Goal: Task Accomplishment & Management: Manage account settings

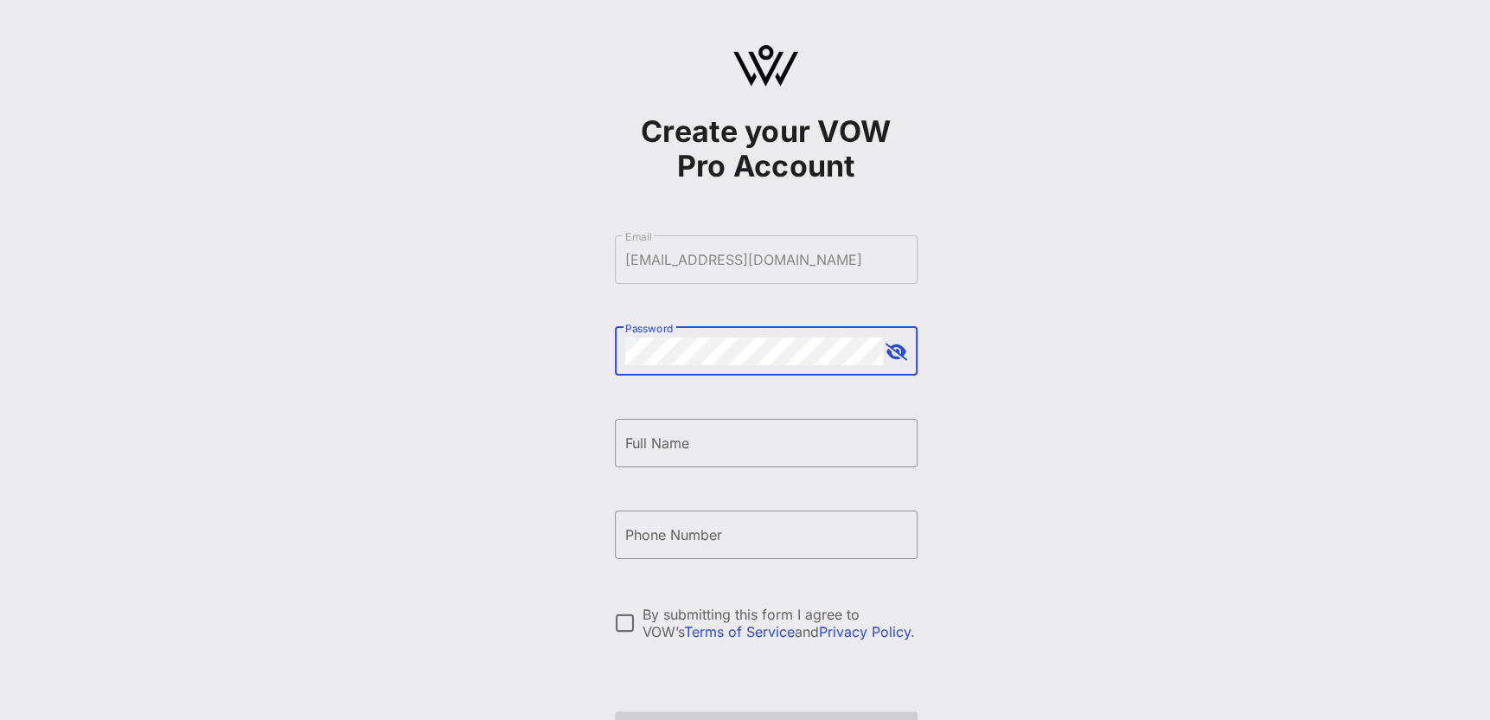
click at [890, 345] on button "append icon" at bounding box center [897, 351] width 22 height 17
click at [896, 355] on button "append icon" at bounding box center [896, 351] width 20 height 17
click at [825, 460] on div "Full Name" at bounding box center [766, 443] width 282 height 48
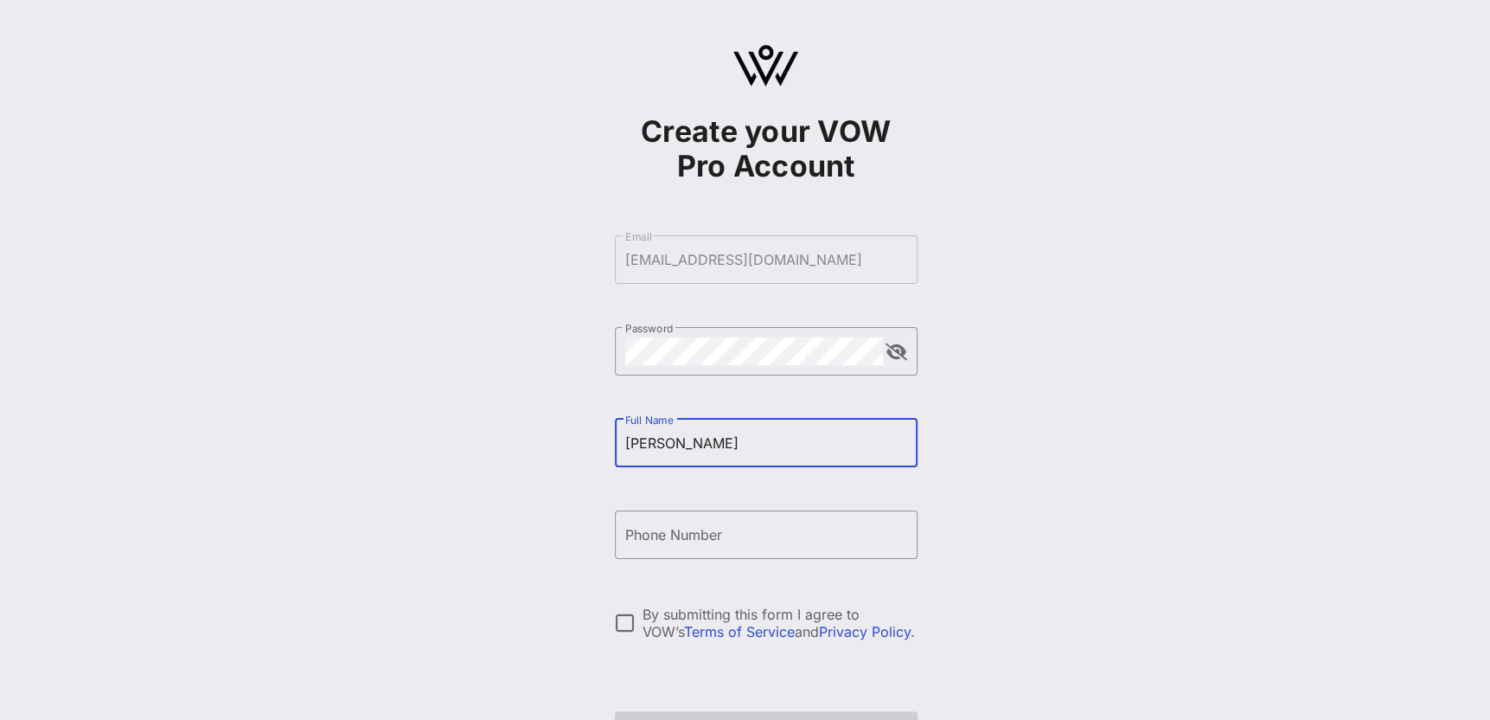
click at [752, 445] on input "Adele Ada" at bounding box center [766, 443] width 282 height 28
click at [752, 444] on input "Adele Ada" at bounding box center [766, 443] width 282 height 28
type input "Adele Adabunu"
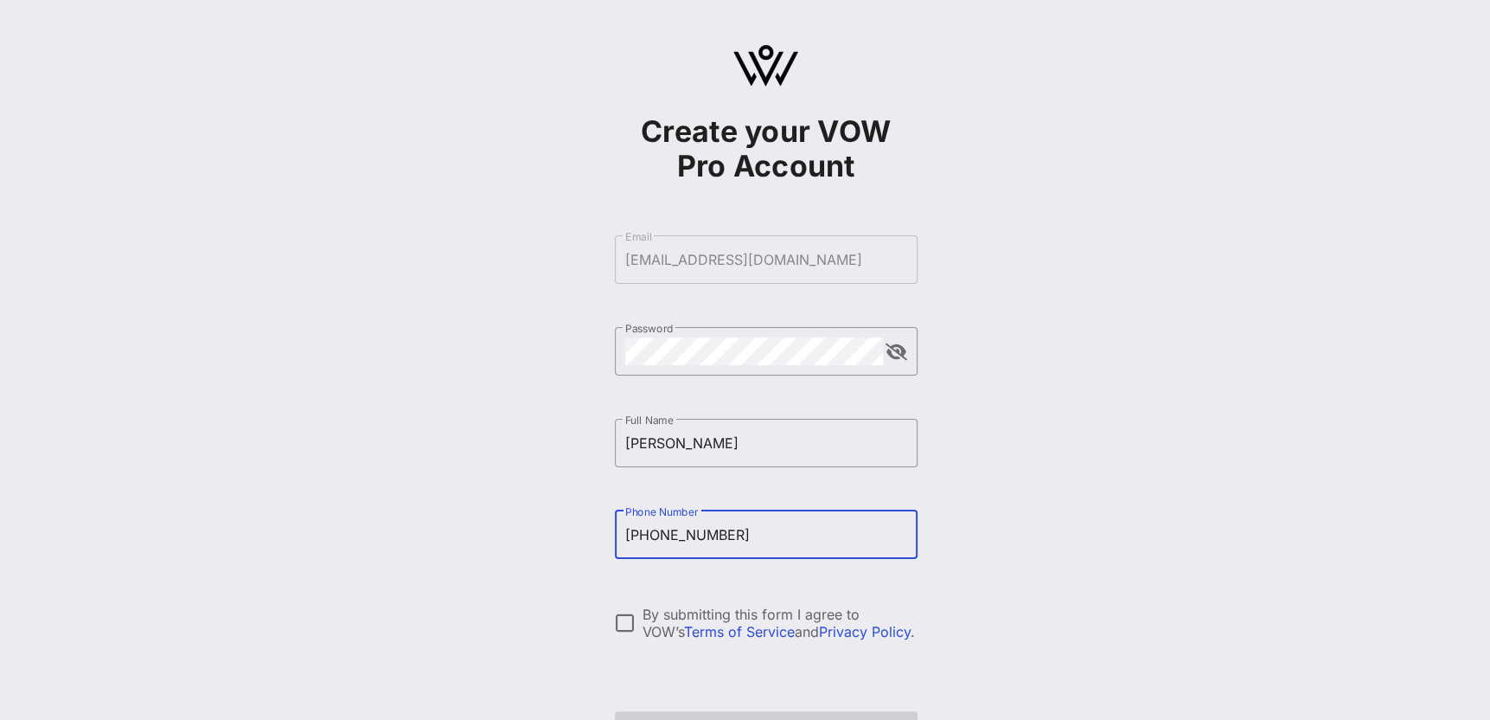
type input "+16094356207"
click at [937, 496] on div "Create your VOW Pro Account ​ Email aadabunu@afscme.org ​ Password ​ Full Name …" at bounding box center [766, 419] width 1449 height 839
click at [625, 618] on div at bounding box center [625, 622] width 29 height 29
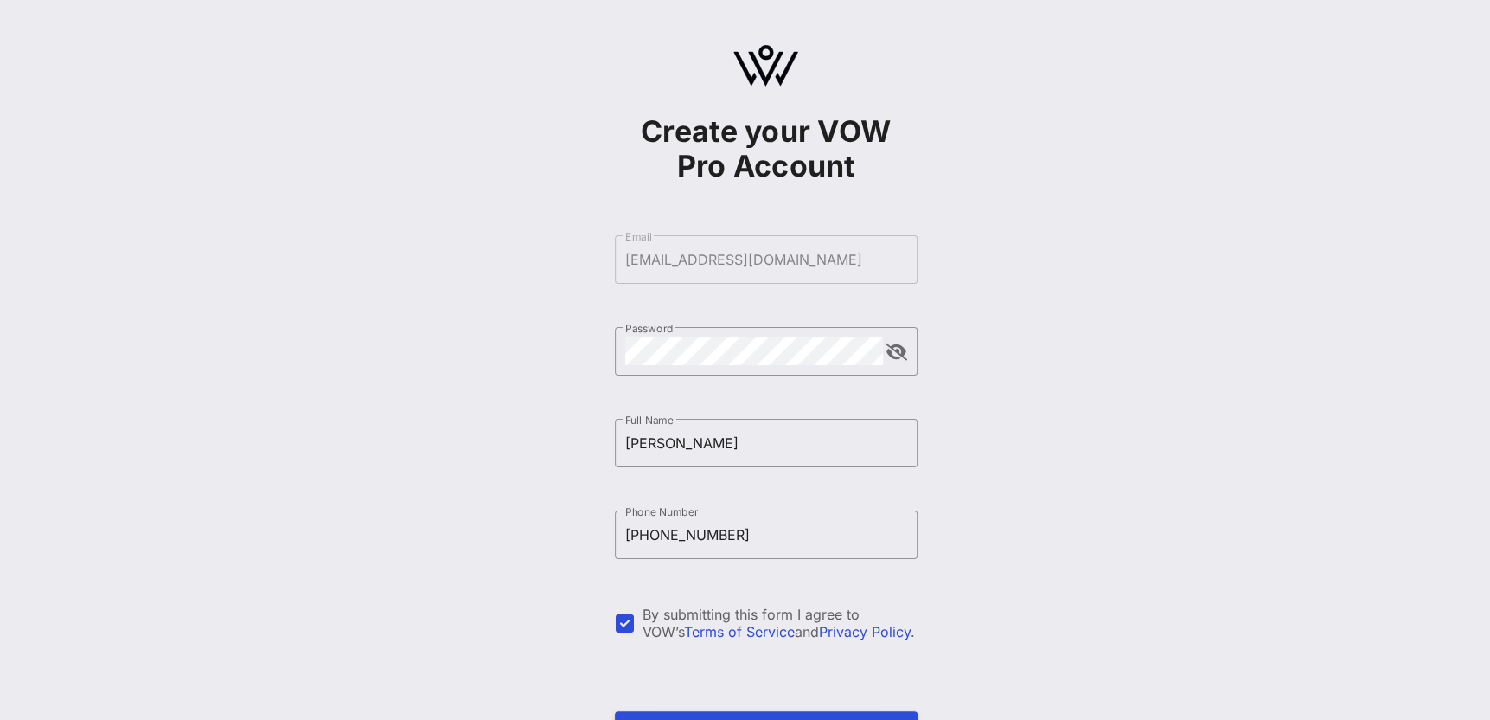
click at [502, 482] on div "Create your VOW Pro Account ​ Email aadabunu@afscme.org ​ Password ​ Full Name …" at bounding box center [766, 419] width 1449 height 839
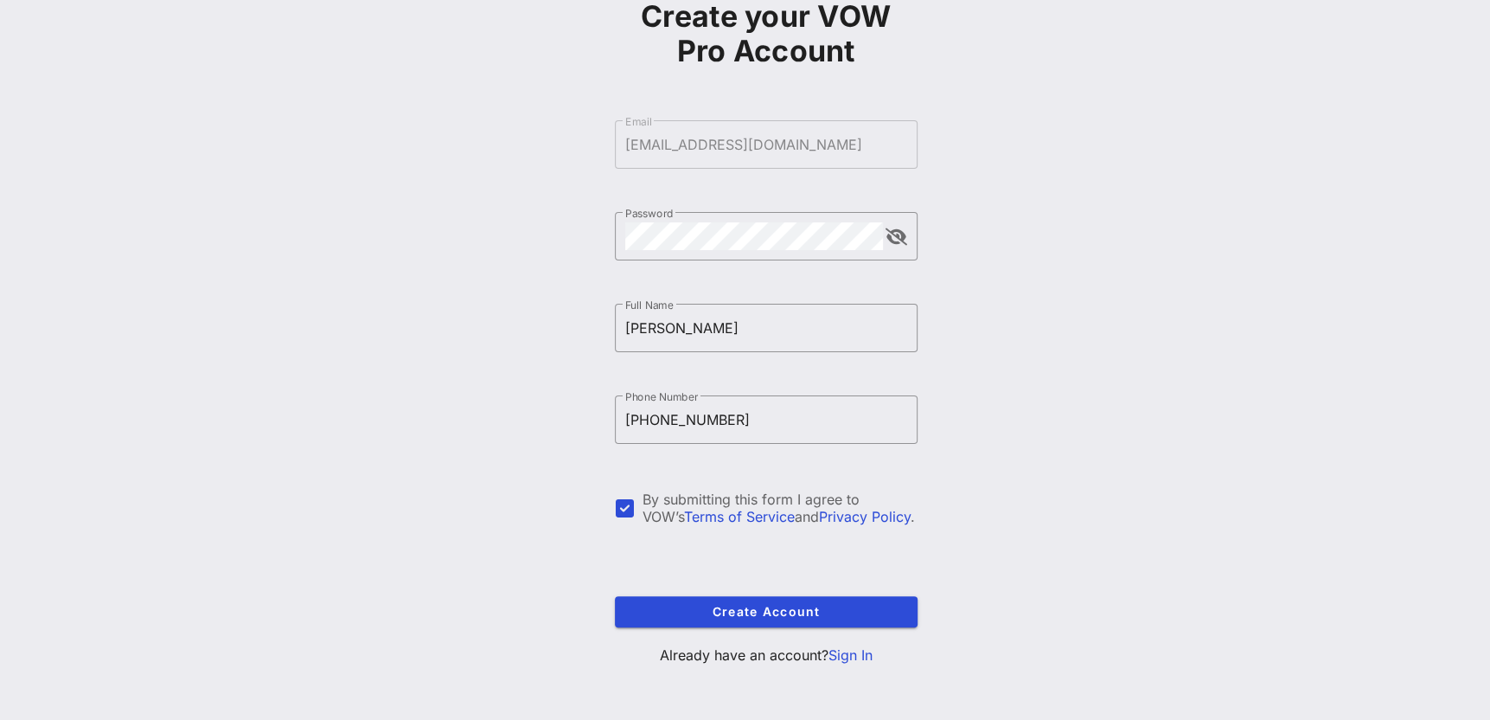
scroll to position [119, 0]
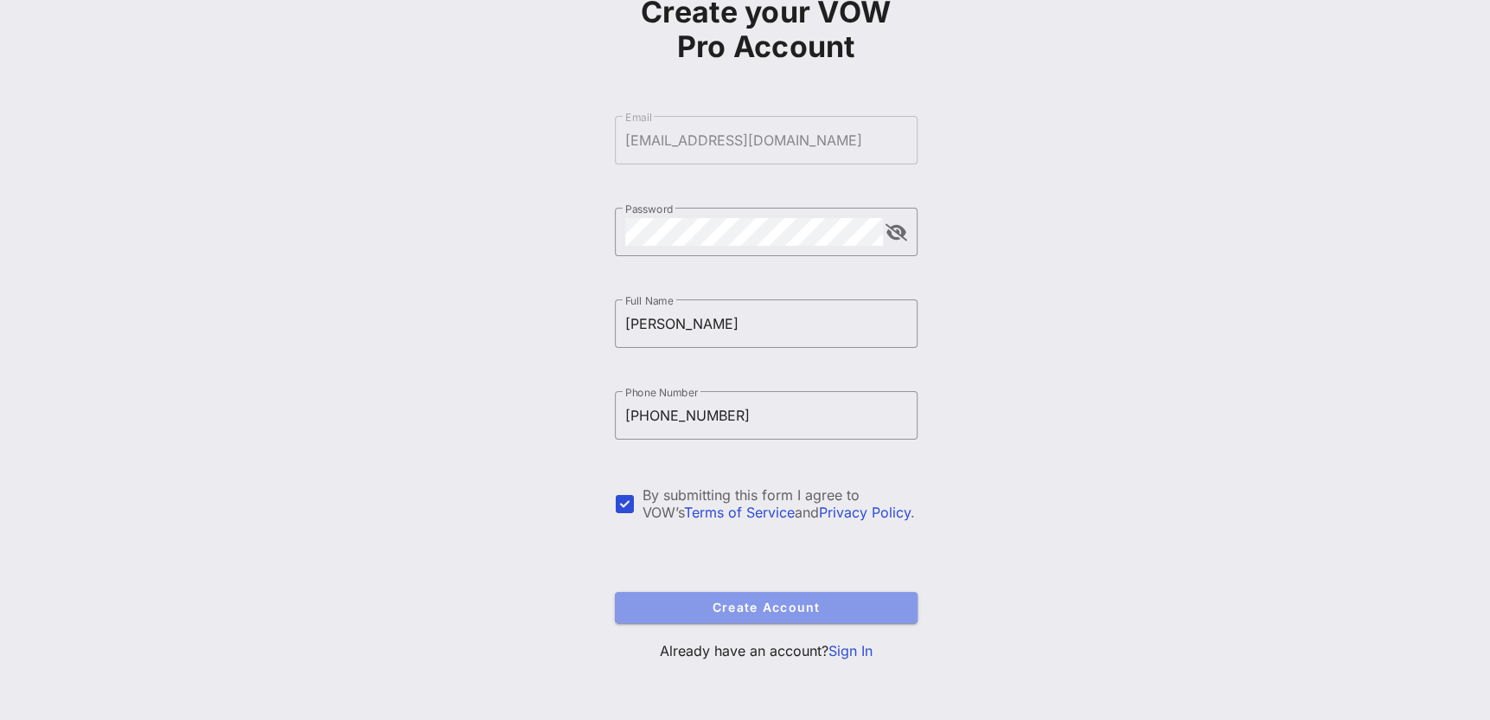
click at [762, 602] on span "Create Account" at bounding box center [766, 606] width 275 height 15
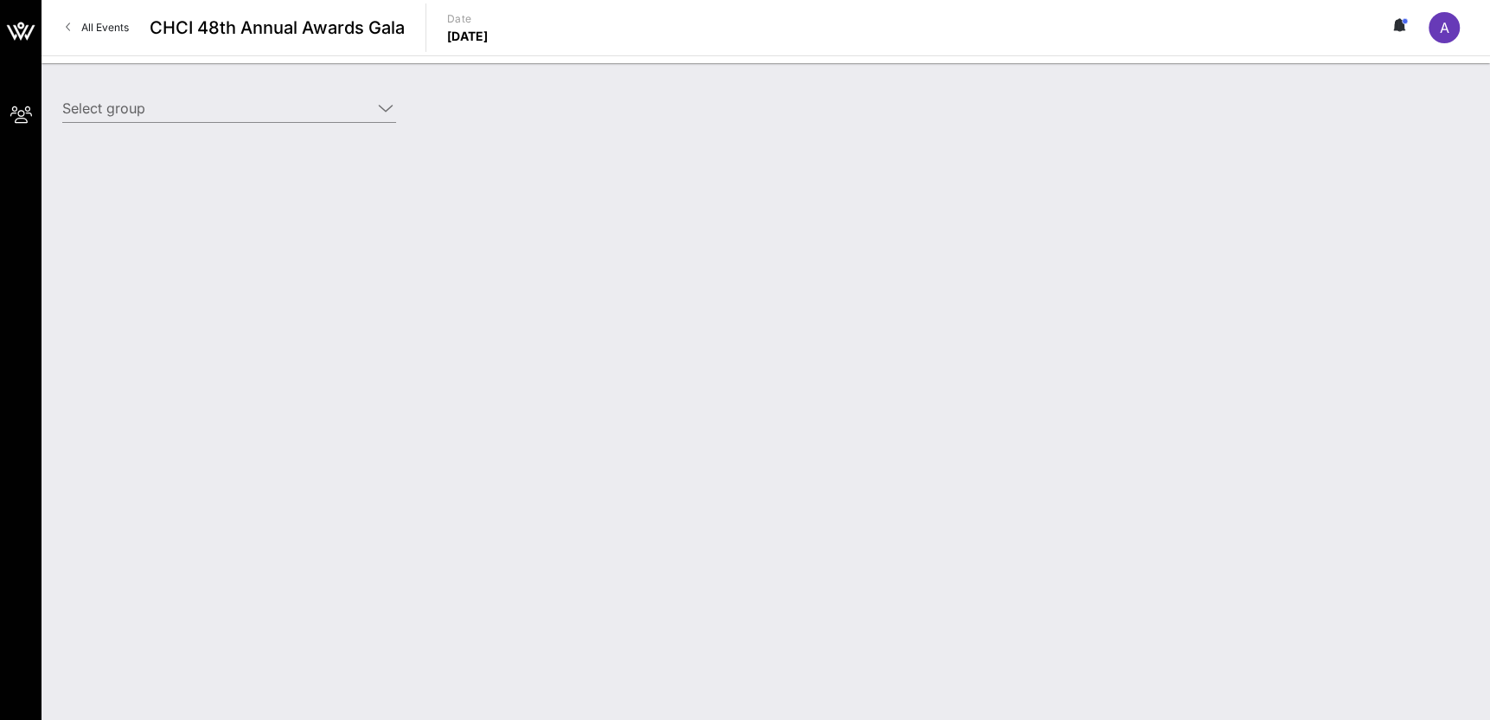
type input "American Federation of State, County and Municipal Employees (AFSCME) (American…"
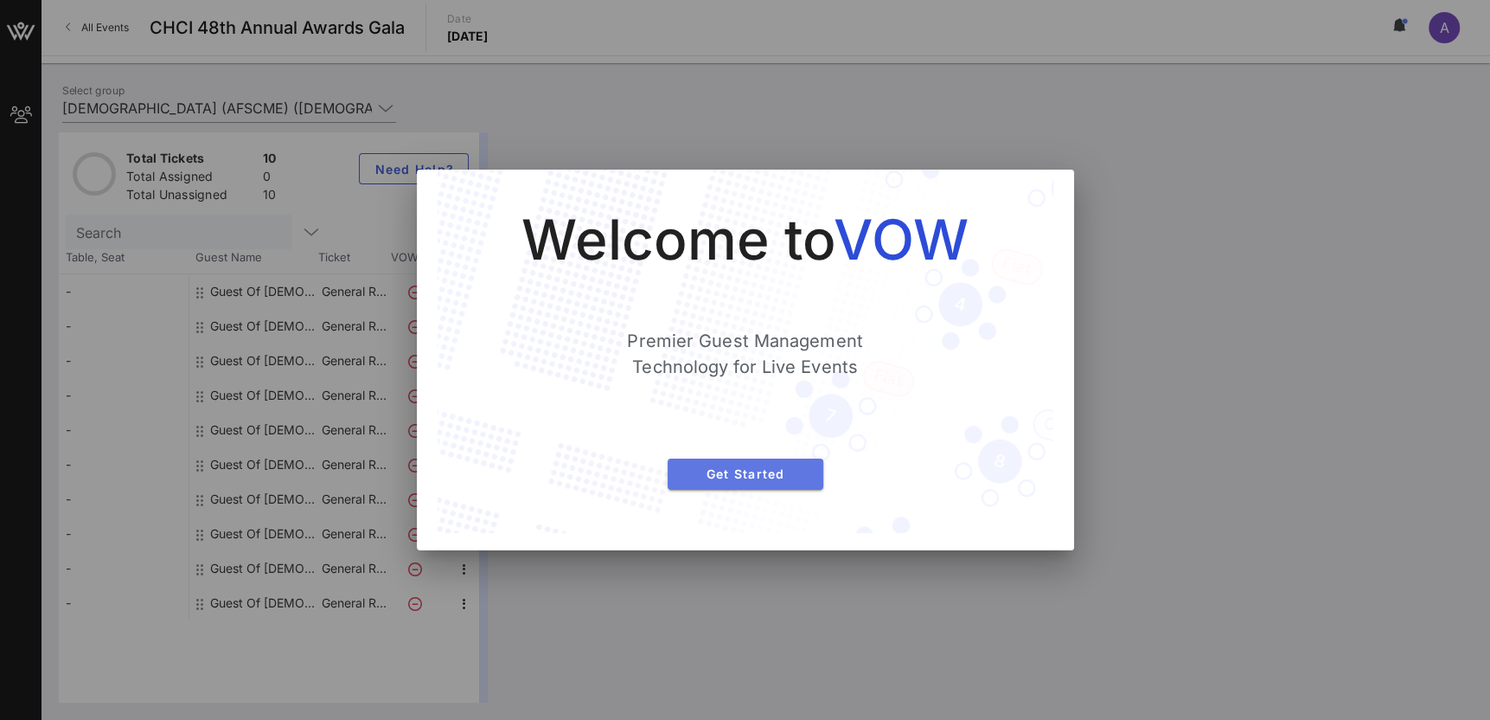
click at [714, 479] on span "Get Started" at bounding box center [746, 473] width 128 height 15
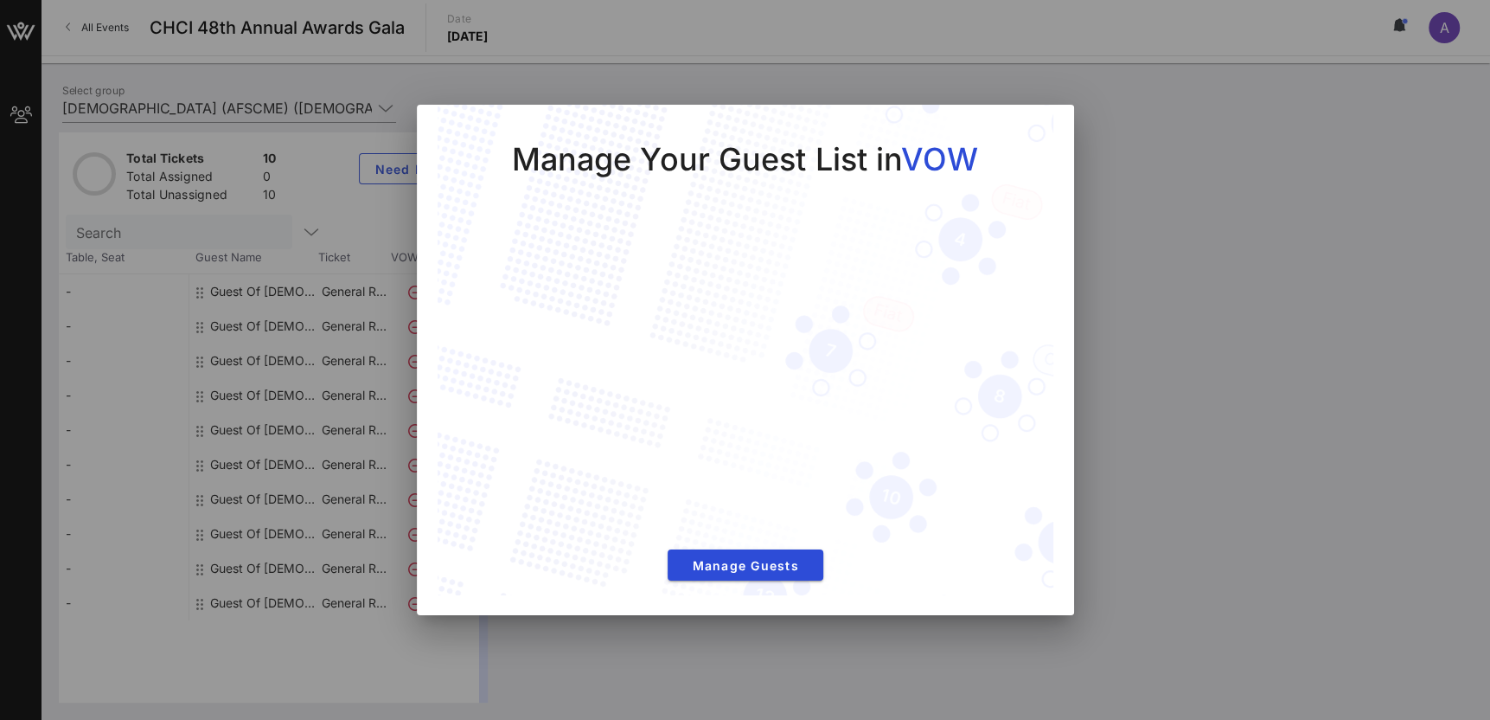
click at [1137, 208] on div at bounding box center [745, 360] width 1490 height 720
click at [778, 567] on span "Manage Guests" at bounding box center [746, 565] width 128 height 15
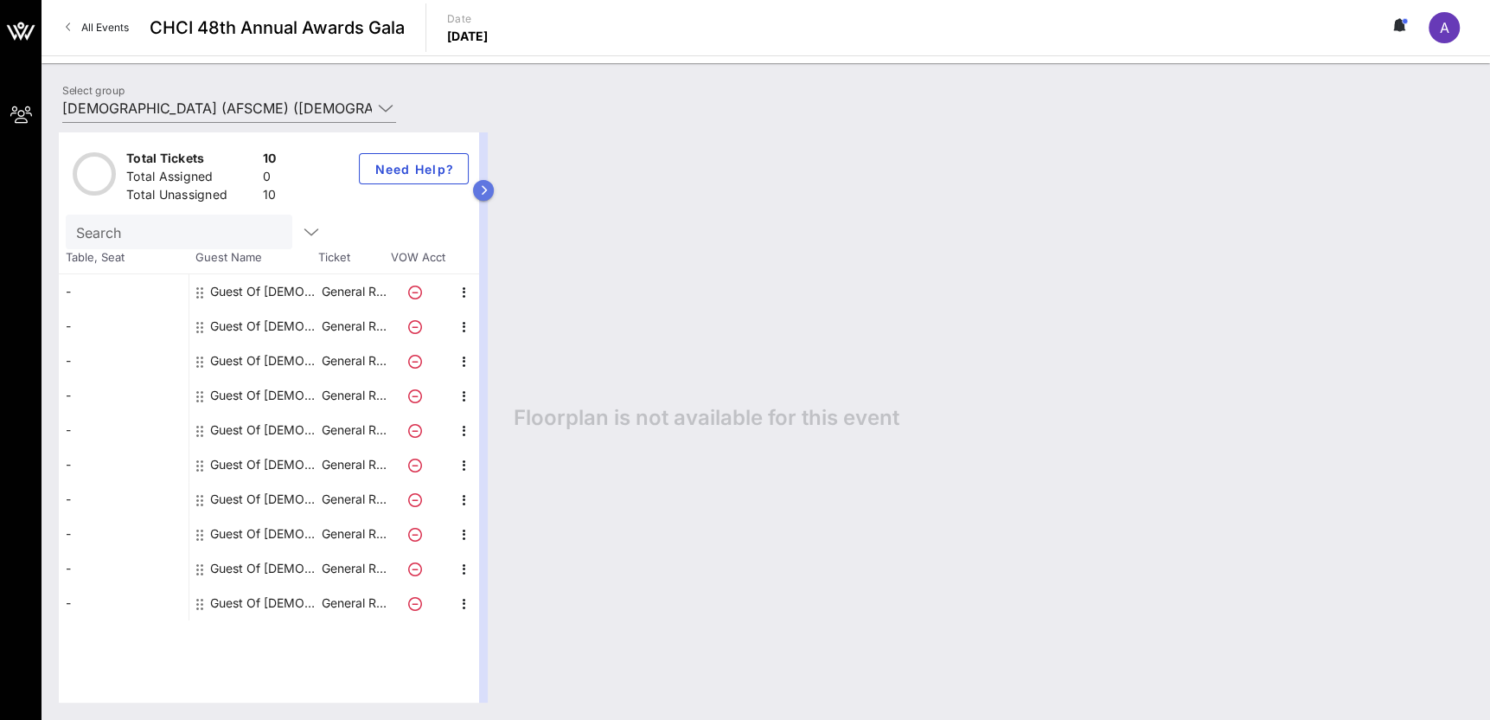
click at [483, 191] on icon "button" at bounding box center [484, 190] width 8 height 10
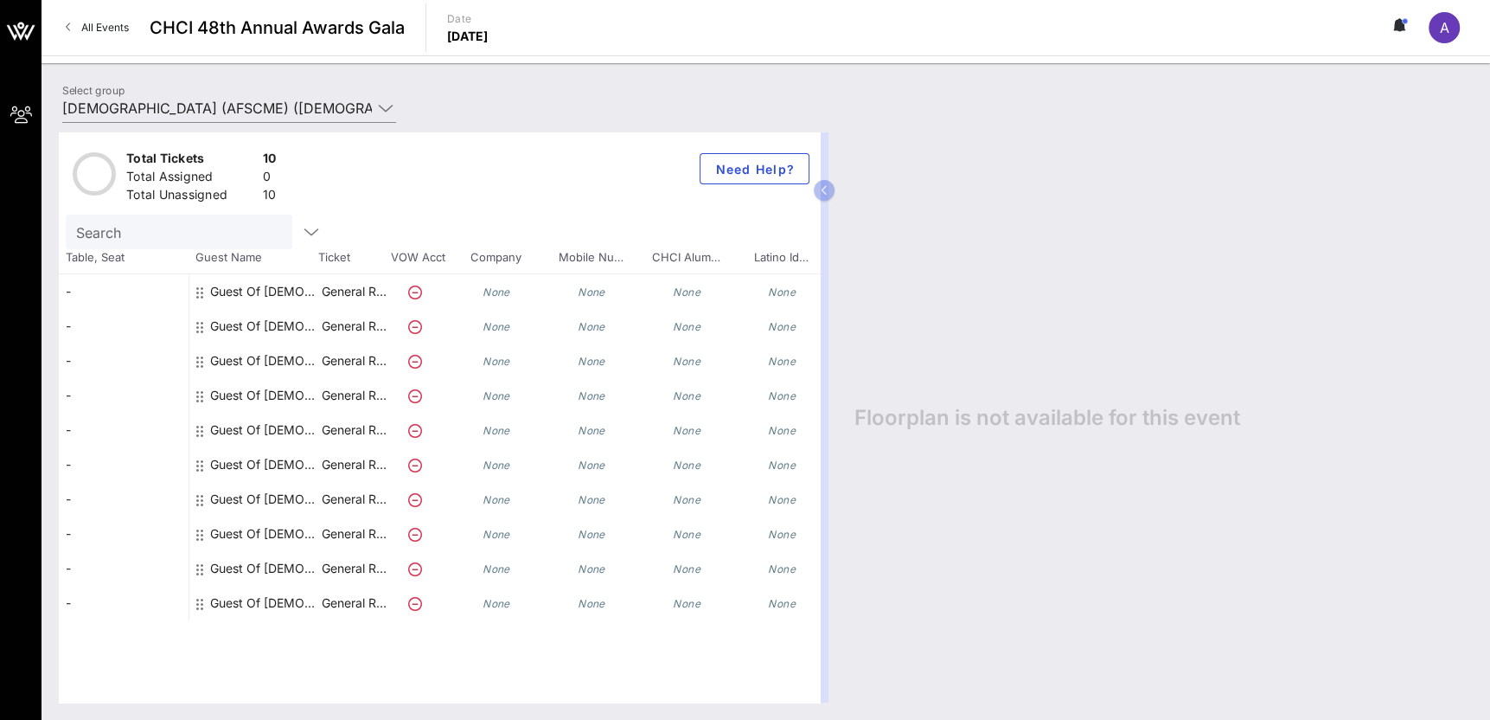
click at [297, 298] on div "Guest Of American Federation of State, County and Municipal Employees (AFSCME)" at bounding box center [264, 291] width 109 height 35
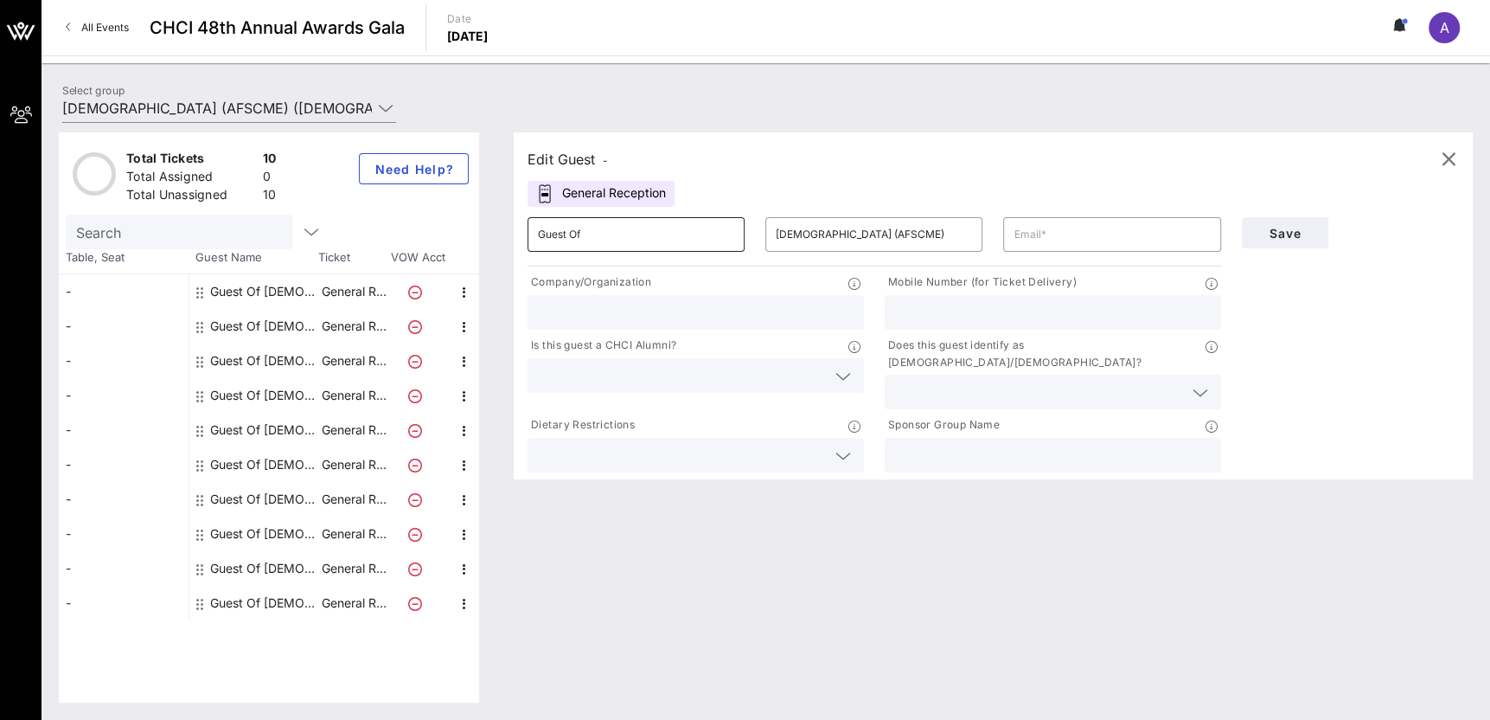
click at [688, 242] on input "Guest Of" at bounding box center [636, 235] width 196 height 28
click at [1098, 230] on input "text" at bounding box center [1112, 235] width 196 height 28
click at [688, 244] on input "Guest Of" at bounding box center [636, 235] width 196 height 28
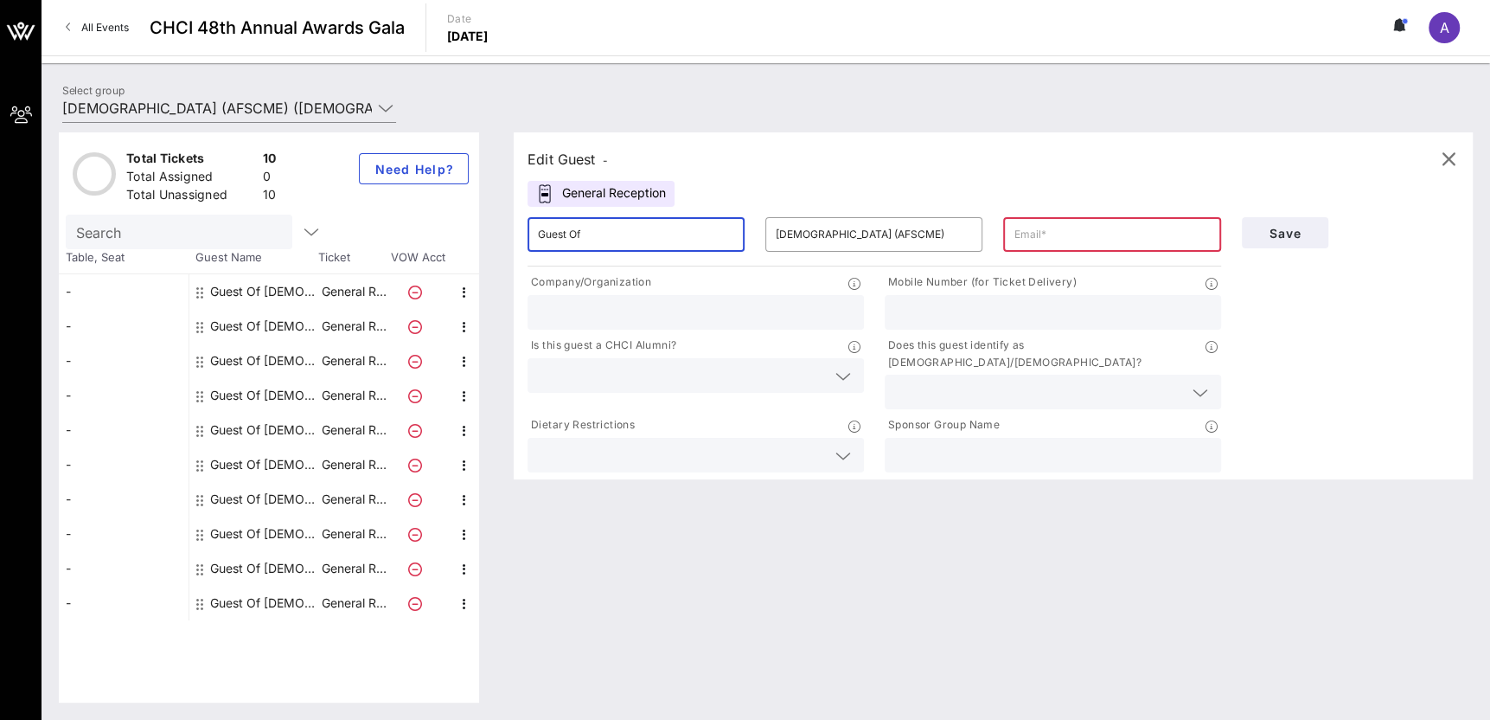
click at [1105, 230] on input "text" at bounding box center [1112, 235] width 196 height 28
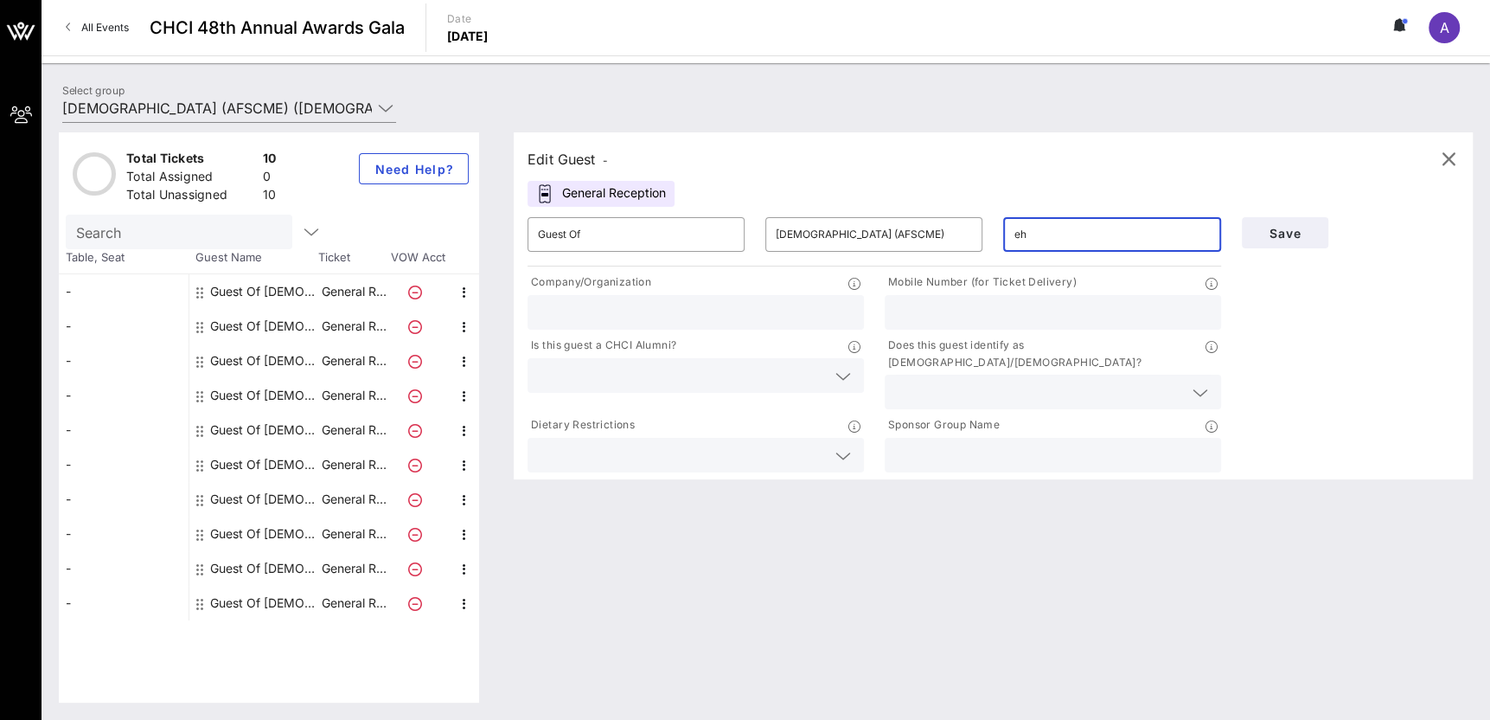
type input "e"
click at [1057, 231] on input "text" at bounding box center [1112, 235] width 196 height 28
click at [563, 240] on input "Guest Of" at bounding box center [636, 235] width 196 height 28
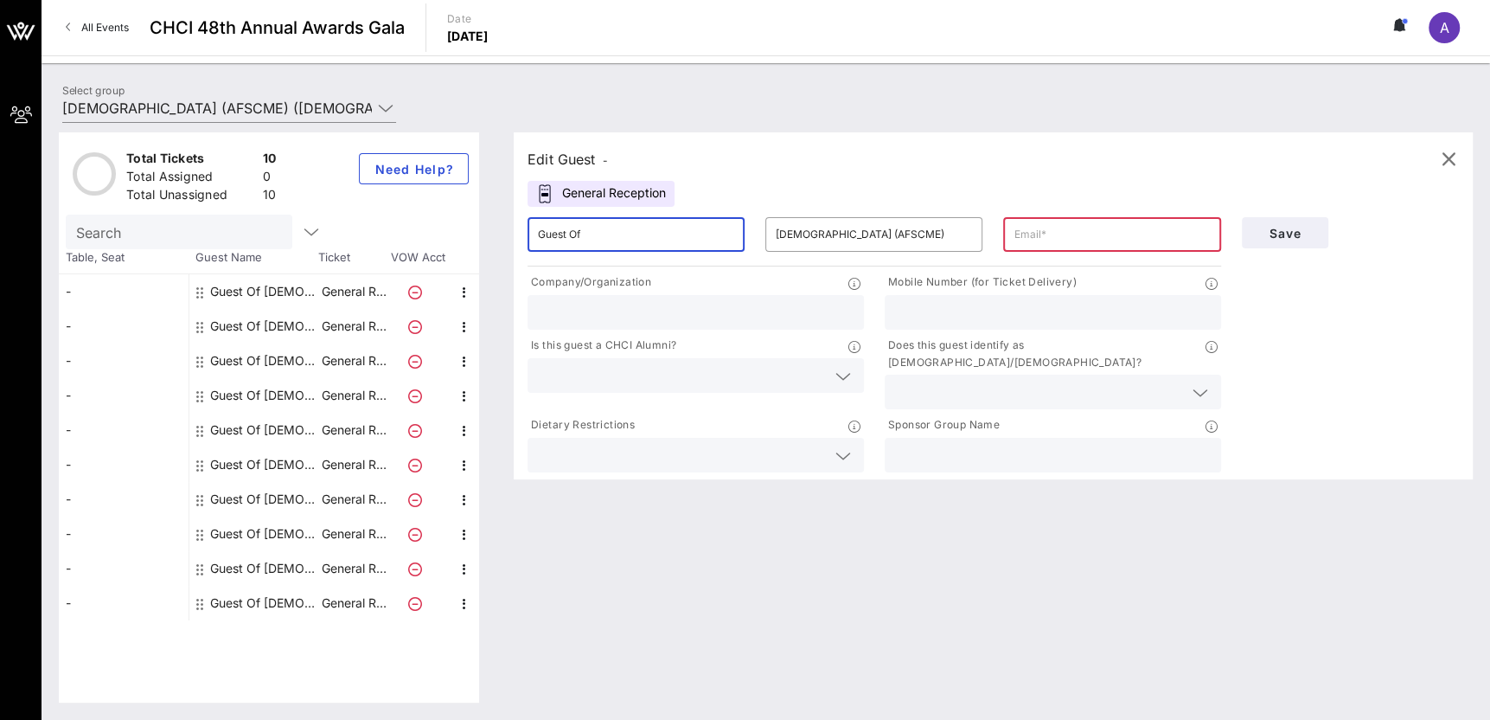
click at [563, 240] on input "Guest Of" at bounding box center [636, 235] width 196 height 28
click at [874, 243] on input "American Federation of State, County and Municipal Employees (AFSCME)" at bounding box center [874, 235] width 196 height 28
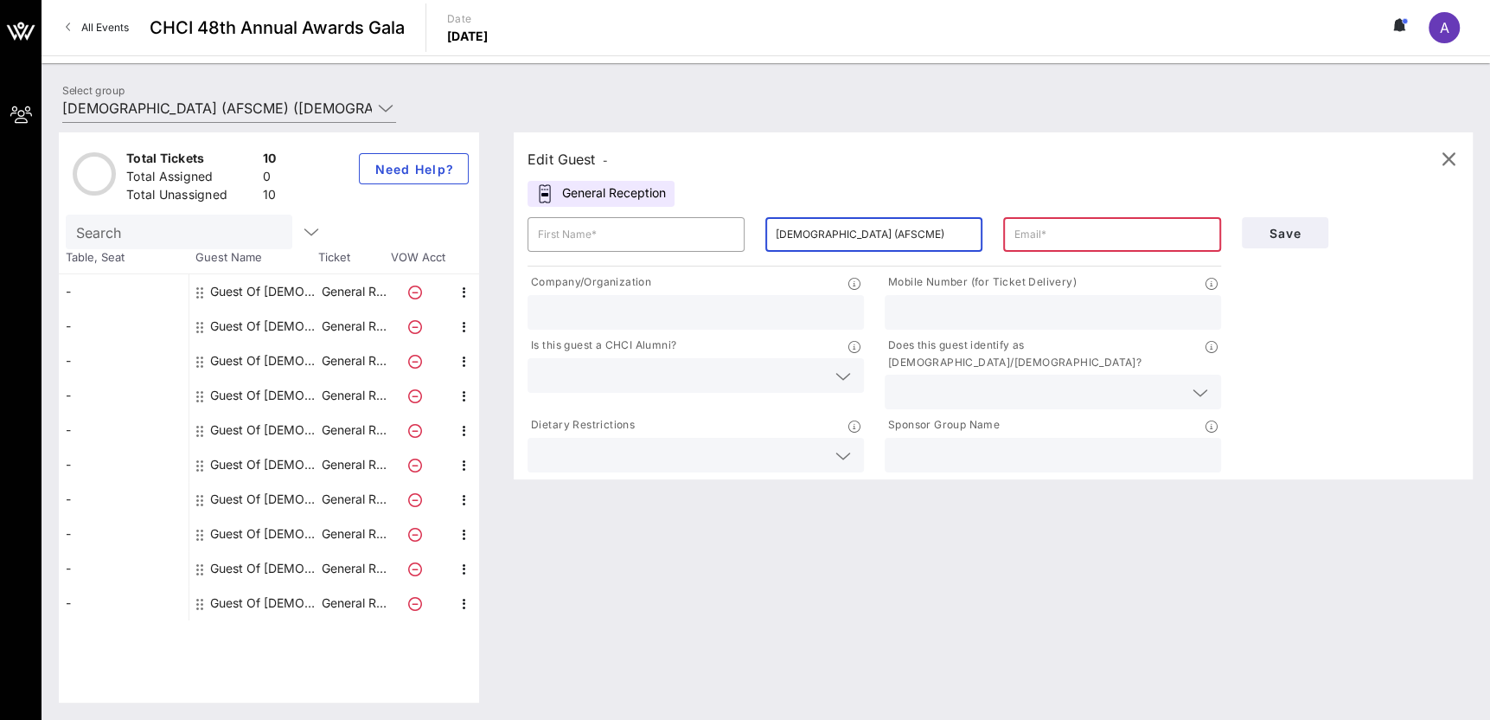
click at [874, 243] on input "American Federation of State, County and Municipal Employees (AFSCME)" at bounding box center [874, 235] width 196 height 28
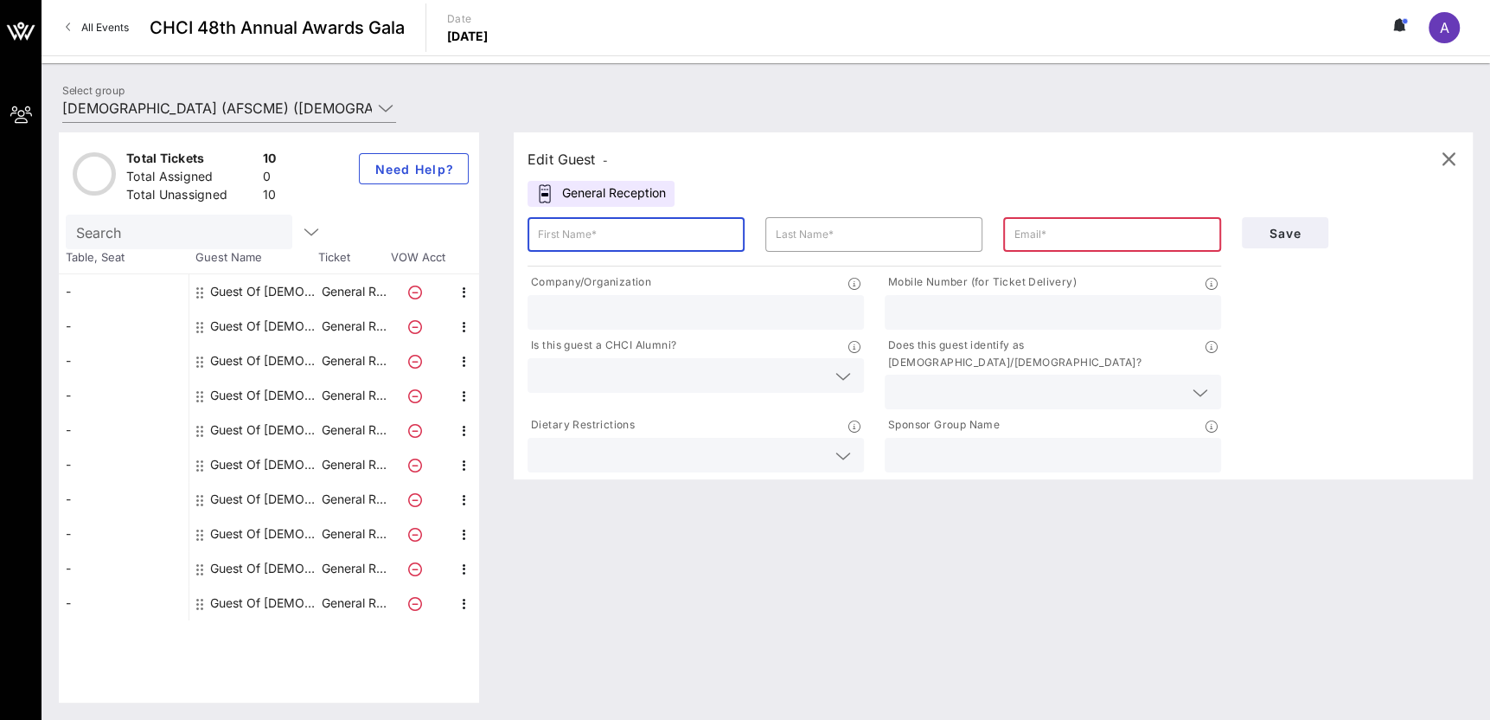
paste input "Desiree"
type input "Desiree"
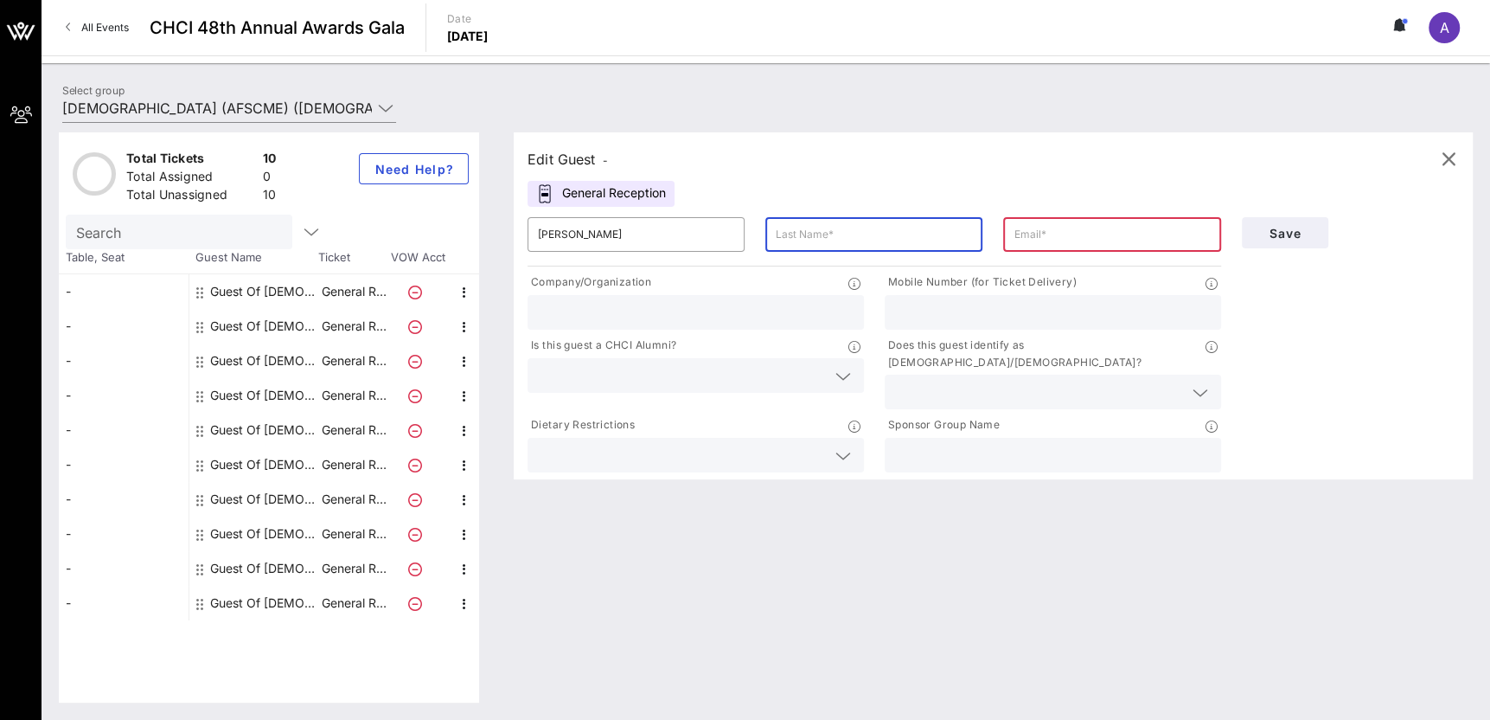
click at [851, 230] on input "text" at bounding box center [874, 235] width 196 height 28
paste input "Hoffman"
type input "Hoffman"
click at [1081, 239] on input "text" at bounding box center [1112, 235] width 196 height 28
click at [1054, 236] on input "text" at bounding box center [1112, 235] width 196 height 28
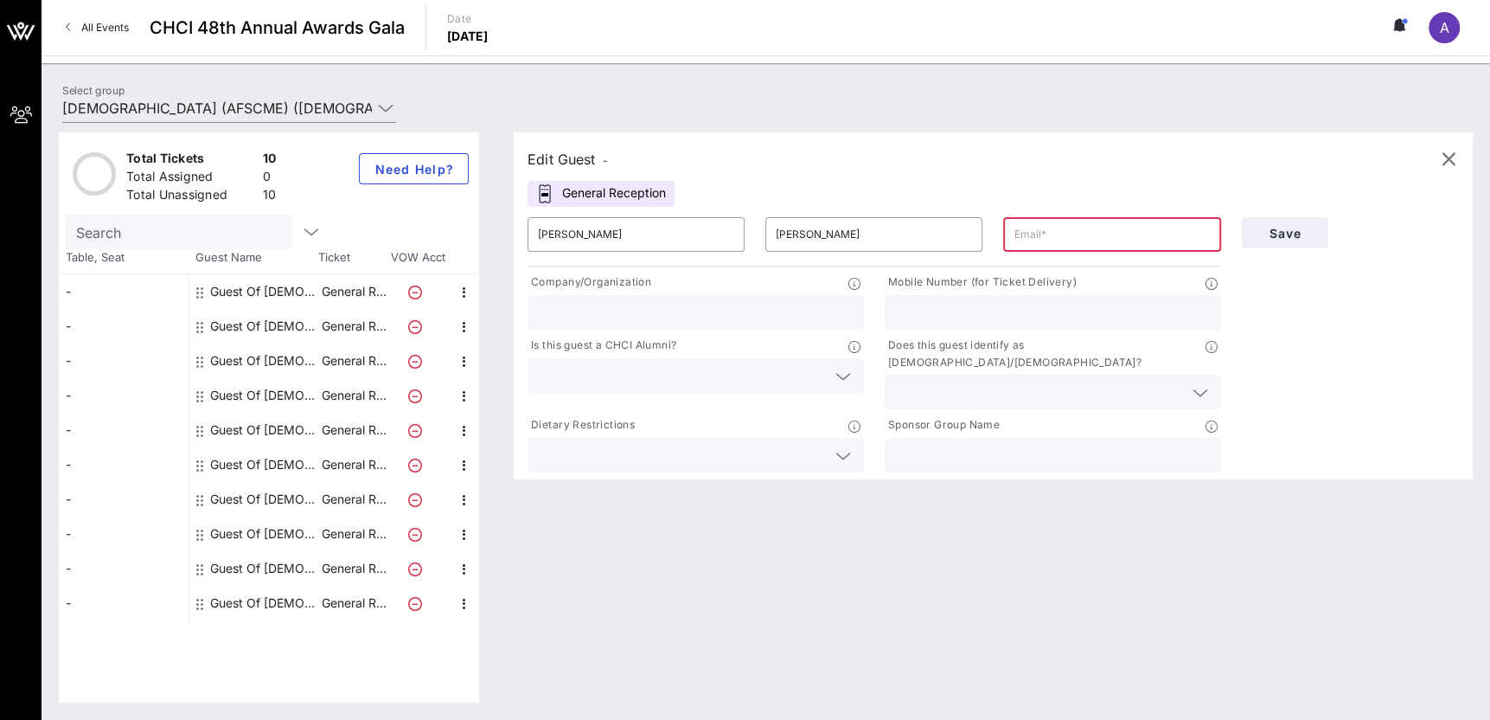
paste input "dhoffman@afscme.org"
type input "dhoffman@afscme.org"
click at [911, 170] on div "Edit Guest -" at bounding box center [993, 159] width 931 height 26
click at [693, 311] on input "text" at bounding box center [696, 312] width 316 height 22
type input "AFSCME"
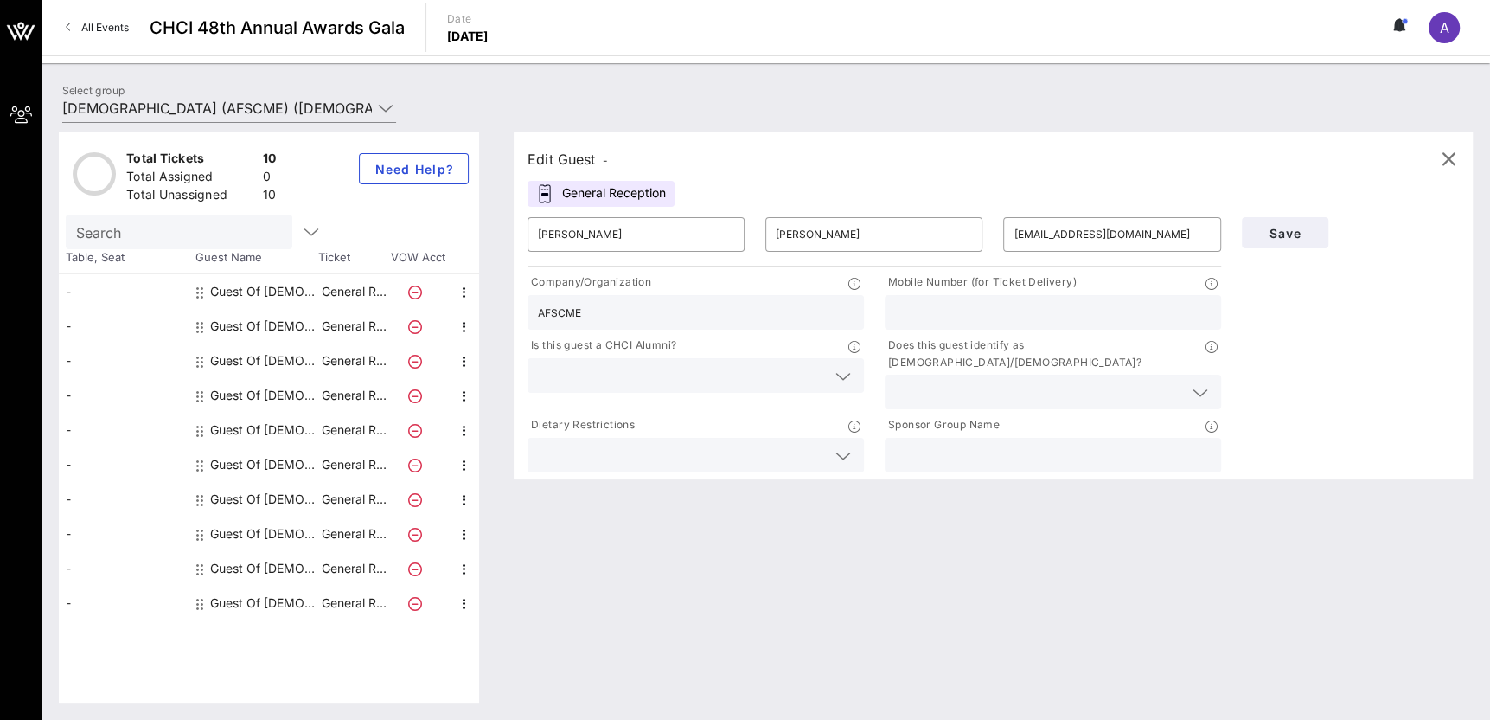
click at [732, 315] on input "AFSCME" at bounding box center [696, 312] width 316 height 22
click at [1212, 420] on icon at bounding box center [1212, 426] width 12 height 12
click at [1275, 229] on span "Save" at bounding box center [1285, 233] width 59 height 15
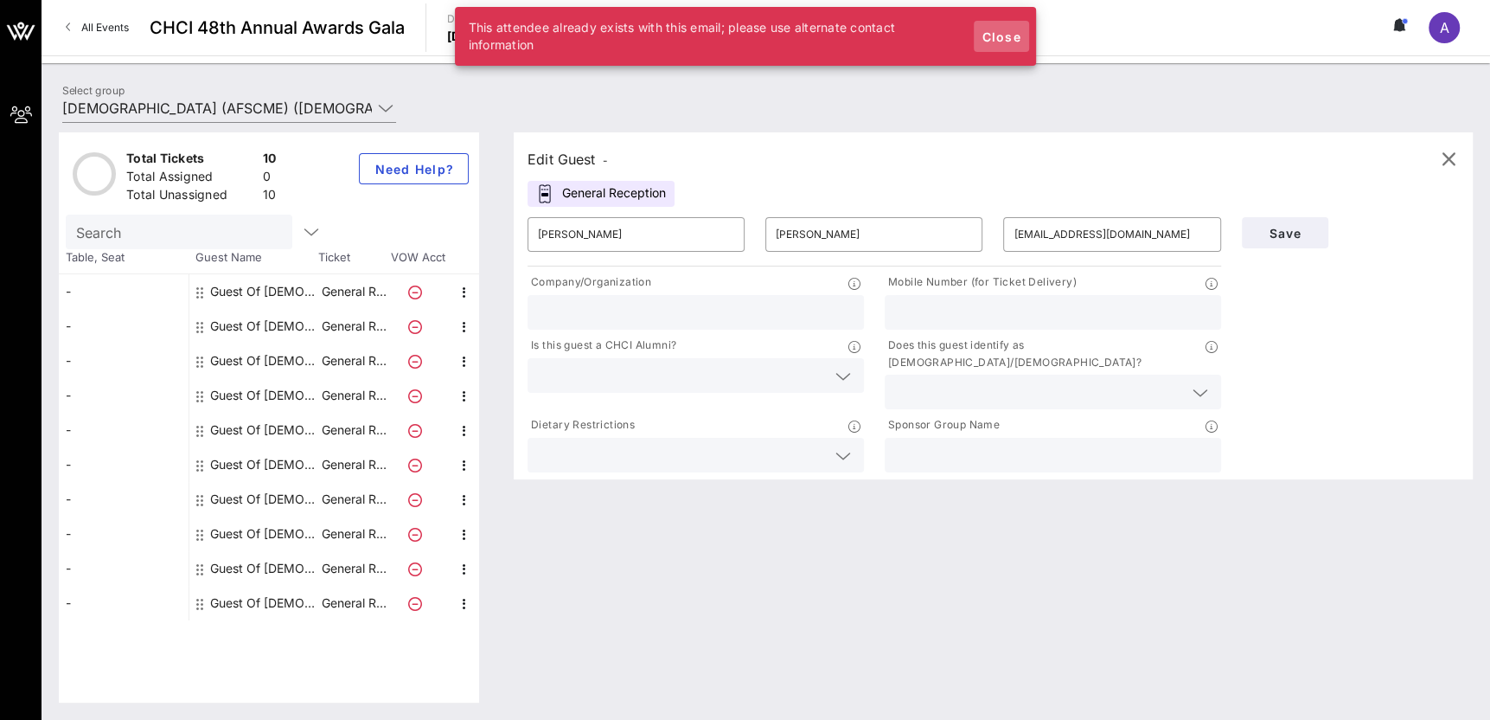
click at [979, 39] on button "Close" at bounding box center [1001, 36] width 55 height 31
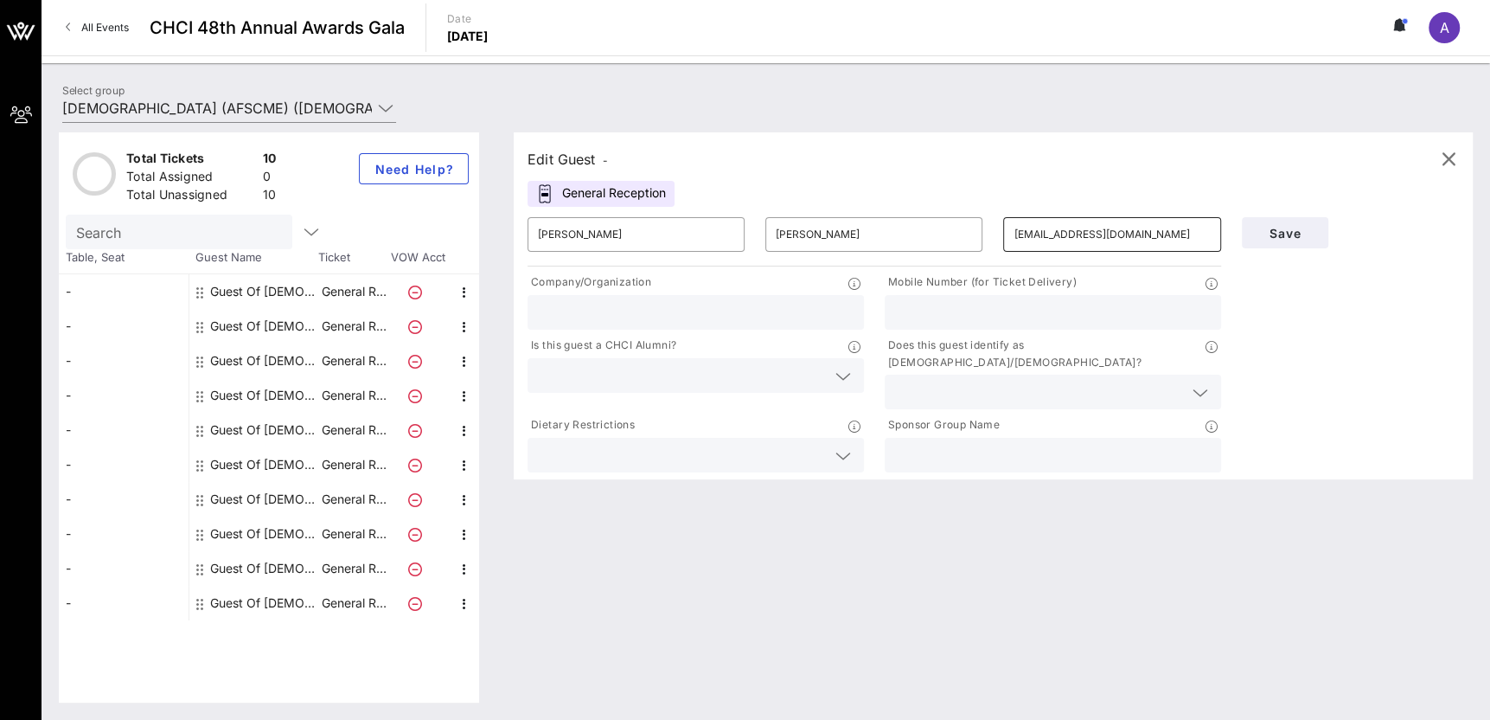
click at [1093, 233] on input "dhoffman@afscme.org" at bounding box center [1112, 235] width 196 height 28
click at [1176, 233] on input "dhoffman@afscme.org" at bounding box center [1112, 235] width 196 height 28
click at [1450, 154] on icon "button" at bounding box center [1448, 159] width 21 height 21
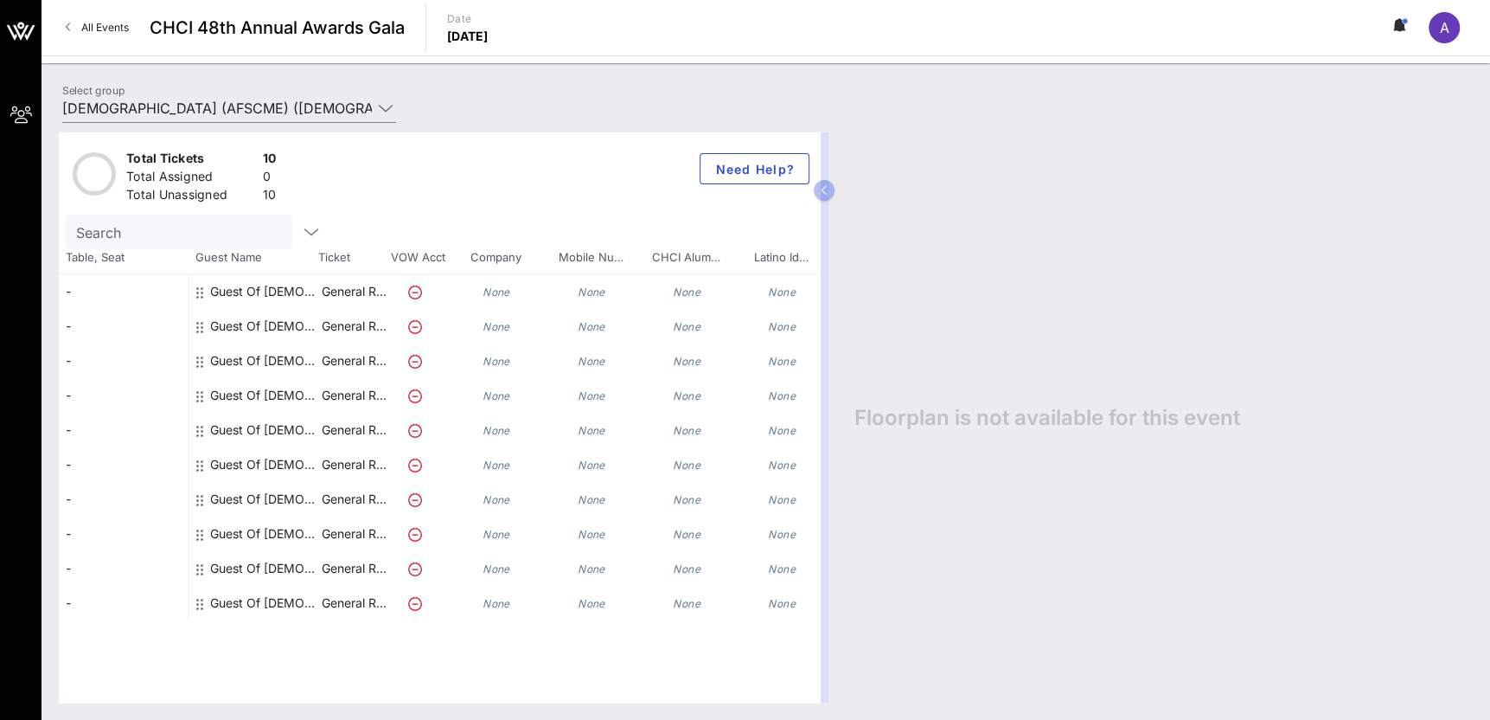
click at [509, 292] on icon "None" at bounding box center [497, 291] width 28 height 13
click at [243, 288] on div "Guest Of American Federation of State, County and Municipal Employees (AFSCME)" at bounding box center [264, 291] width 109 height 35
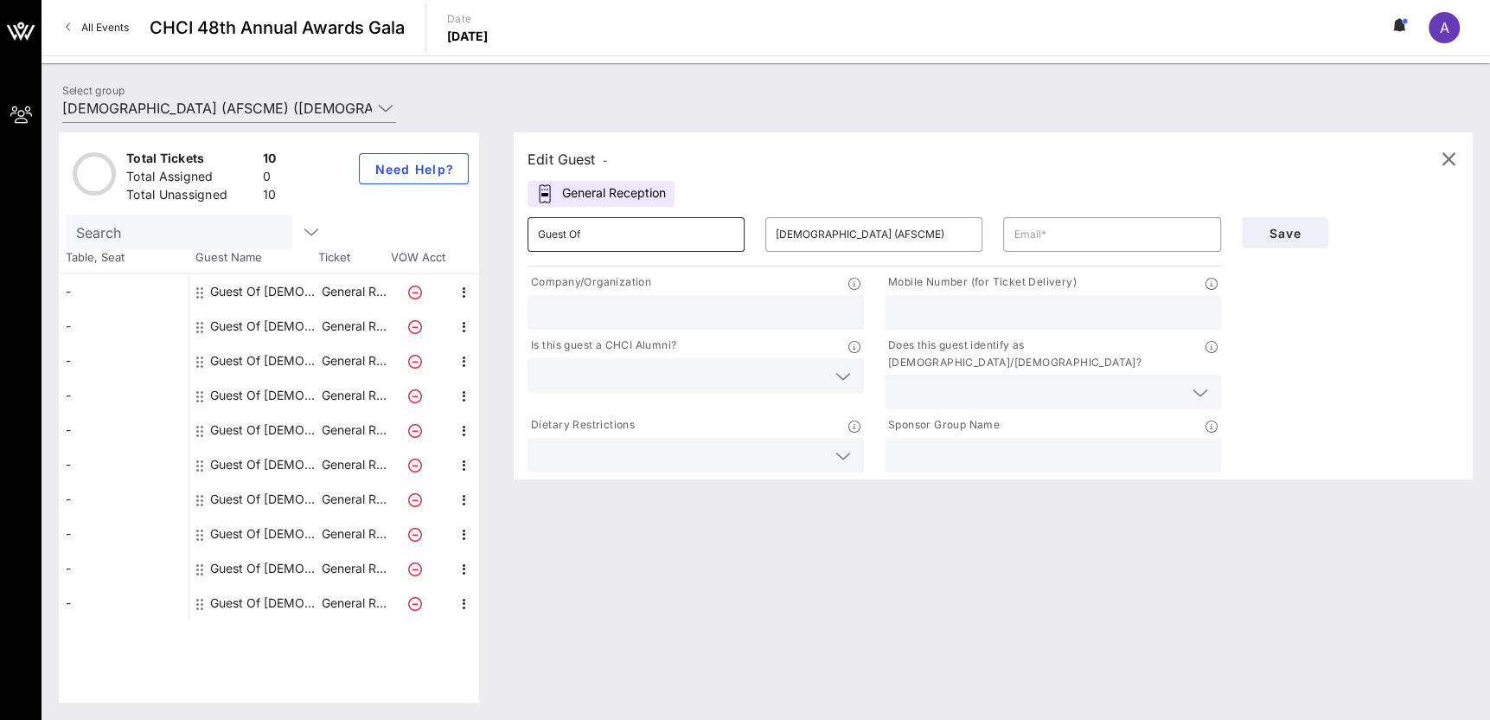
click at [671, 235] on input "Guest Of" at bounding box center [636, 235] width 196 height 28
type input "Laura"
click at [886, 238] on input "American Federation of State, County and Municipal Employees (AFSCME)" at bounding box center [874, 235] width 196 height 28
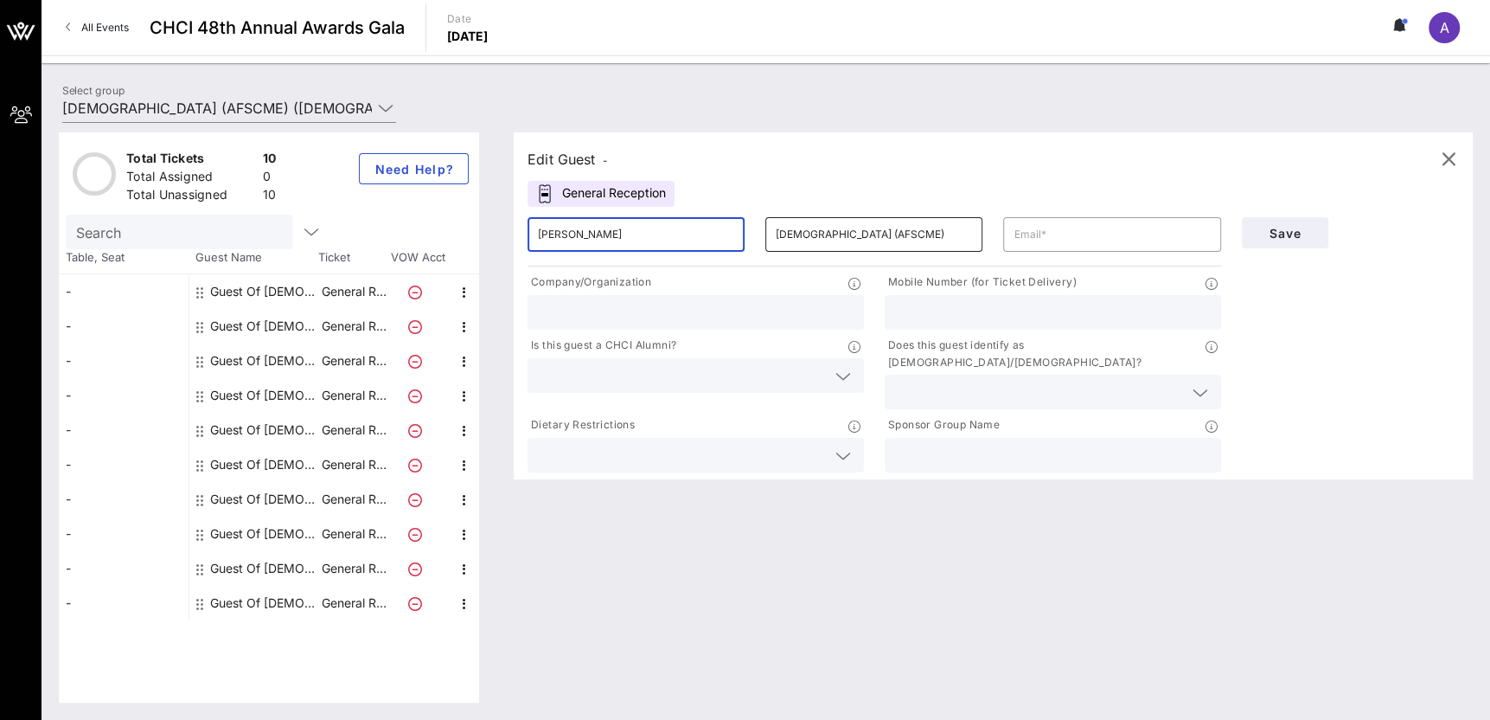
click at [886, 238] on input "American Federation of State, County and Municipal Employees (AFSCME)" at bounding box center [874, 235] width 196 height 28
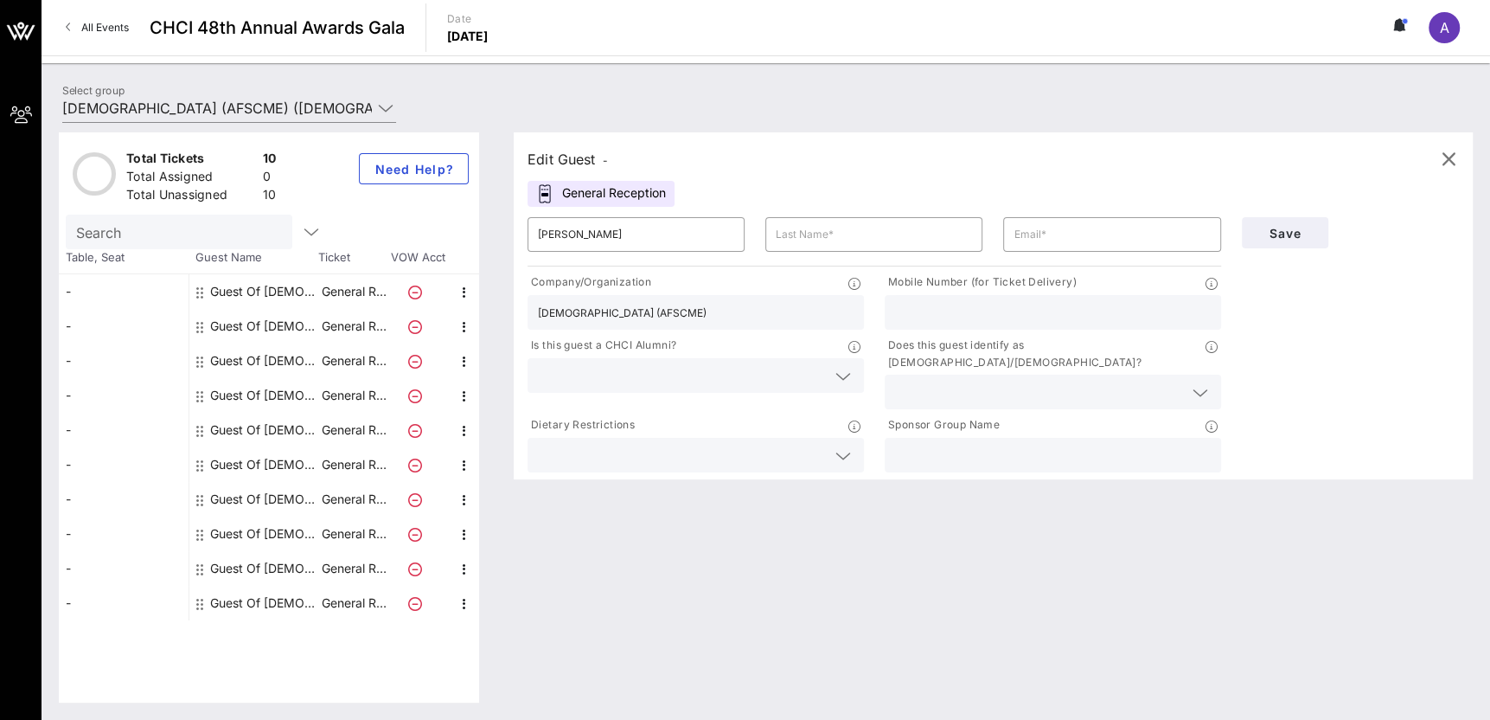
type input "American Federation of State, County and Municipal Employees (AFSCME)"
type input "MacDonald"
click at [1103, 602] on div "Edit Guest - General Reception ​ Laura ​ MacDonald ​ Company/Organization Ameri…" at bounding box center [984, 417] width 976 height 570
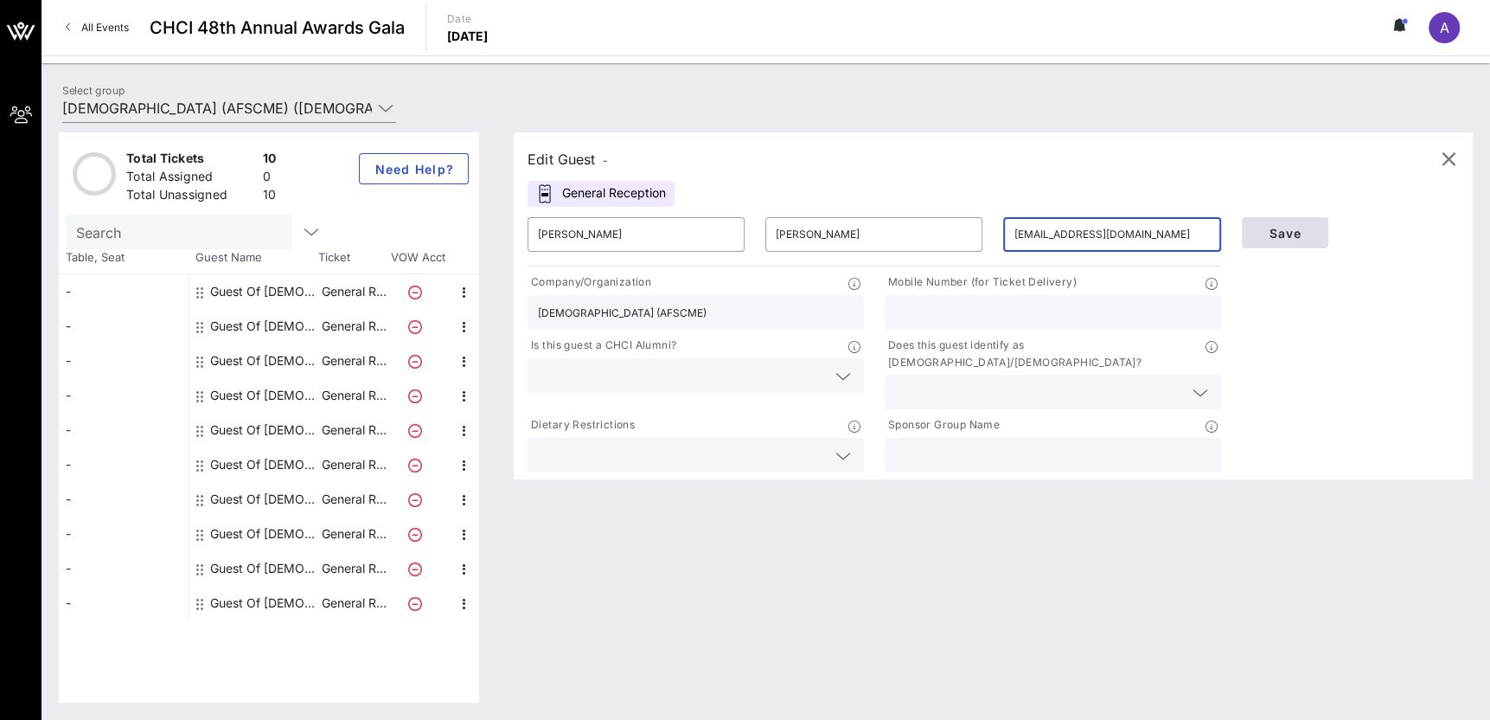
type input "lmacdonald@afscme.org"
click at [1245, 238] on button "Save" at bounding box center [1285, 232] width 86 height 31
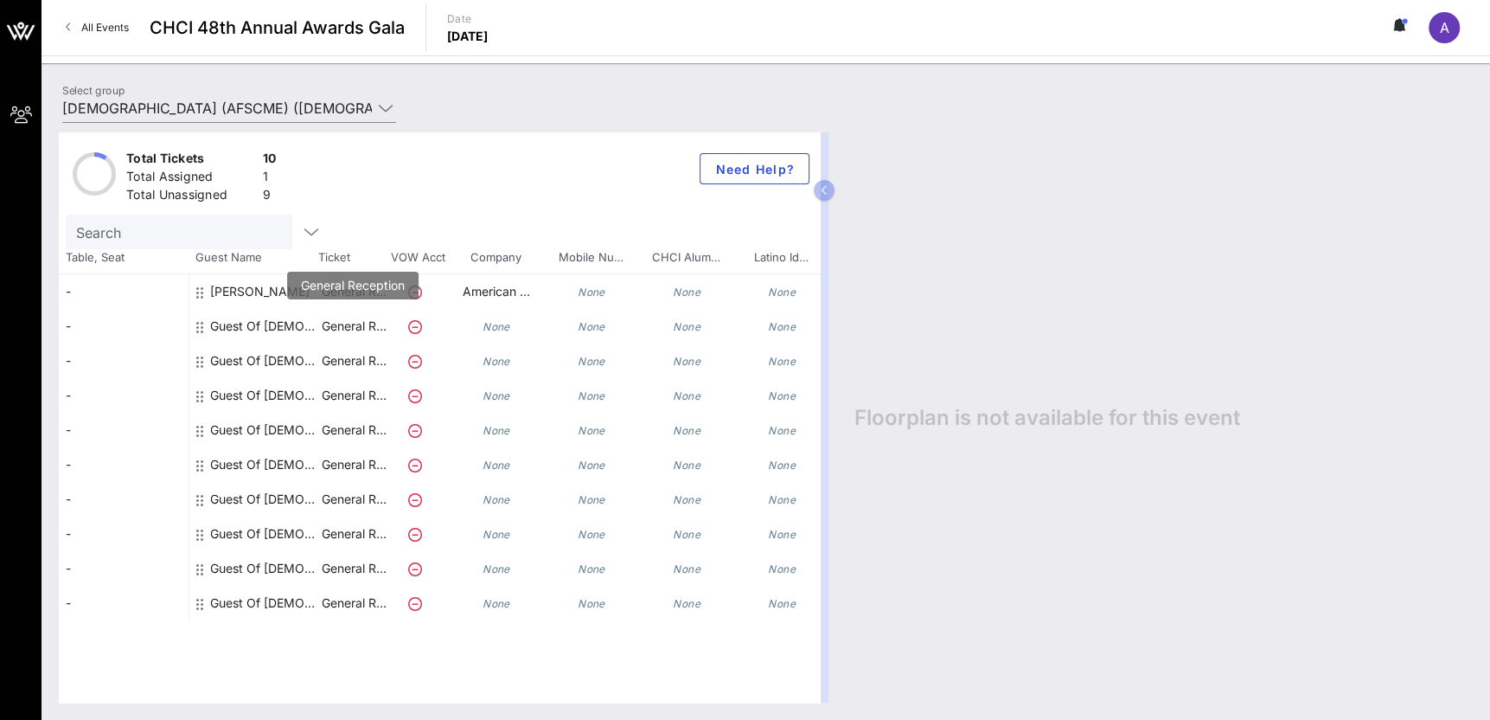
click at [323, 327] on p "General R…" at bounding box center [353, 326] width 69 height 35
click at [321, 317] on p "General R…" at bounding box center [353, 326] width 69 height 35
click at [260, 325] on div "Guest Of American Federation of State, County and Municipal Employees (AFSCME)" at bounding box center [264, 326] width 109 height 35
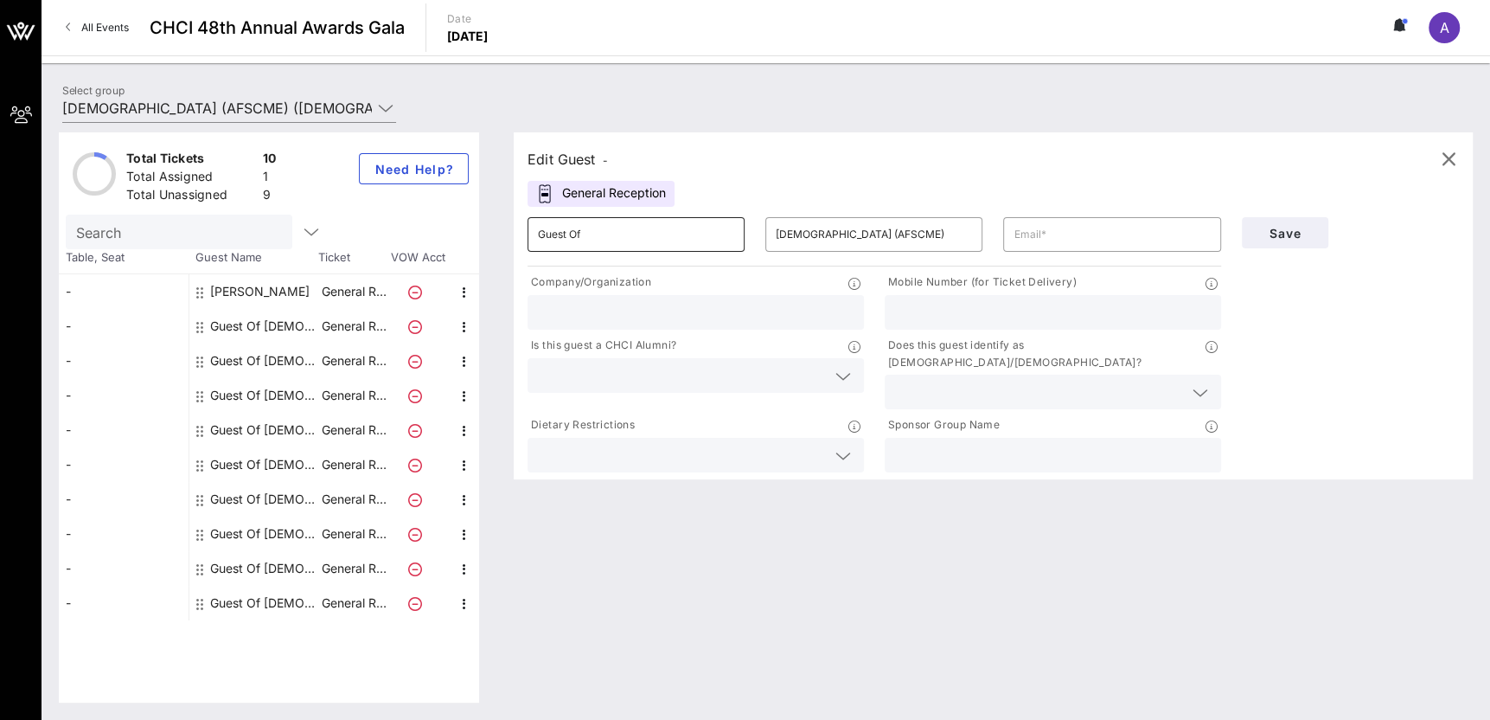
click at [630, 239] on input "Guest Of" at bounding box center [636, 235] width 196 height 28
click at [840, 236] on input "American Federation of State, County and Municipal Employees (AFSCME)" at bounding box center [874, 235] width 196 height 28
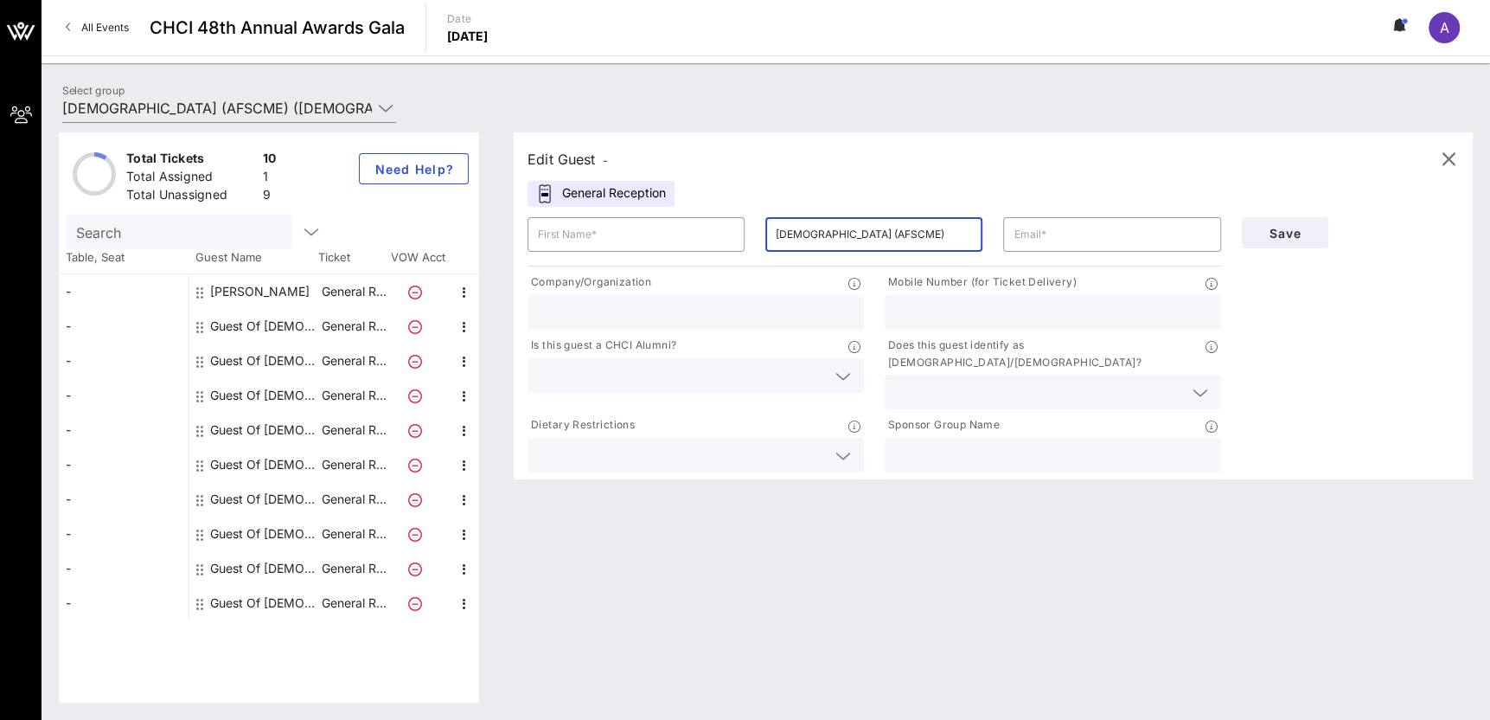
click at [840, 236] on input "American Federation of State, County and Municipal Employees (AFSCME)" at bounding box center [874, 235] width 196 height 28
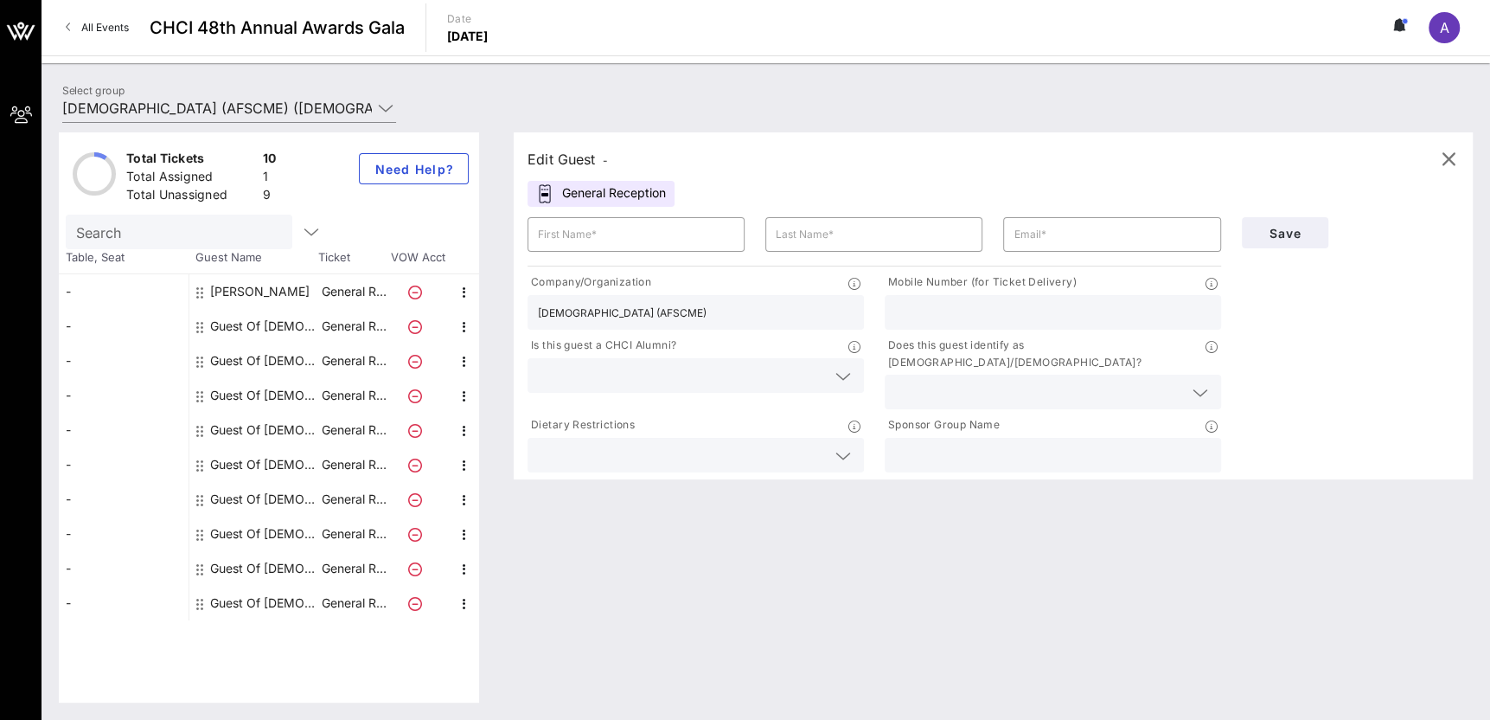
paste input "National Nurses United"
type input "National Nurses United"
click at [566, 238] on input "Julia Santos" at bounding box center [636, 235] width 196 height 28
type input "Julia"
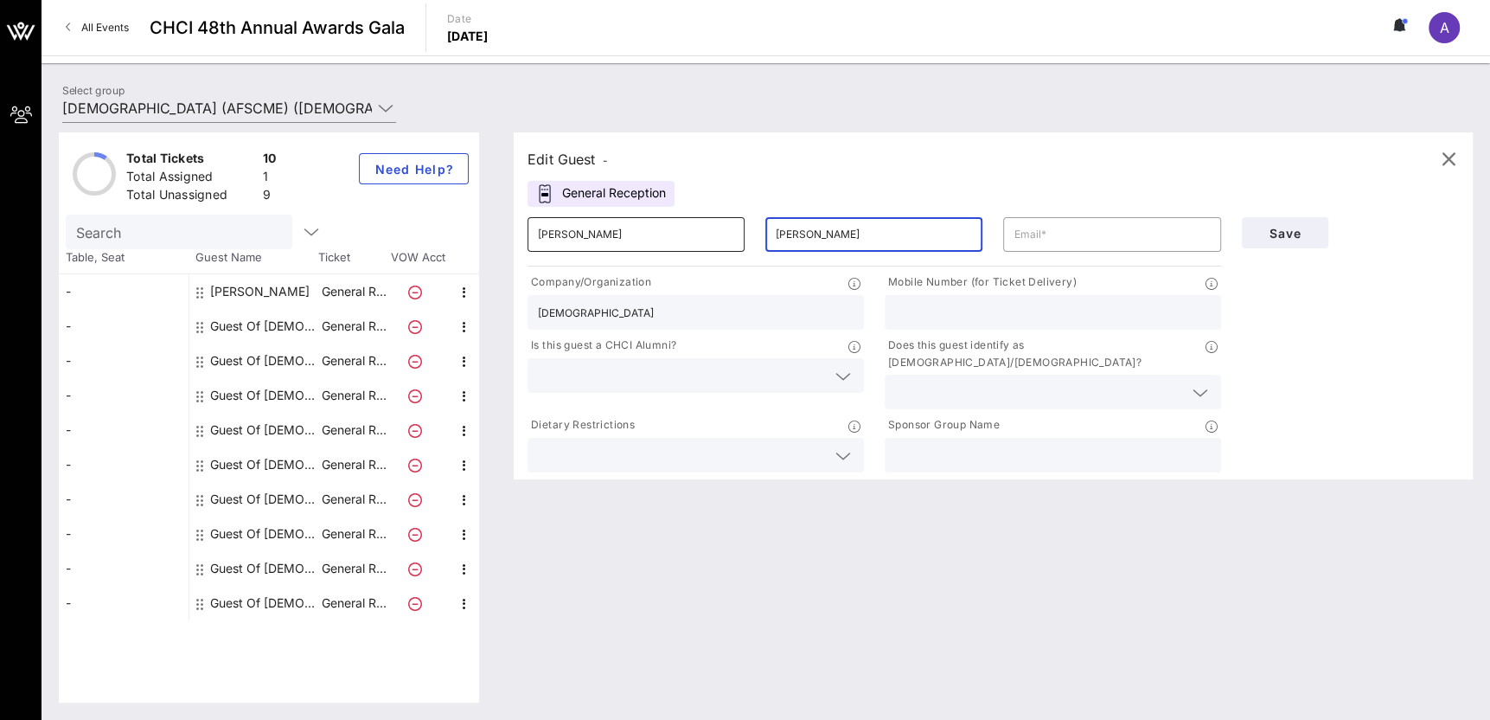
type input "Santos"
click at [668, 235] on input "Julia" at bounding box center [636, 235] width 196 height 28
type input "Julia"
click at [1149, 234] on input "text" at bounding box center [1112, 235] width 196 height 28
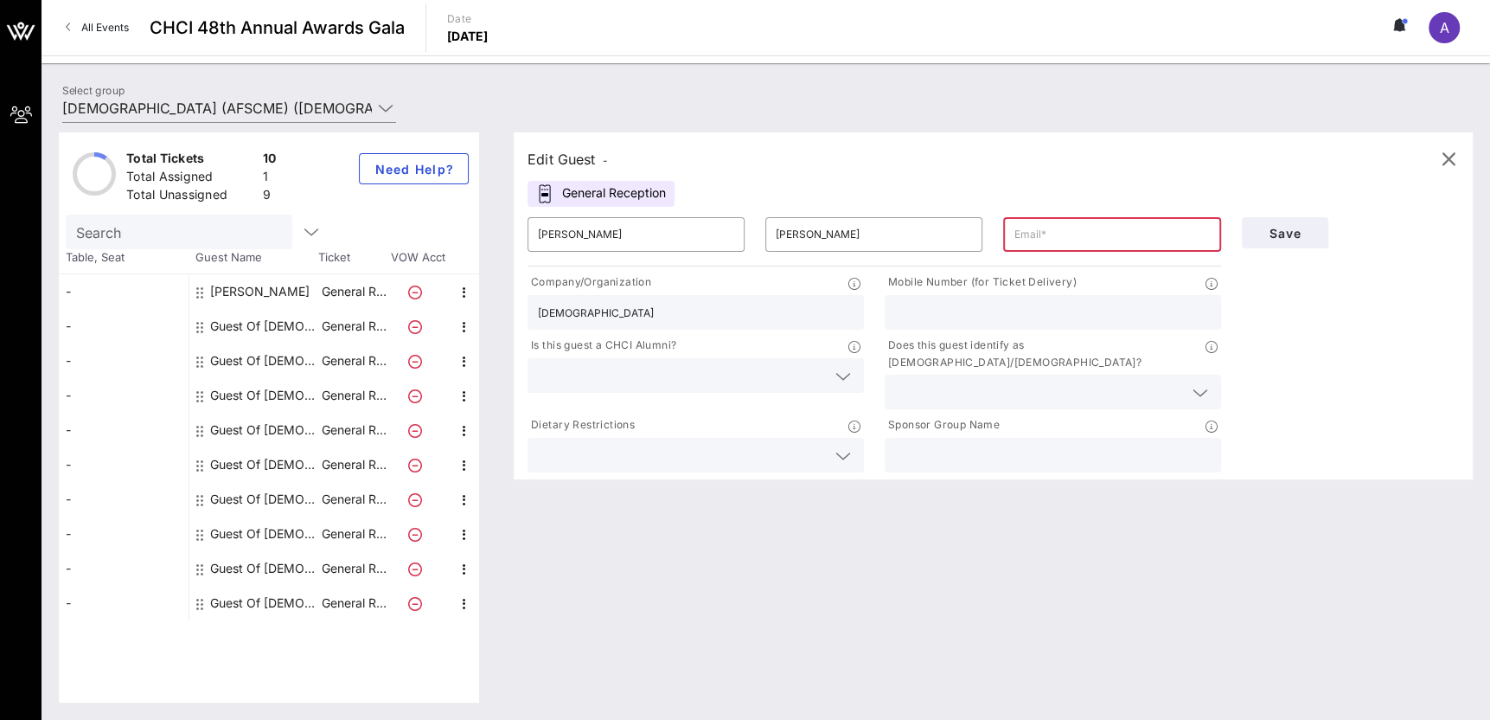
click at [1079, 249] on div at bounding box center [1112, 234] width 196 height 35
drag, startPoint x: 1079, startPoint y: 249, endPoint x: 1065, endPoint y: 237, distance: 18.4
paste input "jsantos@nationalnursesunited.org"
type input "jsantos@nationalnursesunited.org"
click at [1324, 387] on div "Save" at bounding box center [1351, 341] width 238 height 269
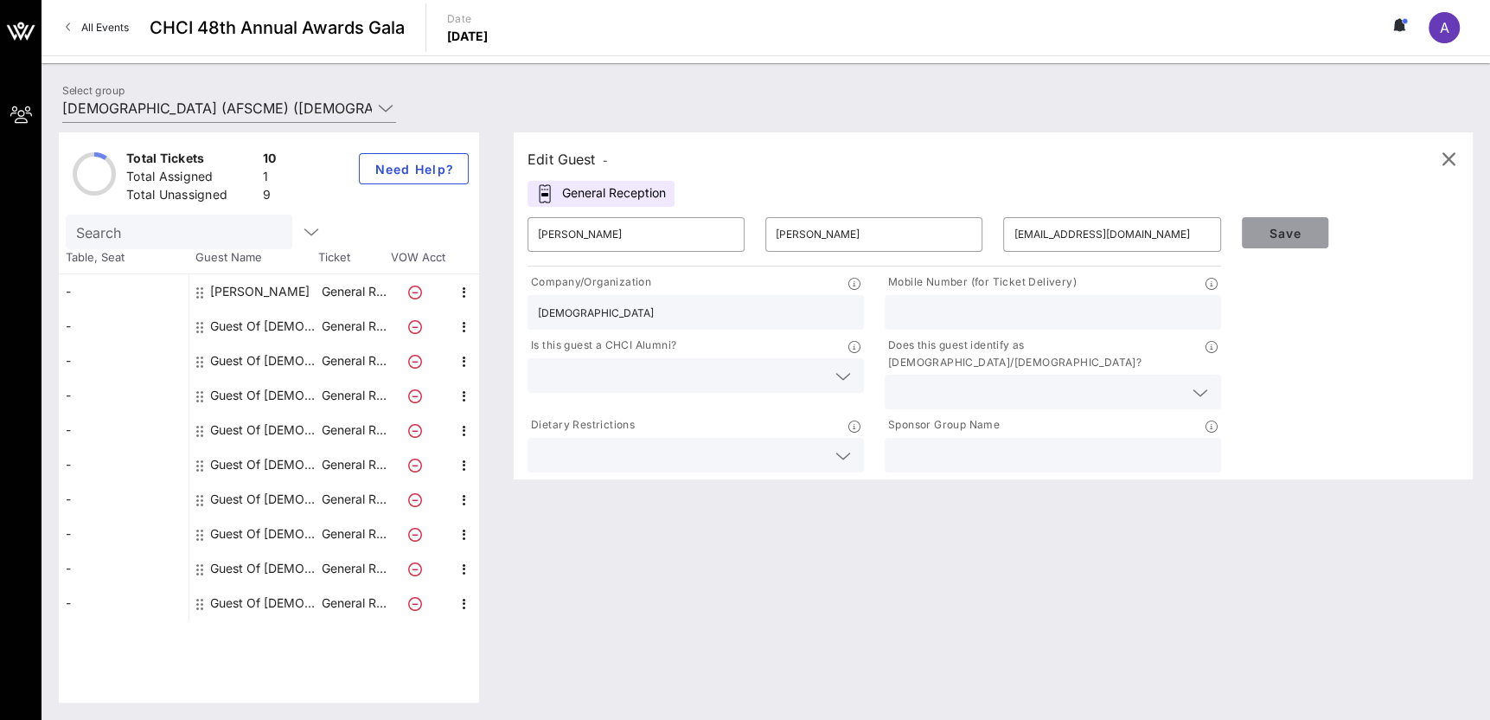
click at [1272, 242] on button "Save" at bounding box center [1285, 232] width 86 height 31
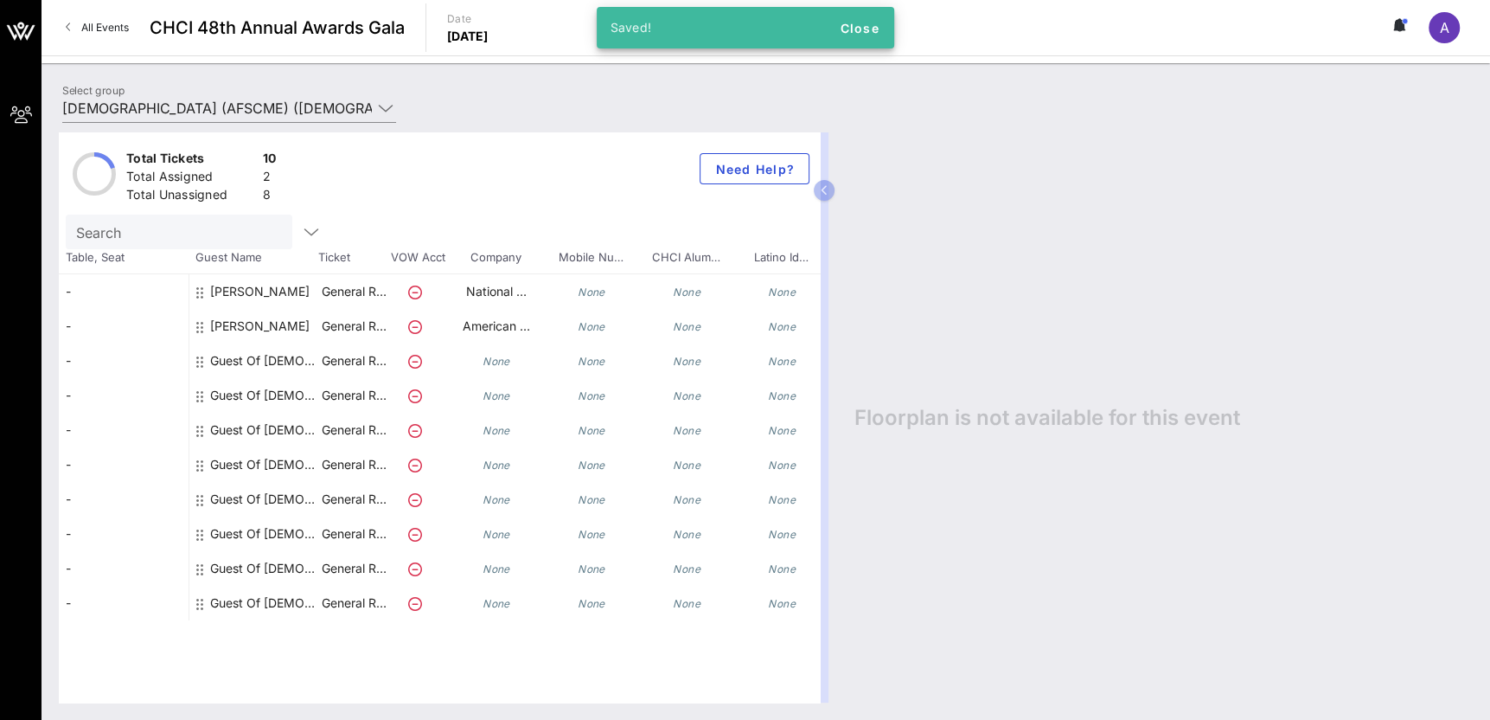
click at [274, 362] on div "Guest Of American Federation of State, County and Municipal Employees (AFSCME)" at bounding box center [264, 360] width 109 height 35
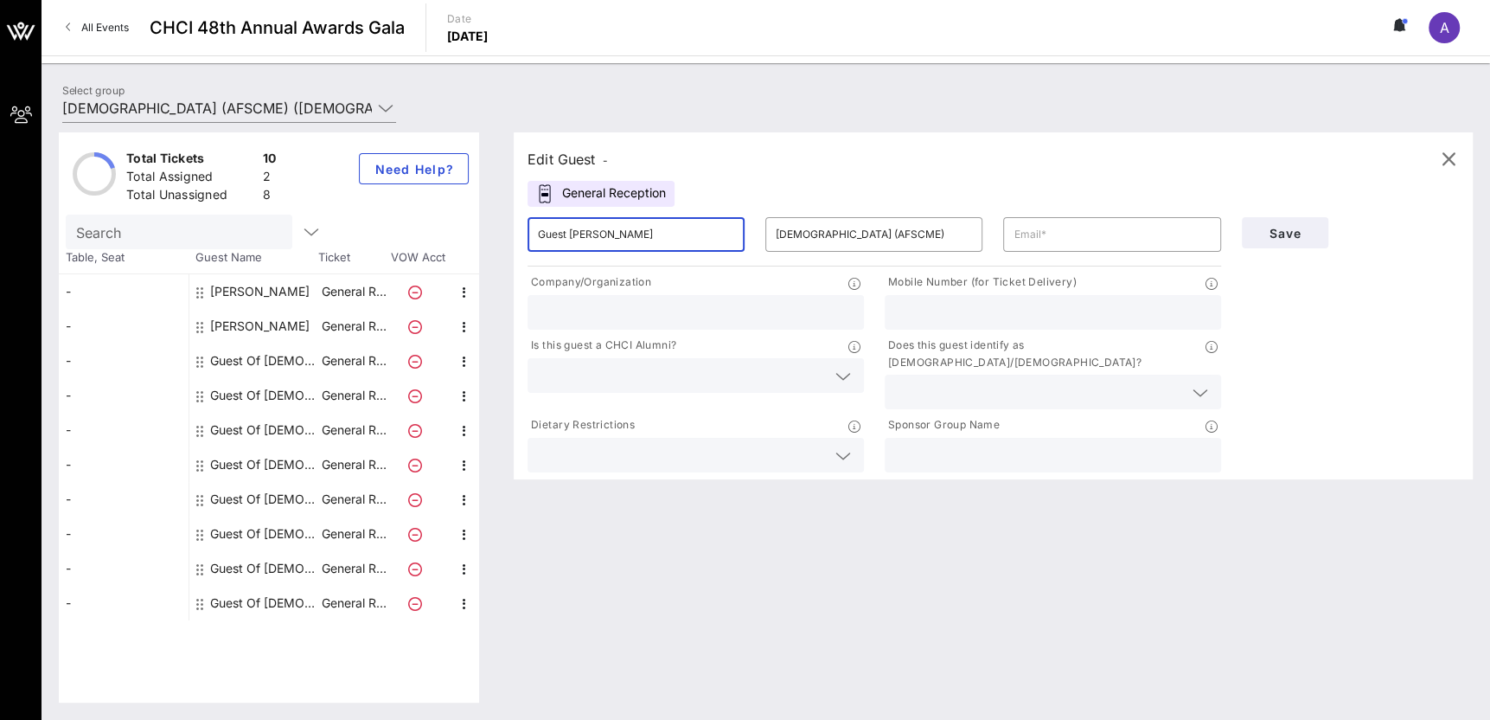
click at [547, 229] on input "Guest OfFreddy Rodriguez" at bounding box center [636, 235] width 196 height 28
click at [583, 230] on input "Guest OfFreddy Rodriguez" at bounding box center [636, 235] width 196 height 28
type input "Freddy Rodriguez"
click at [810, 238] on input "American Federation of State, County and Municipal Employees (AFSCME)" at bounding box center [874, 235] width 196 height 28
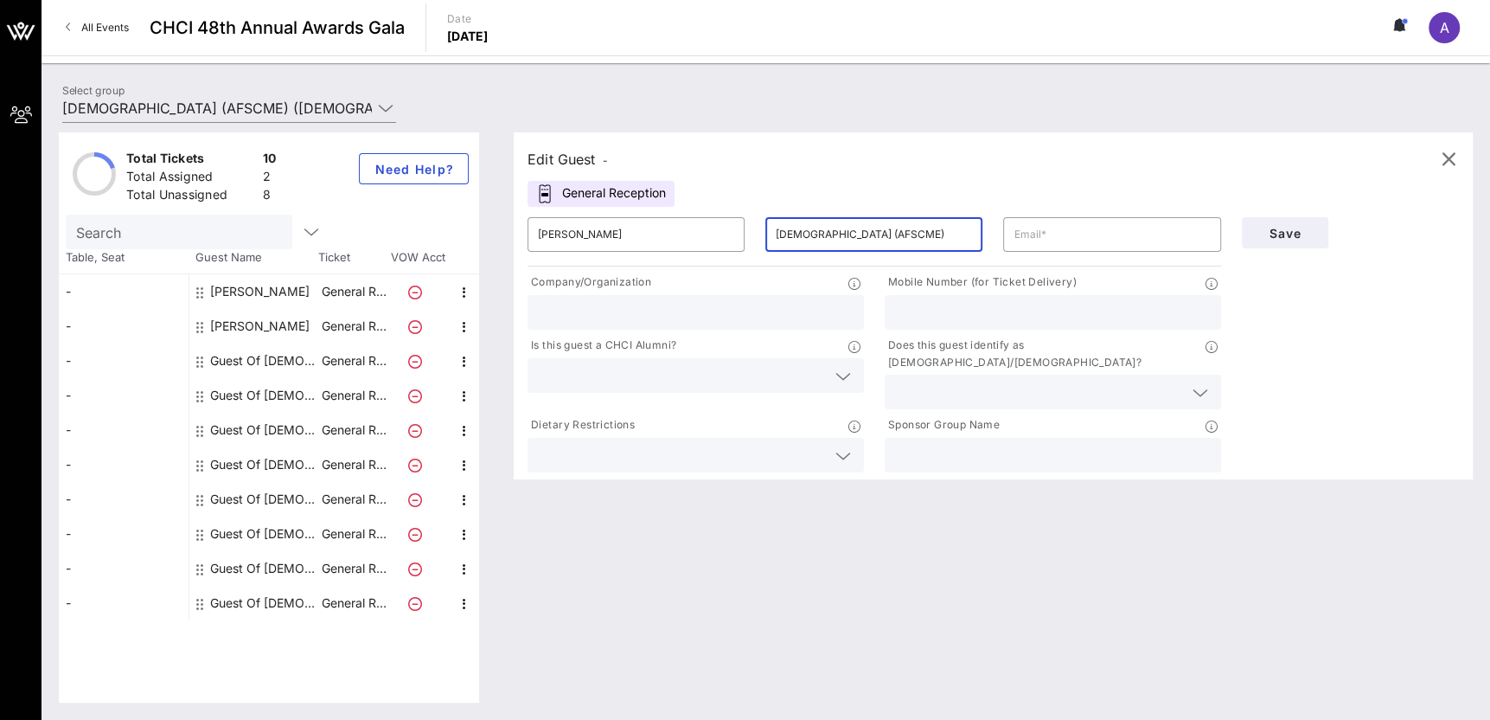
click at [810, 238] on input "American Federation of State, County and Municipal Employees (AFSCME)" at bounding box center [874, 235] width 196 height 28
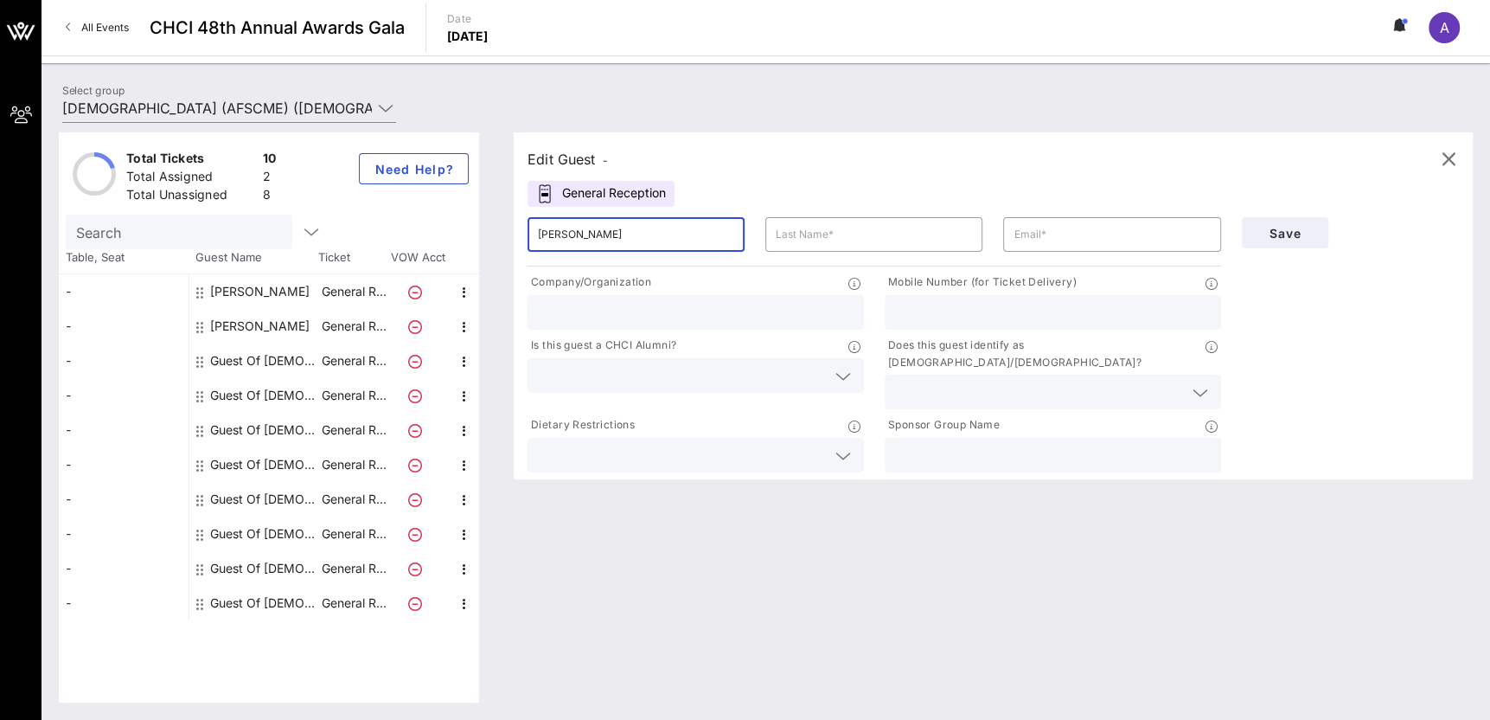
click at [618, 234] on input "Freddy Rodriguez" at bounding box center [636, 235] width 196 height 28
type input "Freddy"
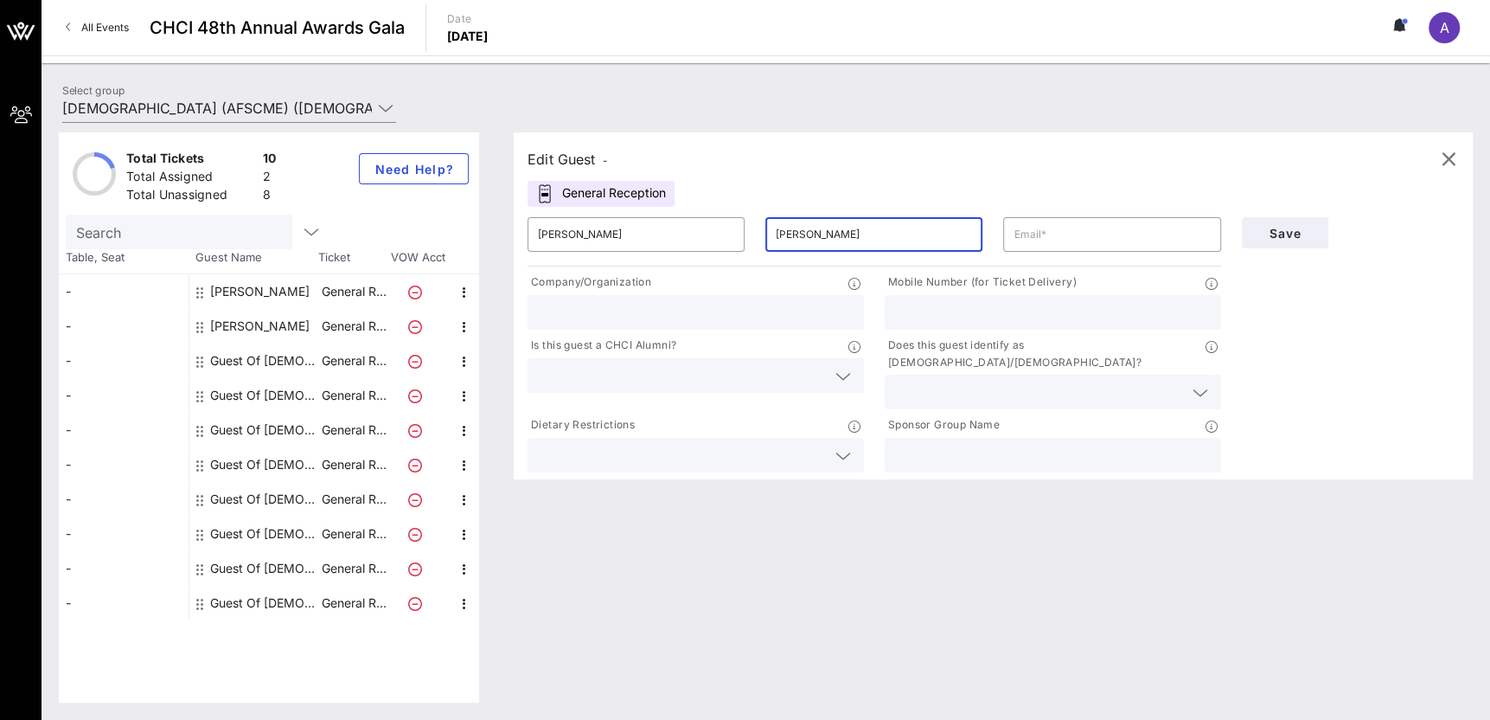
type input "Rodriguez"
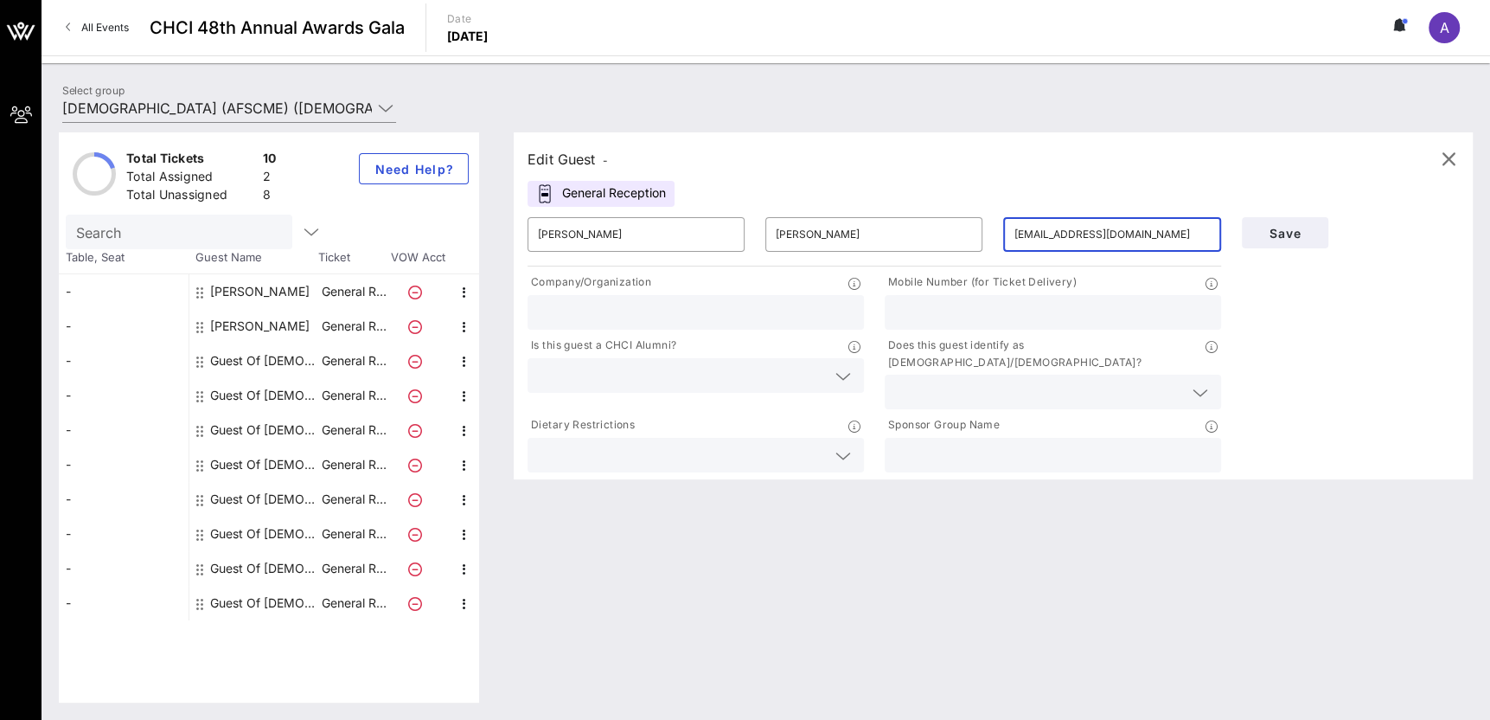
type input "freddy4hair@hotmail.com"
click at [1068, 192] on div "Edit Guest - General Reception ​ Freddy ​ Rodriguez ​ freddy4hair@hotmail.com C…" at bounding box center [993, 305] width 959 height 347
click at [1279, 237] on span "Save" at bounding box center [1285, 233] width 59 height 15
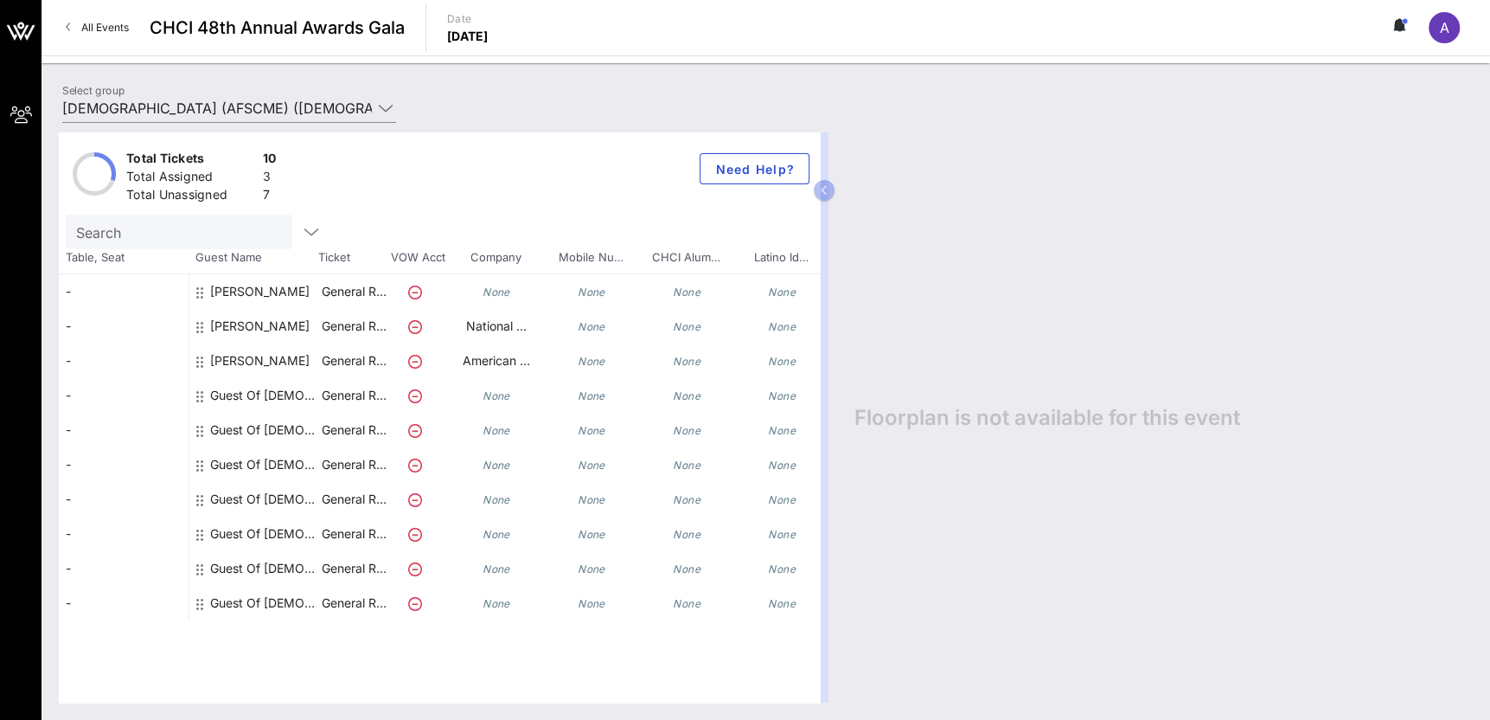
click at [275, 403] on div "Guest Of American Federation of State, County and Municipal Employees (AFSCME)" at bounding box center [264, 395] width 109 height 35
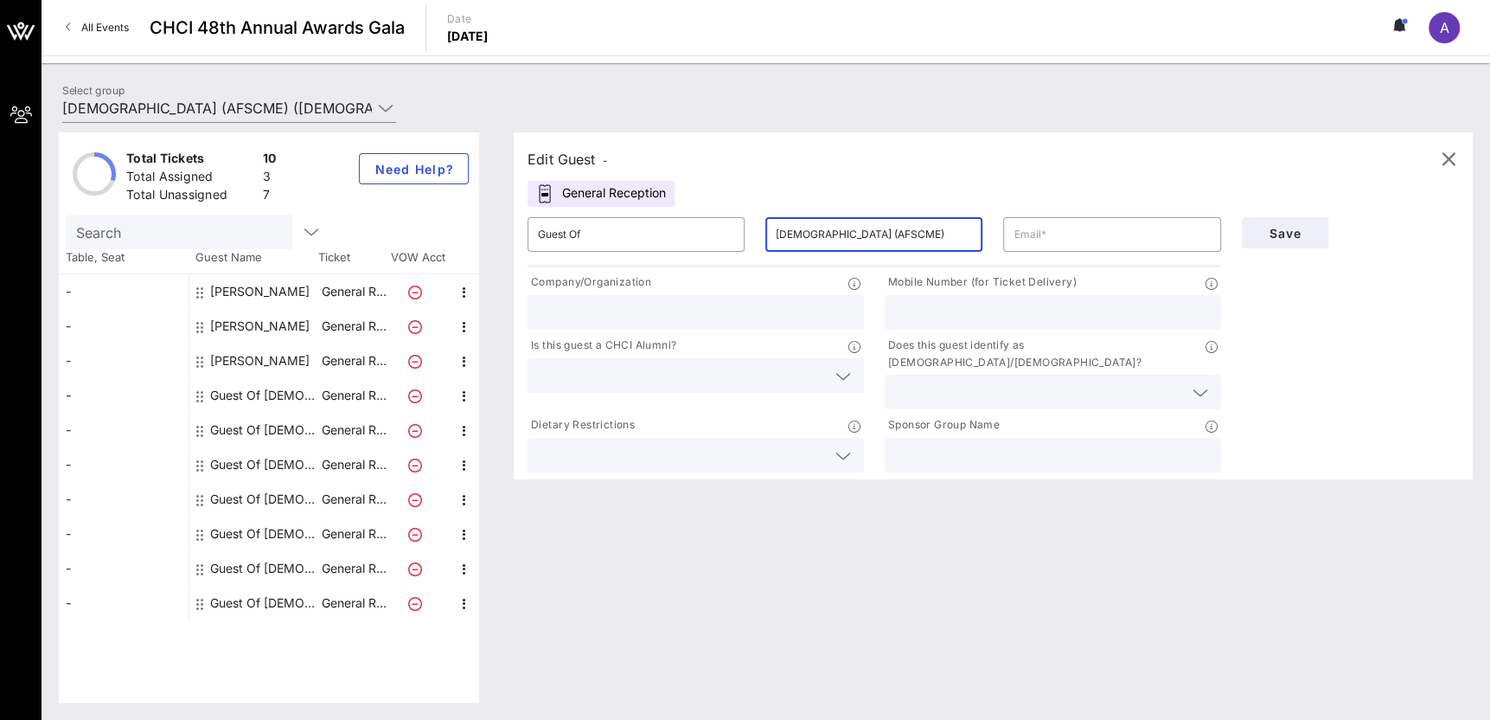
click at [851, 242] on input "American Federation of State, County and Municipal Employees (AFSCME)" at bounding box center [874, 235] width 196 height 28
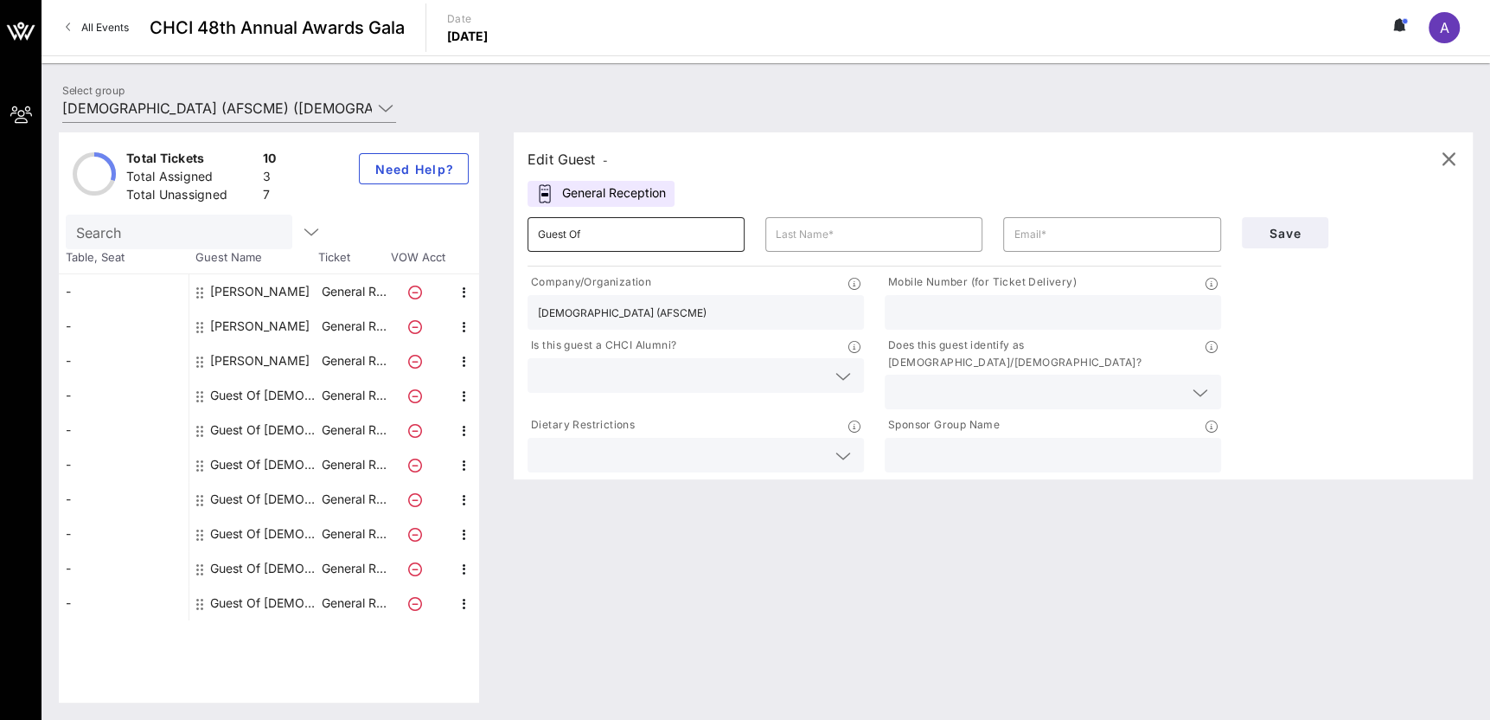
type input "American Federation of State, County and Municipal Employees (AFSCME)"
click at [625, 229] on input "Guest Of" at bounding box center [636, 235] width 196 height 28
type input "Evelyn"
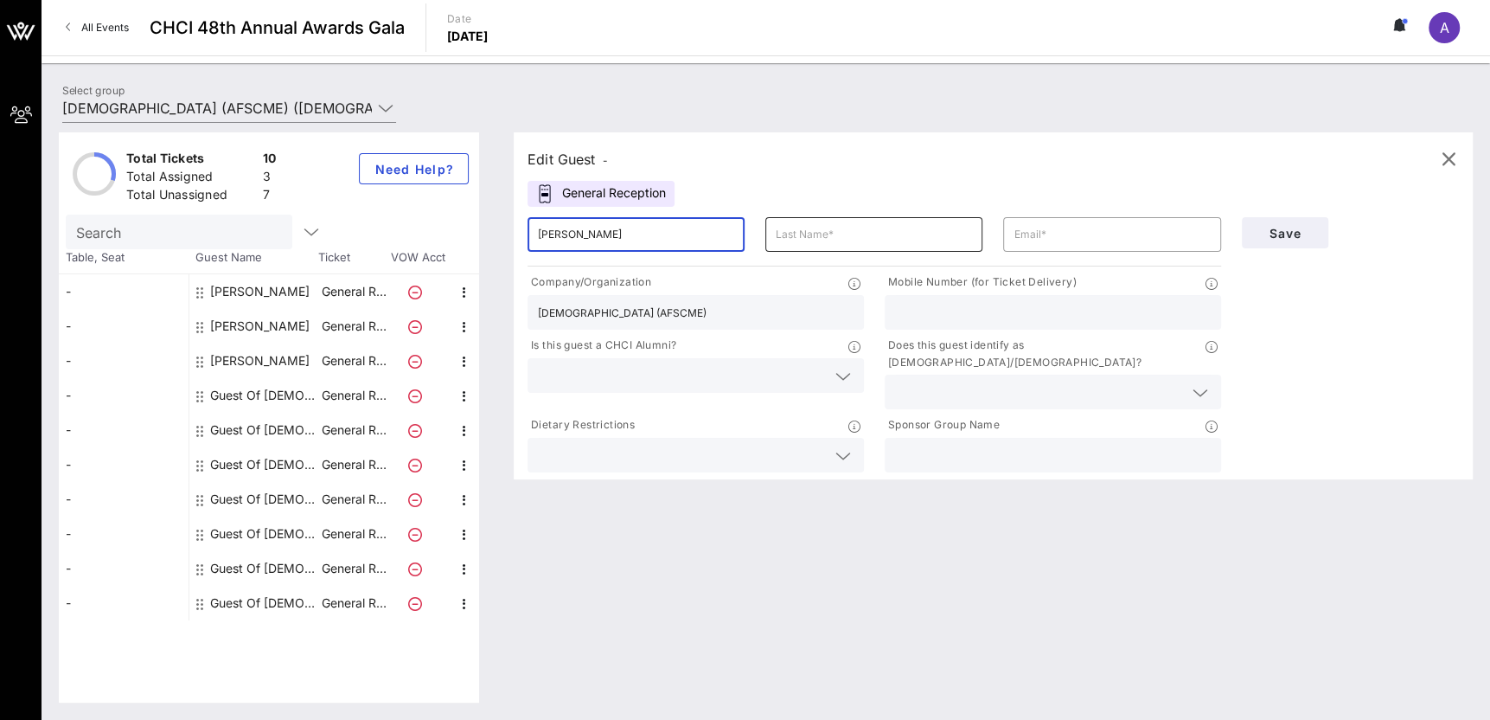
click at [762, 227] on div "​" at bounding box center [874, 234] width 238 height 55
click at [787, 227] on input "text" at bounding box center [874, 235] width 196 height 28
type input "Haro"
click at [1167, 246] on input "text" at bounding box center [1112, 235] width 196 height 28
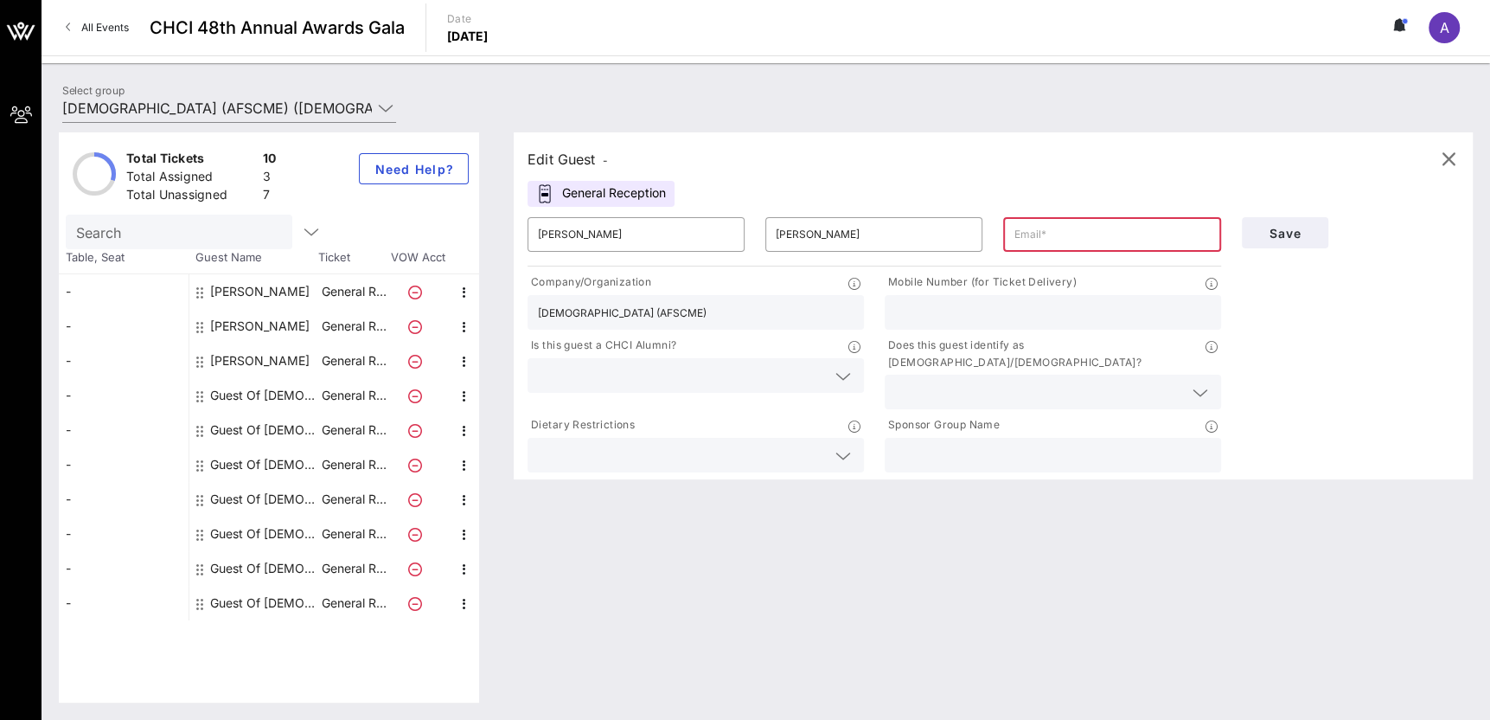
paste input "EHaro@afscme.org"
type input "EHaro@afscme.org"
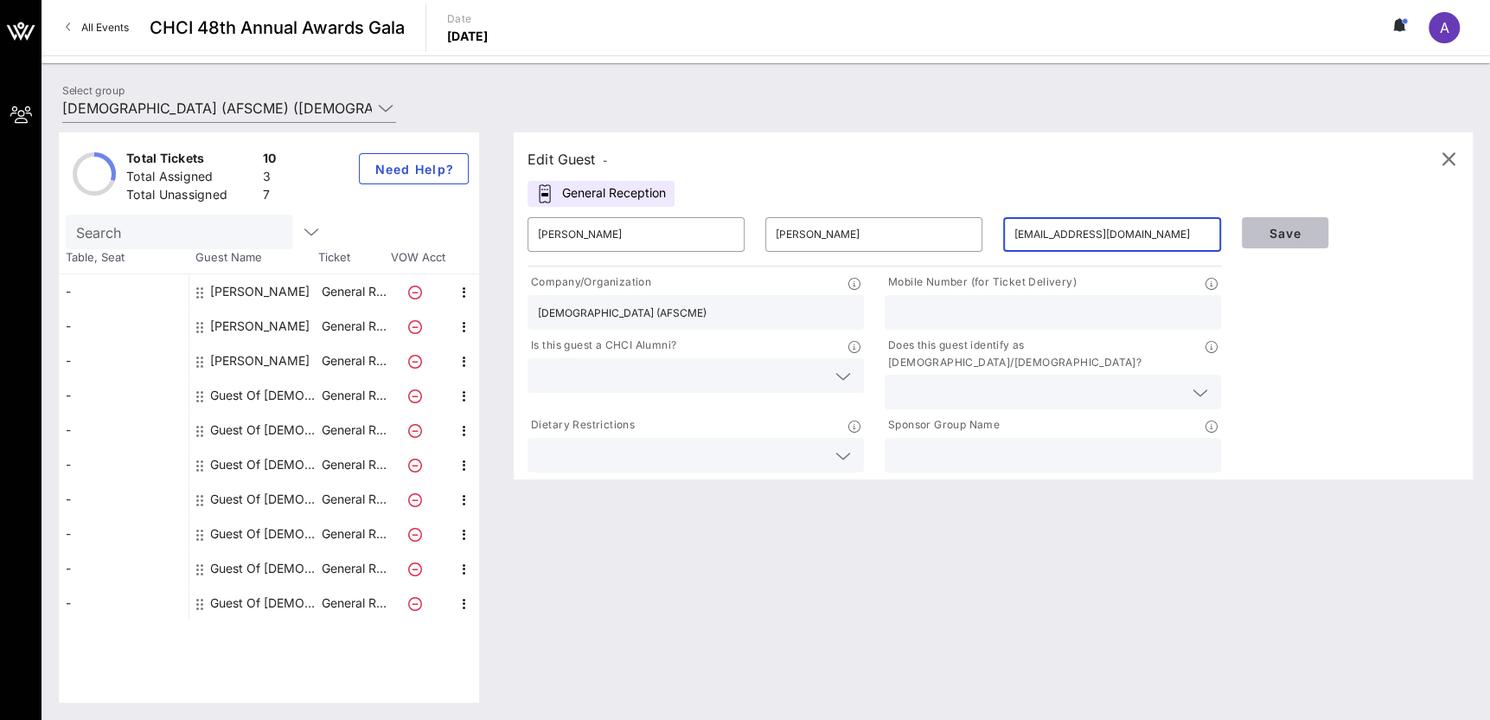
click at [1298, 219] on button "Save" at bounding box center [1285, 232] width 86 height 31
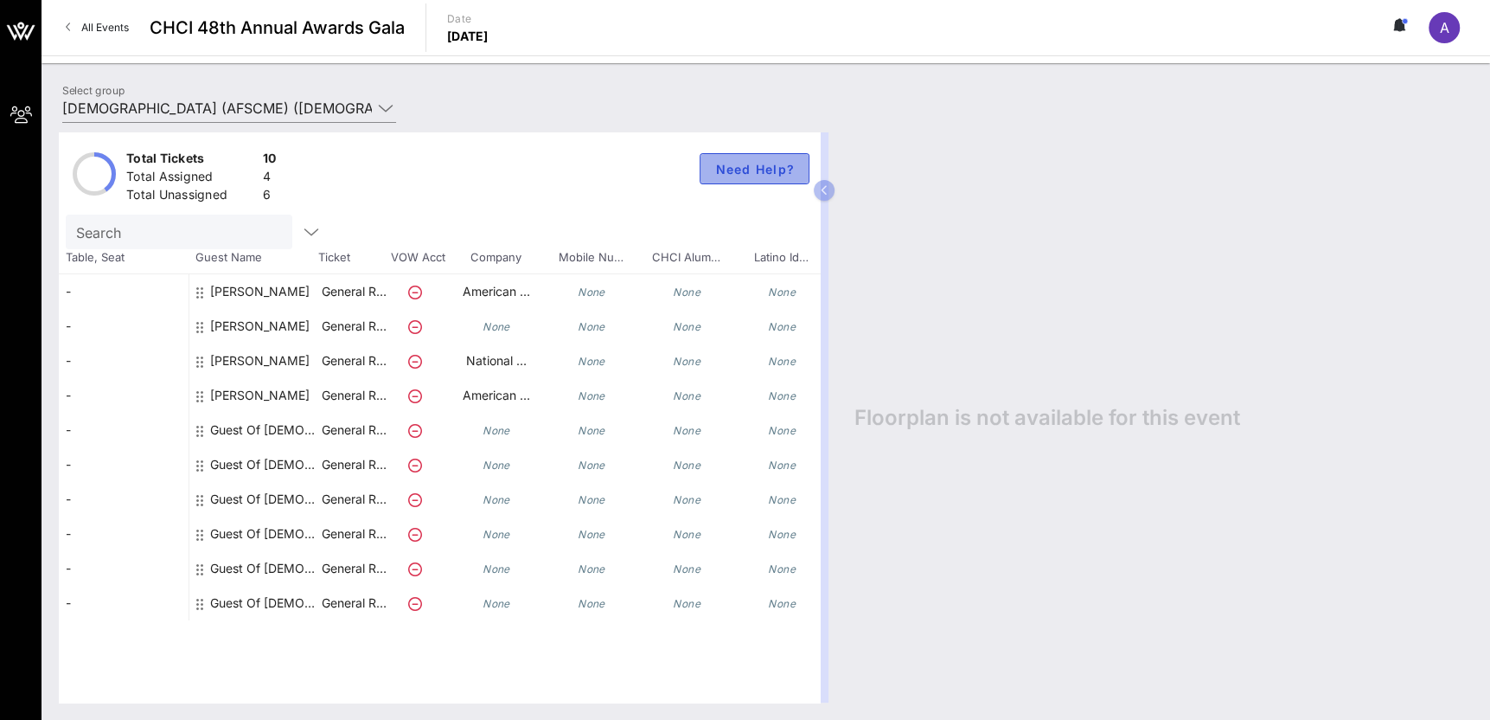
click at [734, 176] on span "Need Help?" at bounding box center [754, 169] width 80 height 15
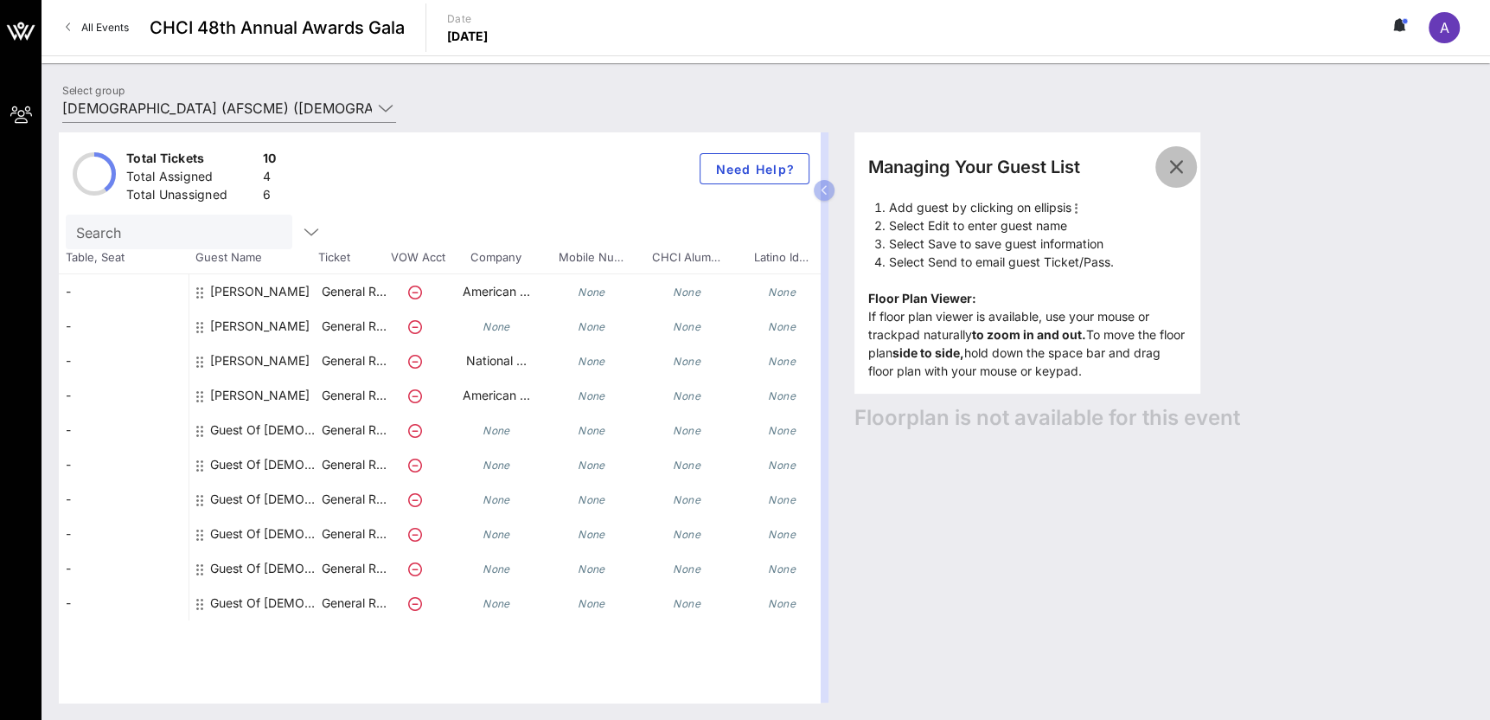
click at [1178, 176] on icon "button" at bounding box center [1176, 167] width 21 height 21
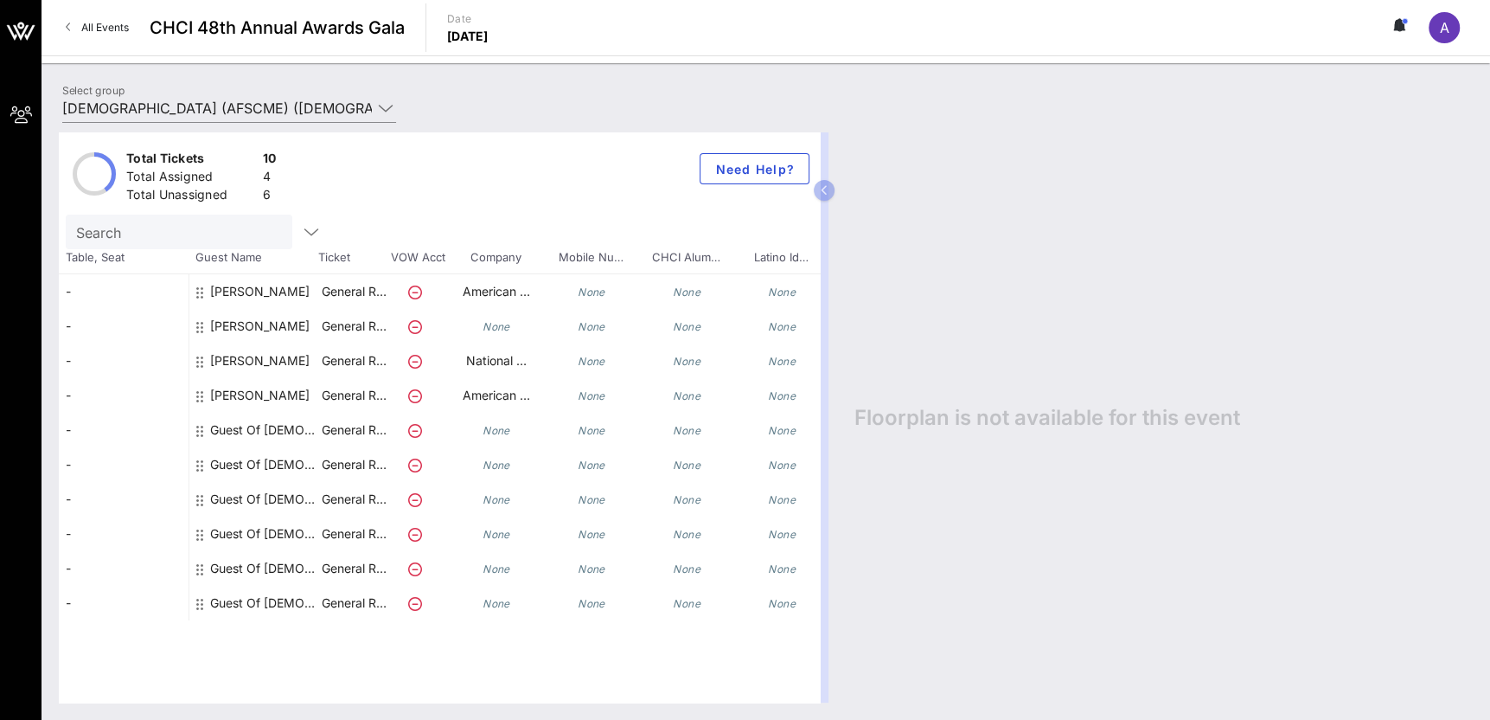
click at [239, 400] on div "Laura MacDonald" at bounding box center [259, 402] width 99 height 48
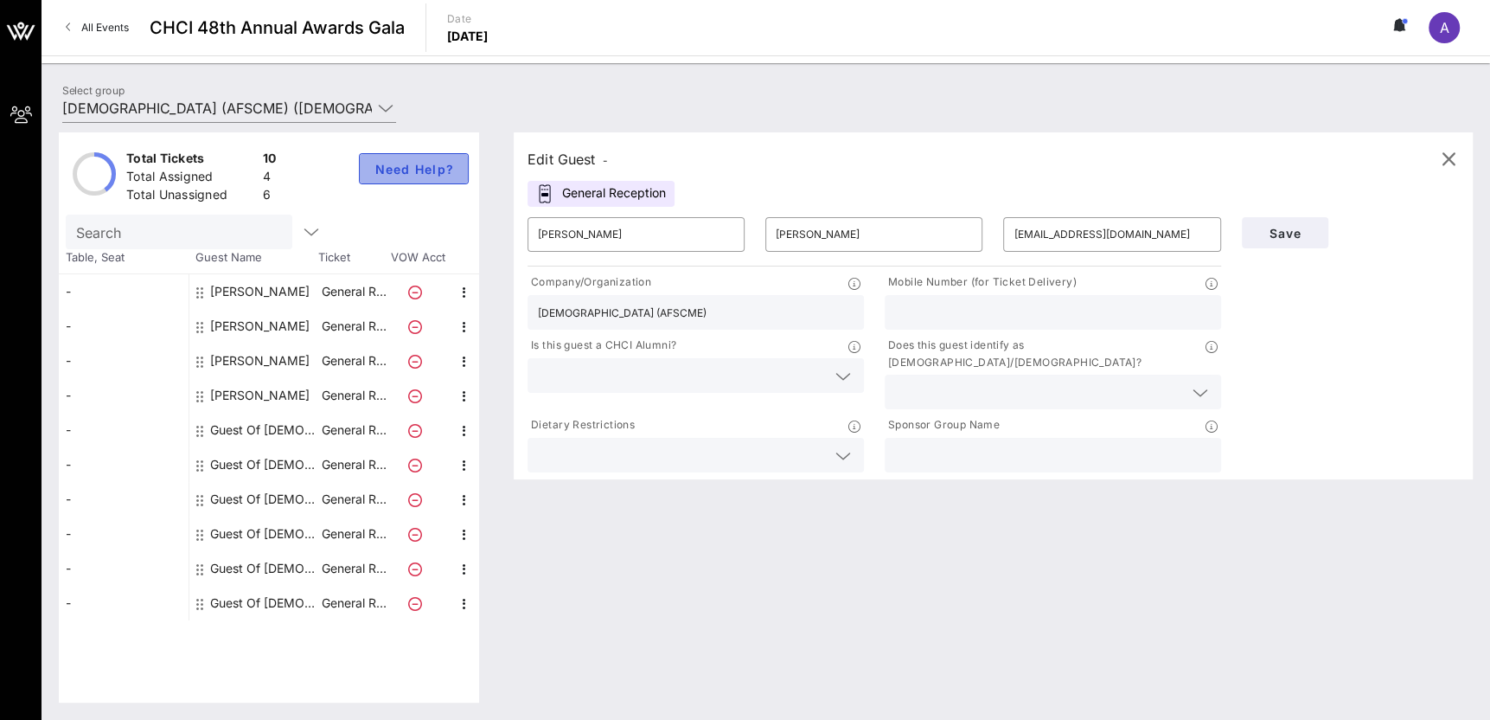
click at [440, 172] on span "Need Help?" at bounding box center [414, 169] width 80 height 15
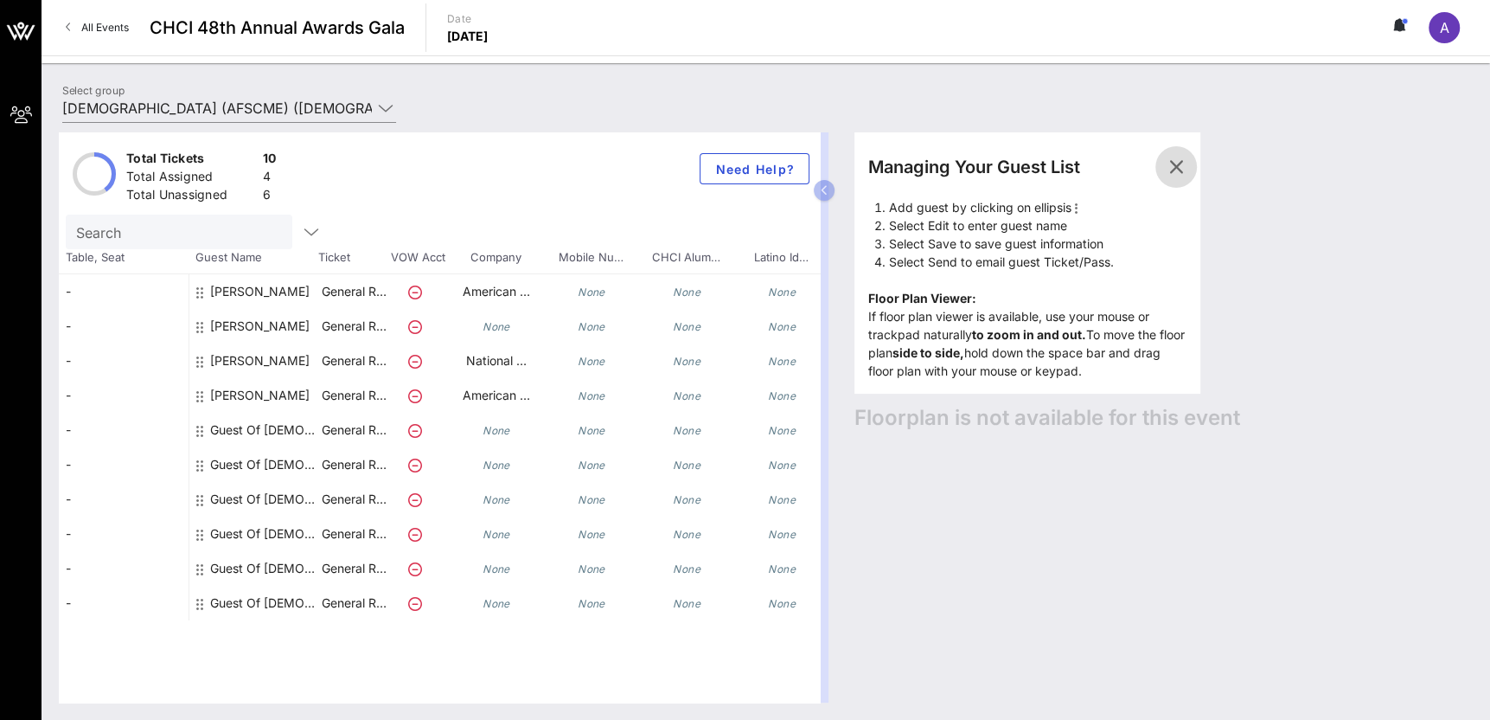
click at [1187, 167] on span "button" at bounding box center [1176, 167] width 42 height 21
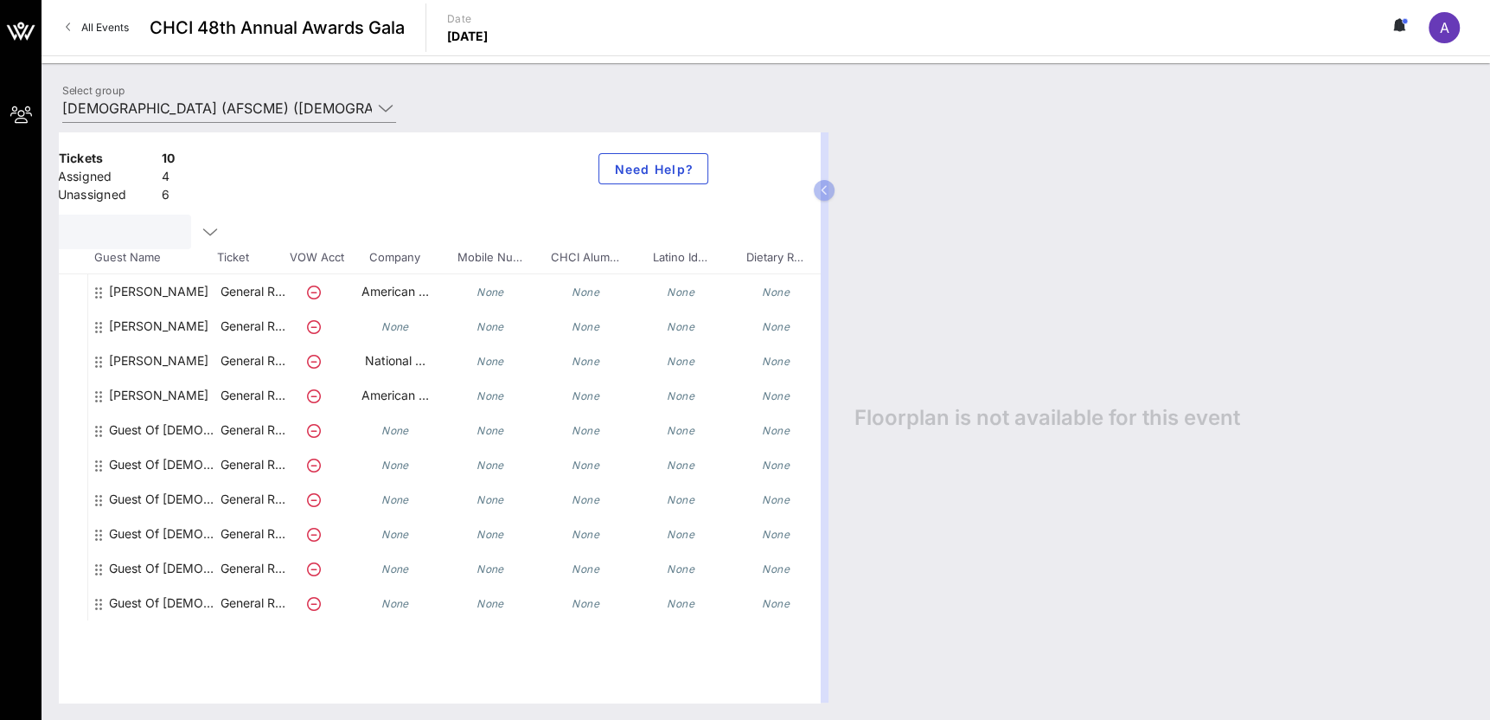
scroll to position [0, 228]
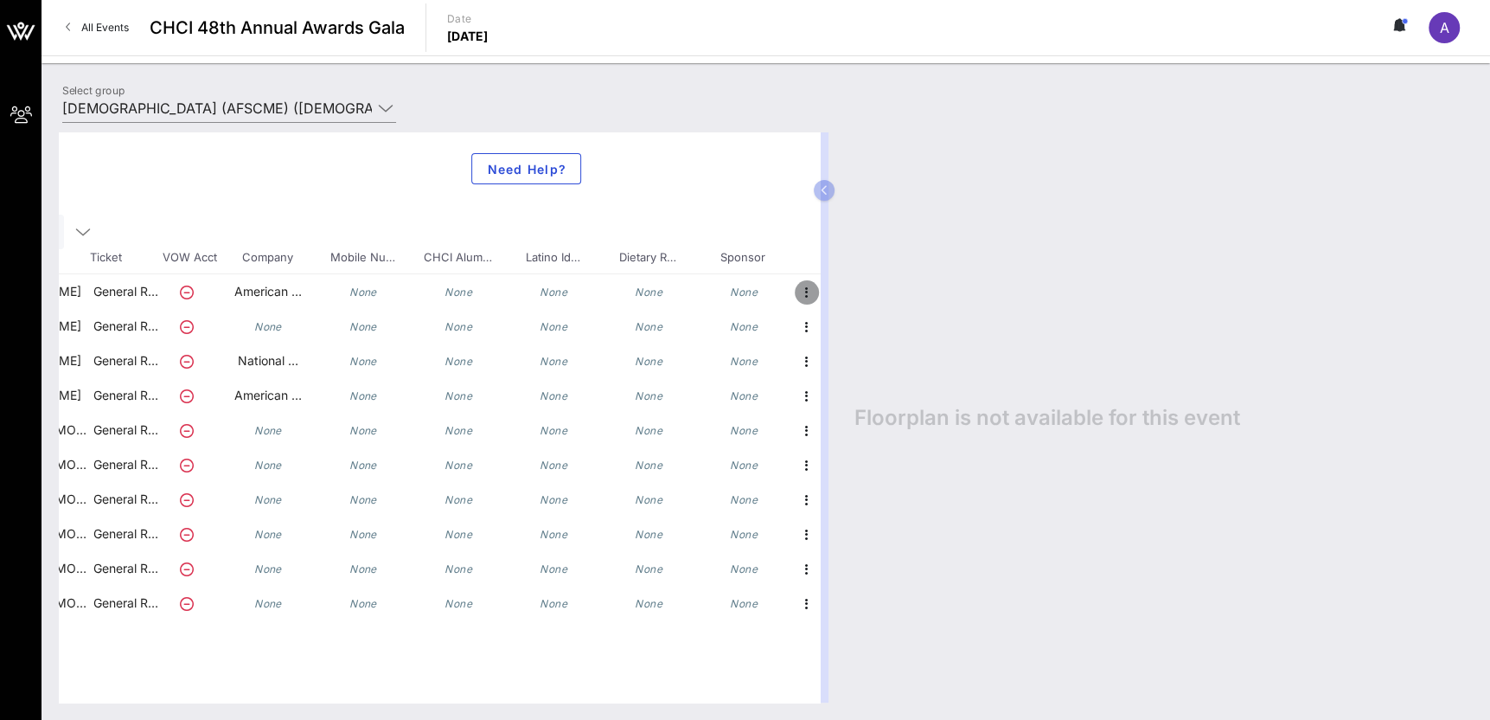
click at [811, 292] on icon "button" at bounding box center [807, 292] width 21 height 21
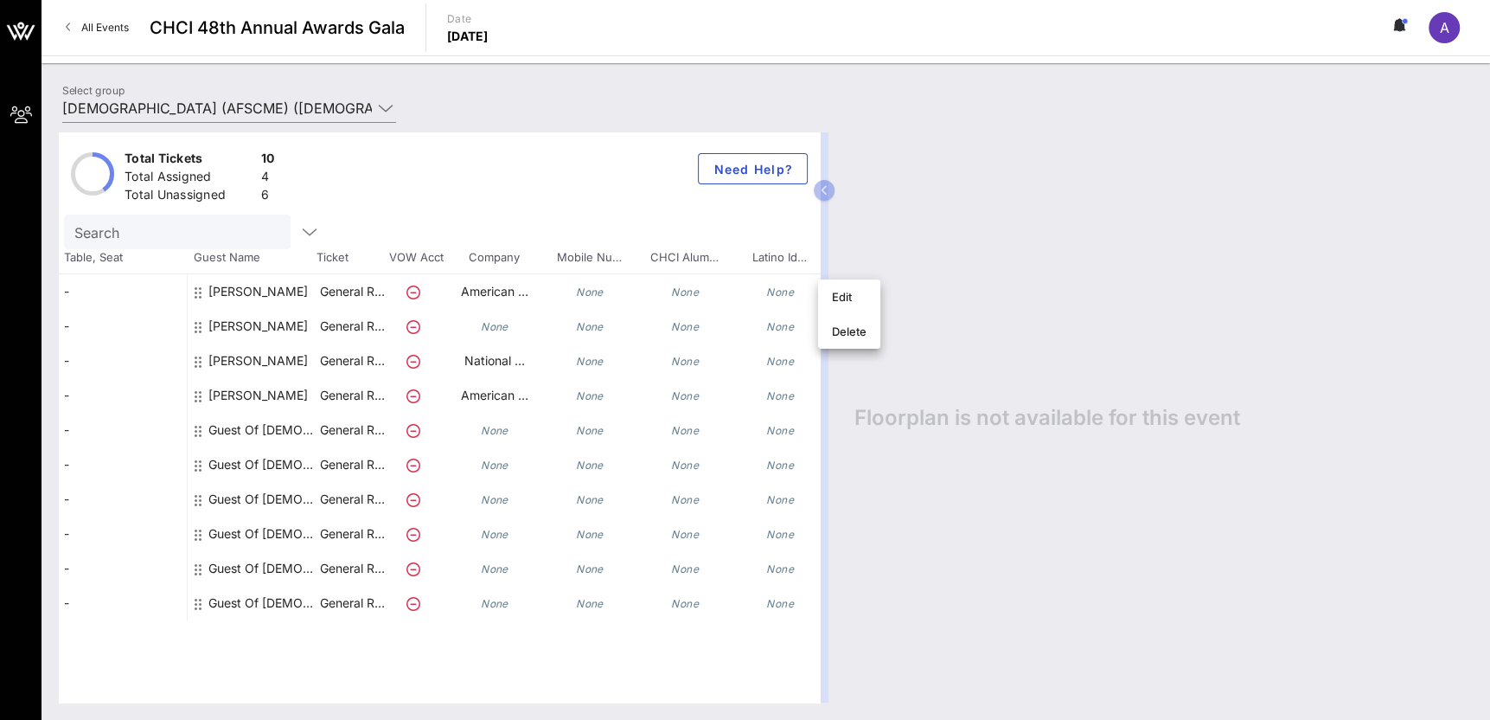
scroll to position [0, 0]
click at [118, 284] on div "-" at bounding box center [124, 291] width 130 height 35
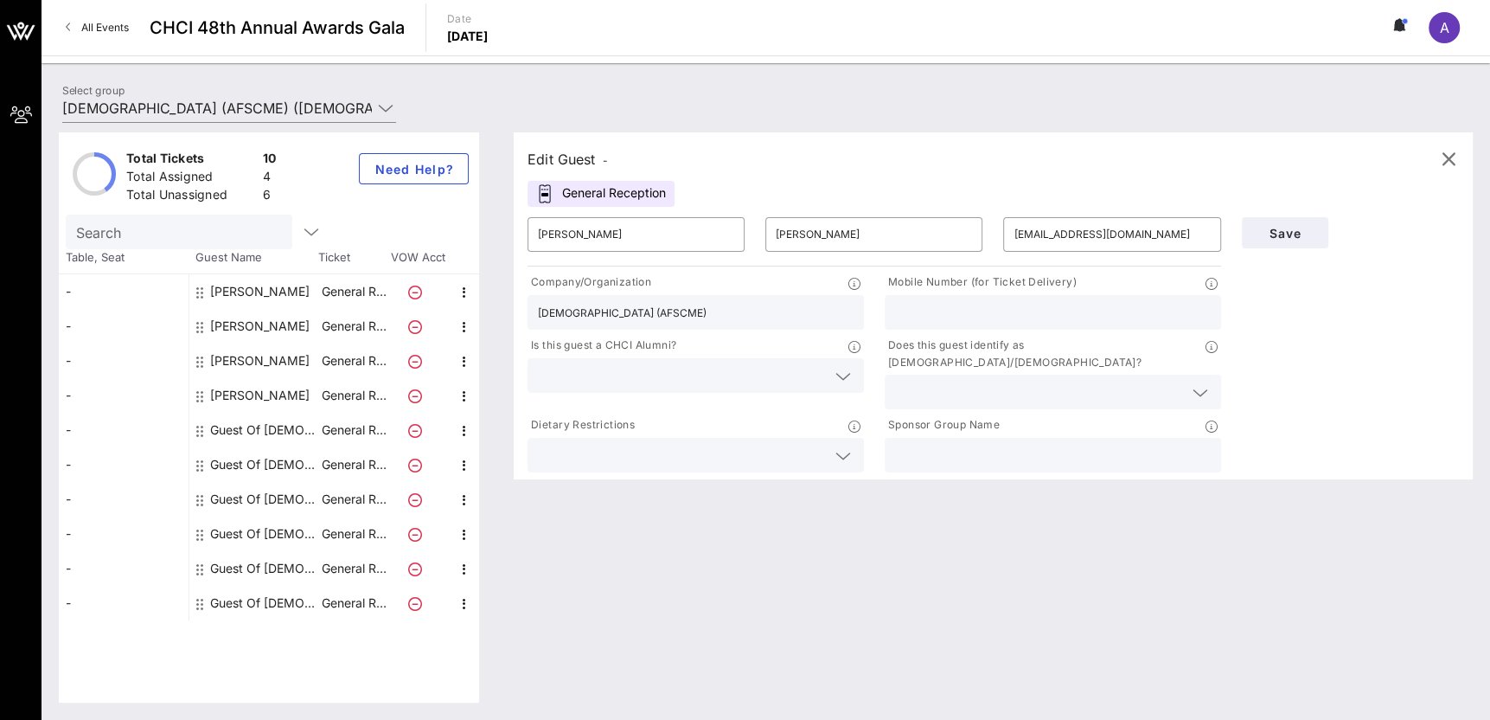
click at [114, 288] on div "-" at bounding box center [124, 291] width 130 height 35
click at [643, 198] on div "General Reception" at bounding box center [601, 194] width 147 height 26
click at [307, 244] on div "Search" at bounding box center [200, 231] width 268 height 35
click at [301, 235] on icon "button" at bounding box center [311, 231] width 21 height 21
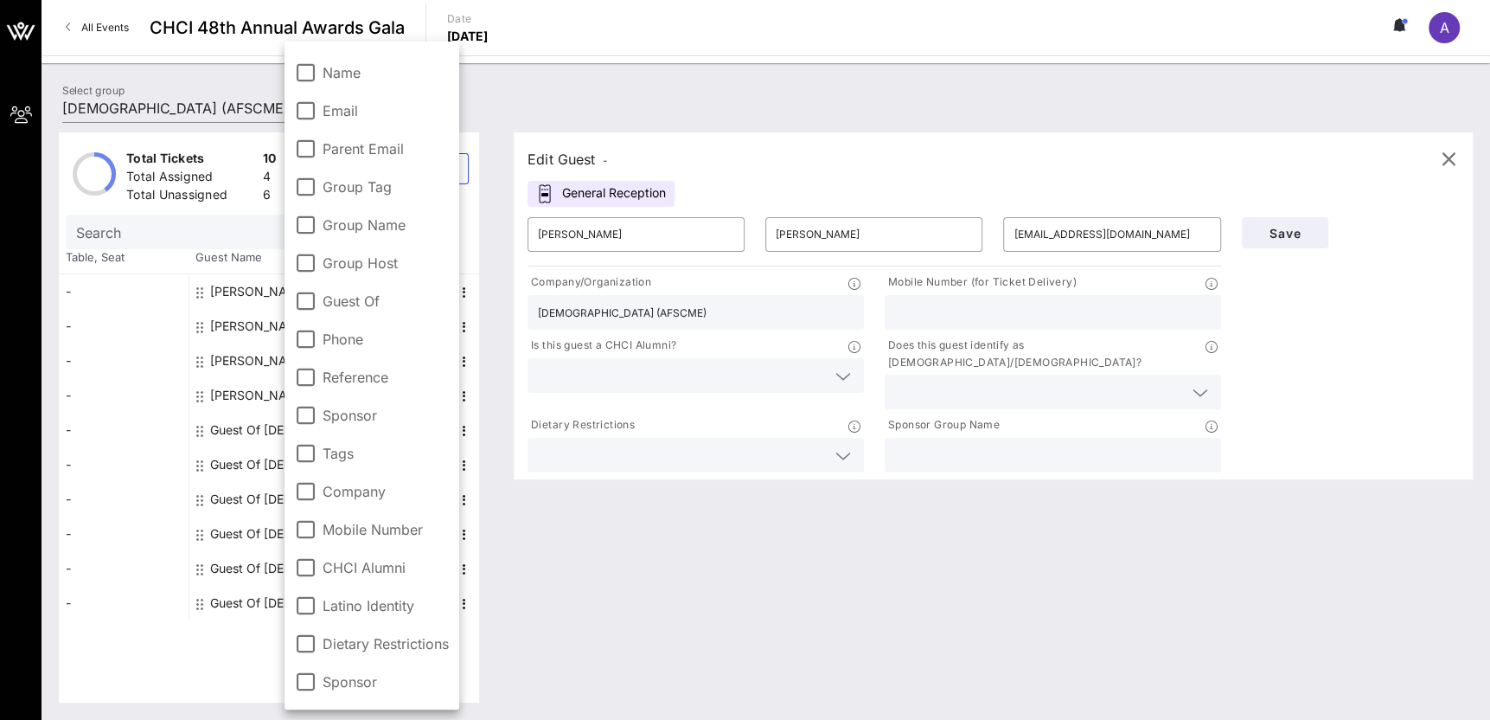
click at [173, 664] on div "Total Tickets 10 Total Assigned 4 Total Unassigned 6 Need Help? Search Table, S…" at bounding box center [269, 417] width 420 height 570
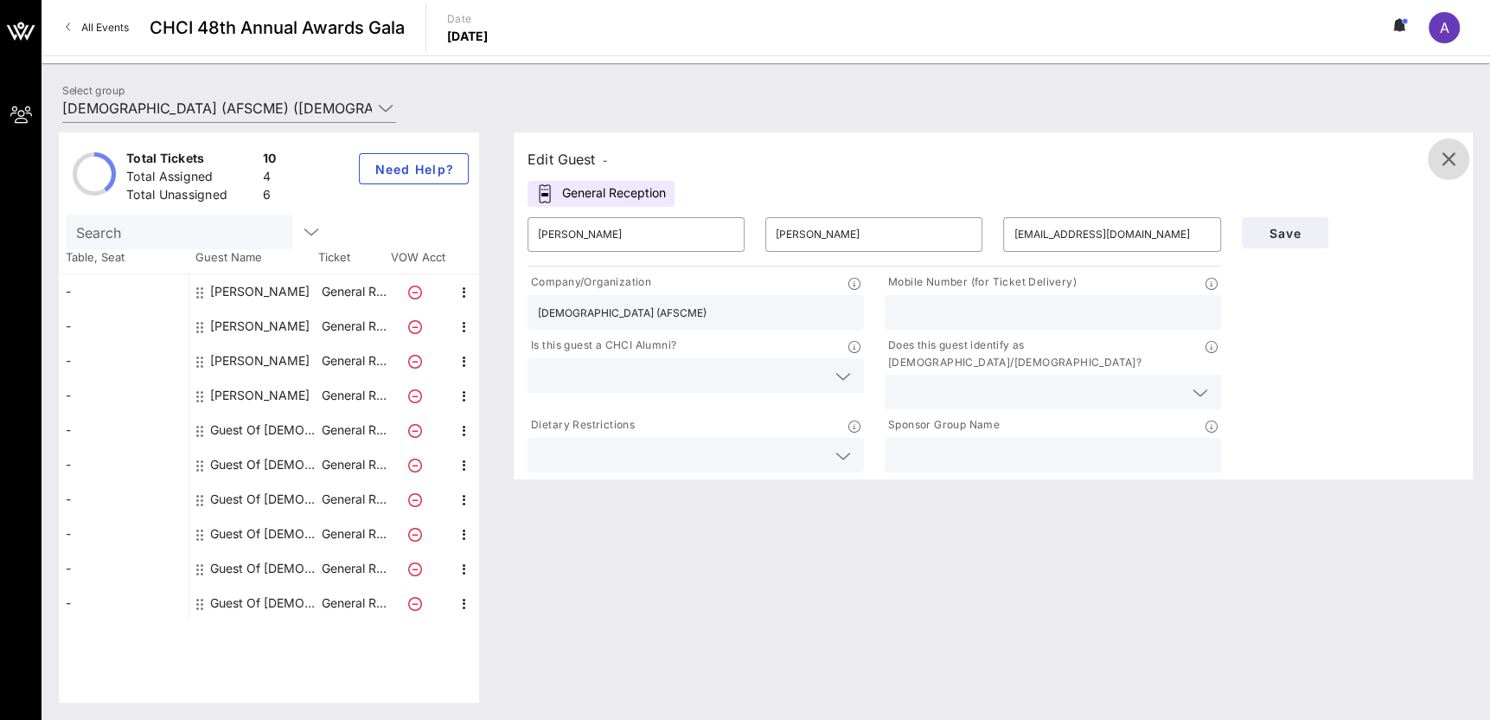
click at [1462, 156] on span "button" at bounding box center [1449, 159] width 42 height 21
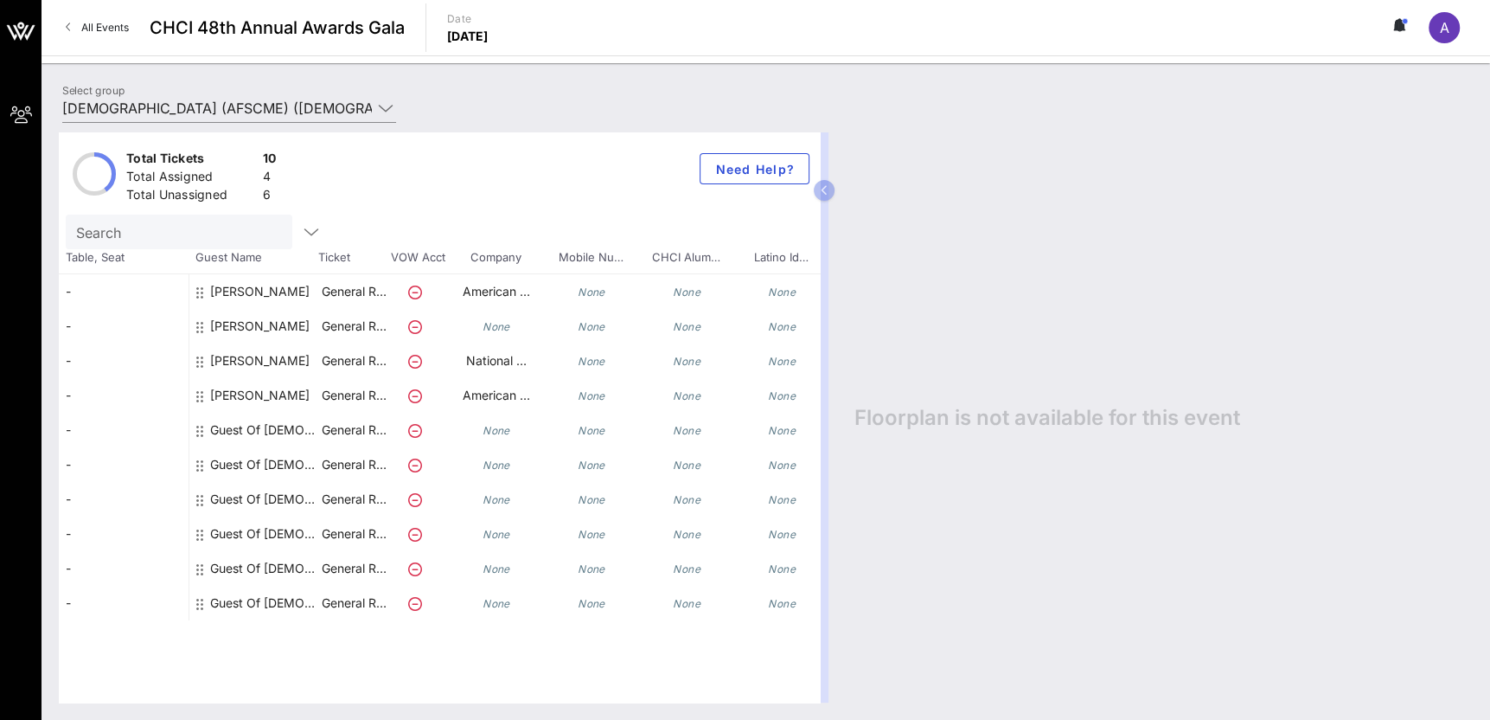
click at [531, 141] on div "Total Tickets 10 Total Assigned 4 Total Unassigned 6 Need Help?" at bounding box center [439, 173] width 761 height 82
click at [110, 686] on div "Total Tickets 10 Total Assigned 4 Total Unassigned 6 Need Help? Search Table, S…" at bounding box center [439, 417] width 761 height 570
click at [701, 647] on div "Total Tickets 10 Total Assigned 4 Total Unassigned 6 Need Help? Search Table, S…" at bounding box center [439, 417] width 761 height 570
click at [241, 438] on div "Guest Of American Federation of State, County and Municipal Employees (AFSCME)" at bounding box center [264, 430] width 109 height 35
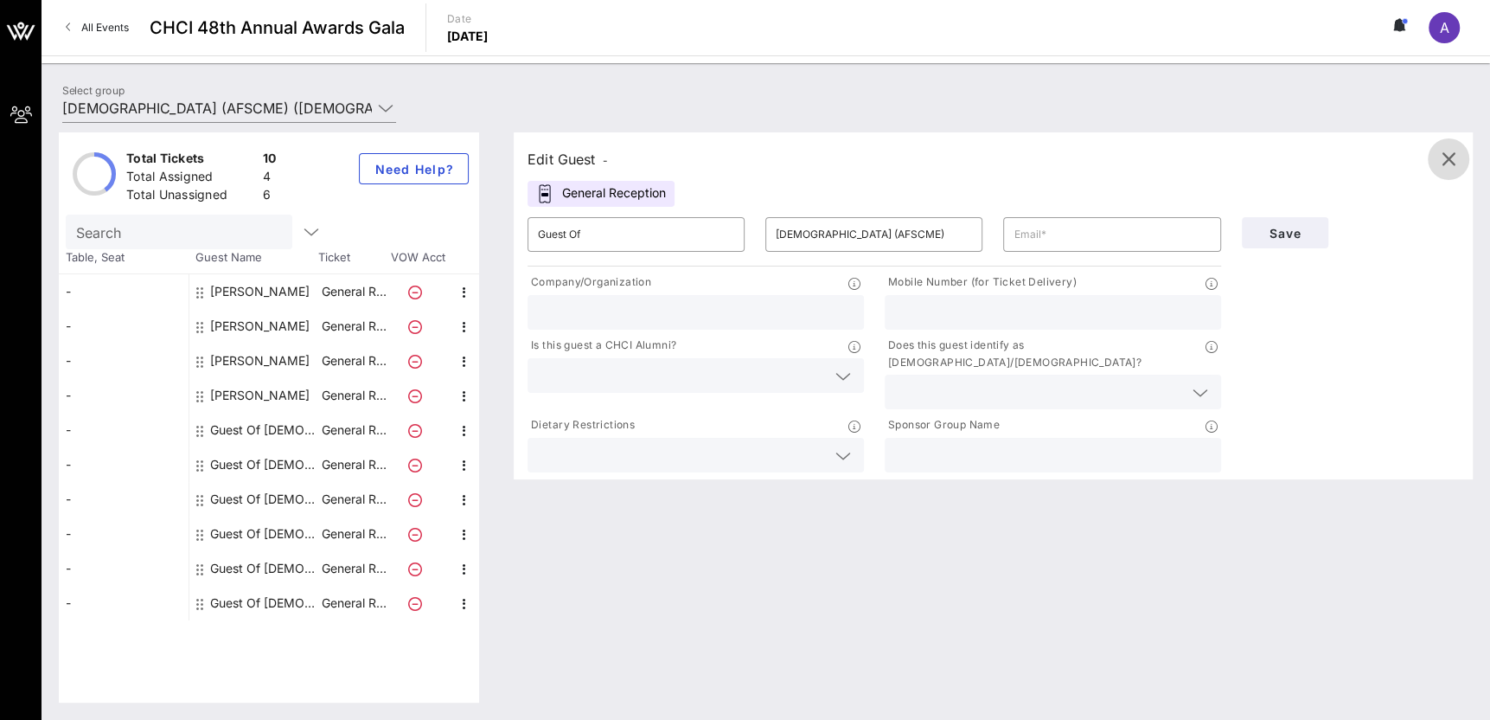
click at [1444, 168] on icon "button" at bounding box center [1448, 159] width 21 height 21
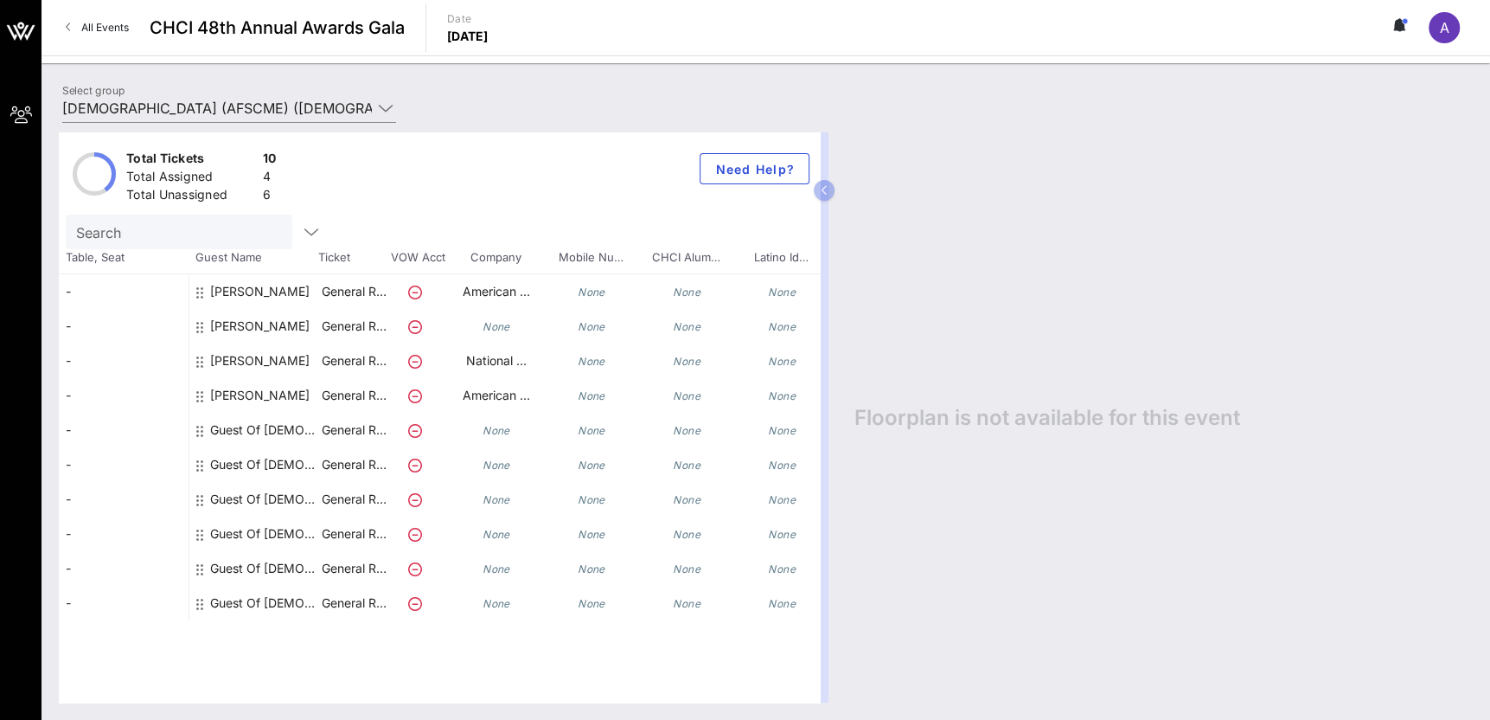
click at [1406, 22] on circle at bounding box center [1404, 20] width 5 height 5
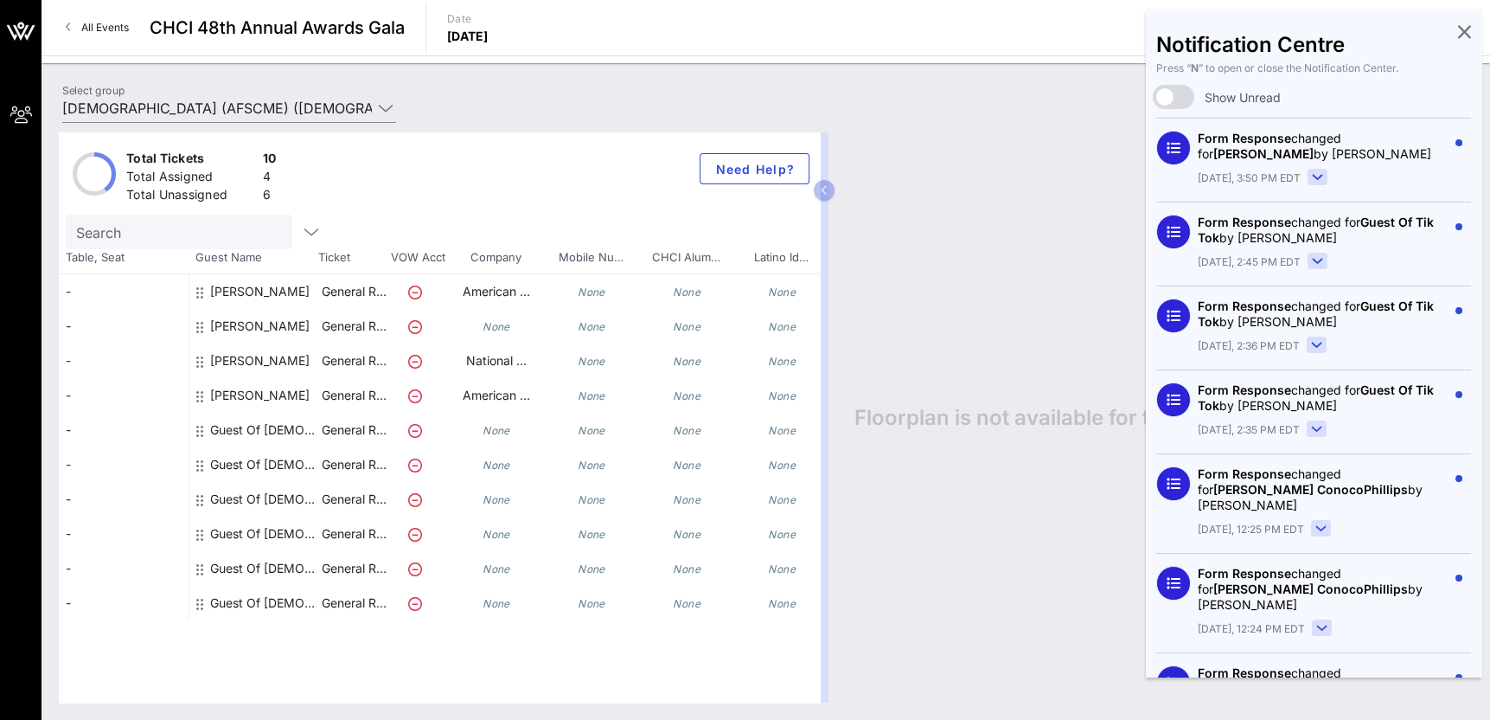
click at [1314, 342] on rect at bounding box center [1317, 345] width 19 height 16
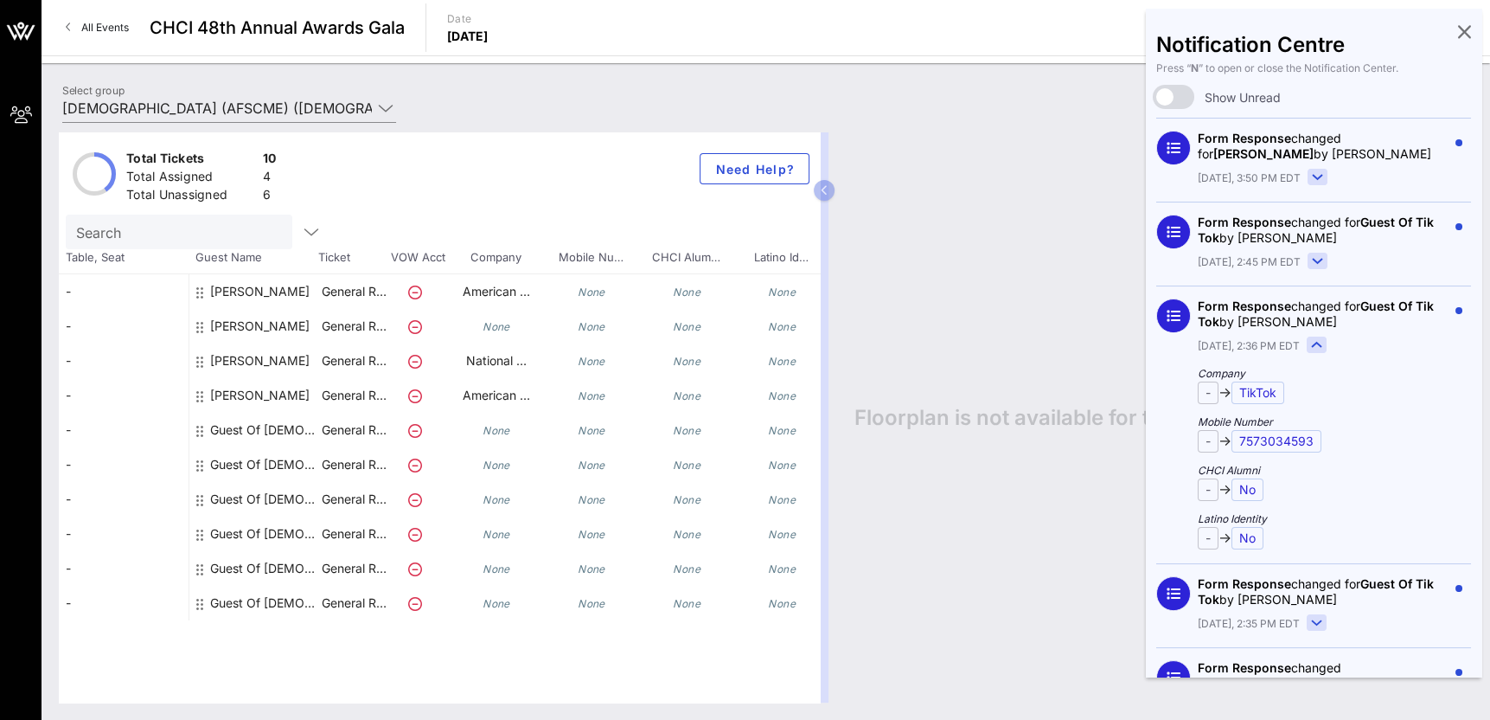
click at [1314, 342] on rect at bounding box center [1317, 345] width 19 height 16
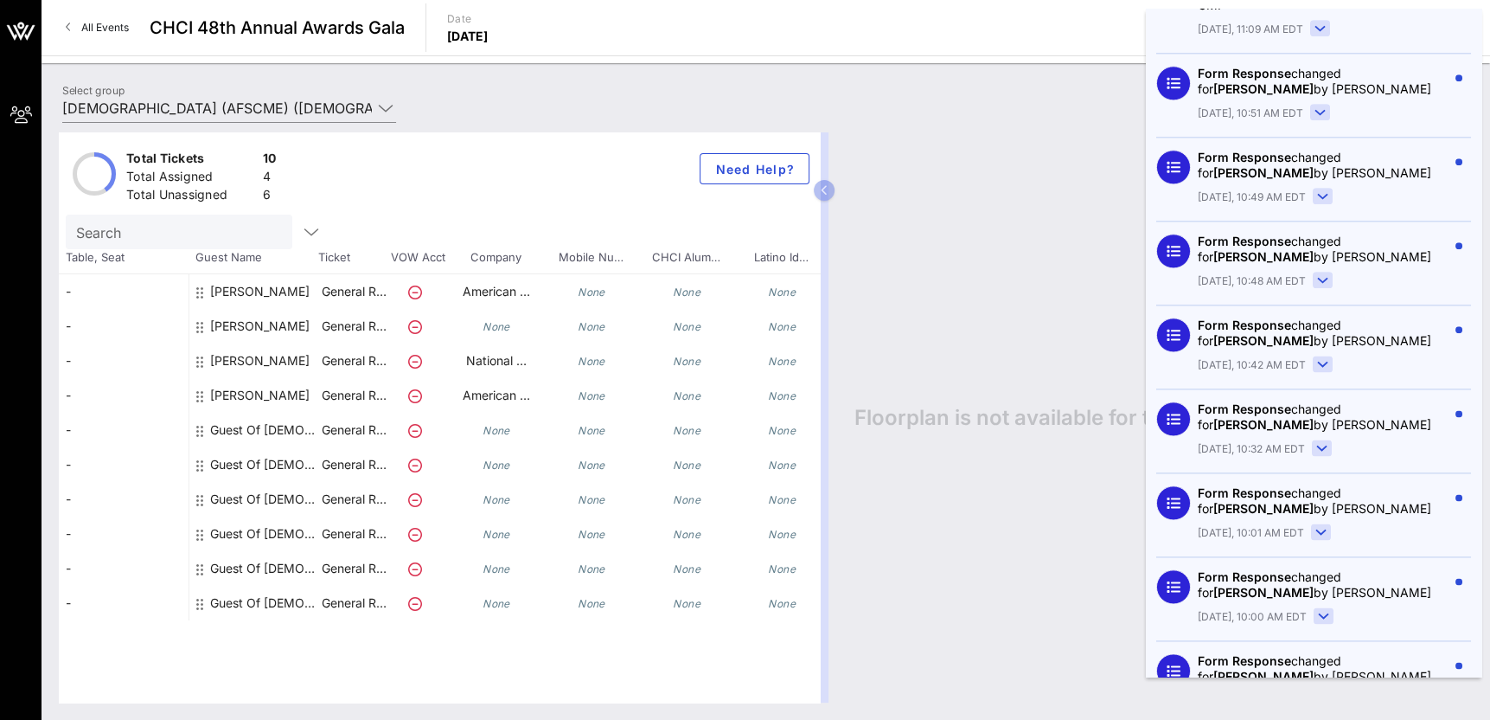
scroll to position [1730, 0]
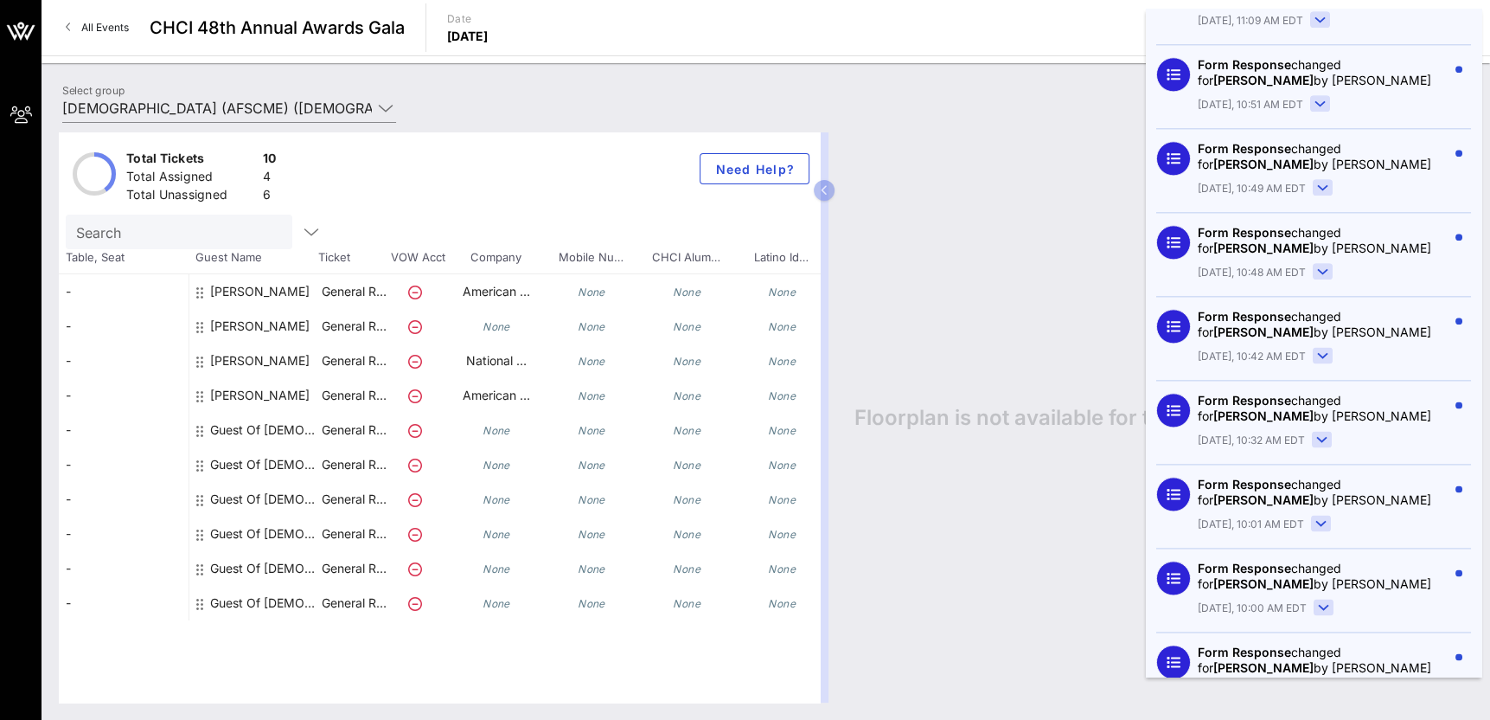
click at [1319, 605] on icon at bounding box center [1324, 607] width 10 height 4
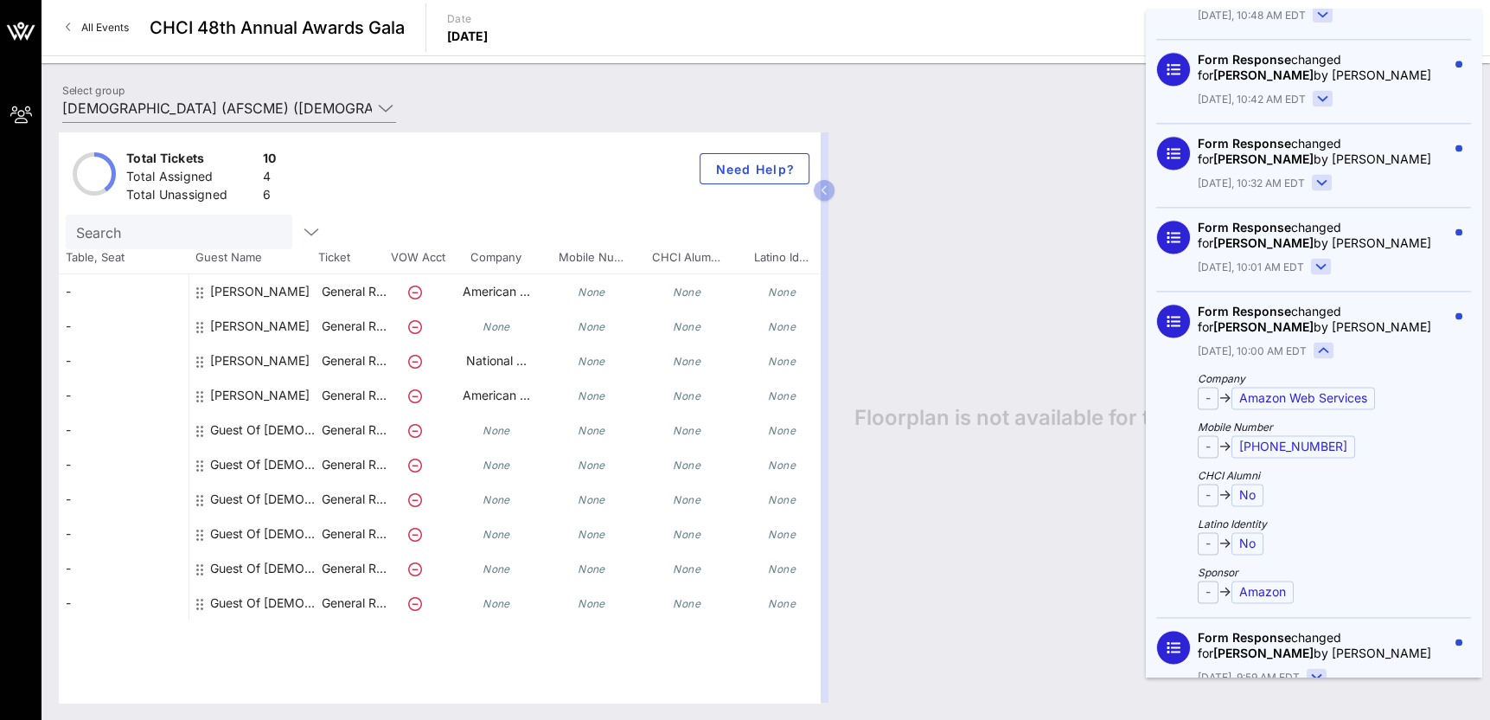
scroll to position [1989, 0]
click at [1315, 342] on rect at bounding box center [1324, 348] width 19 height 16
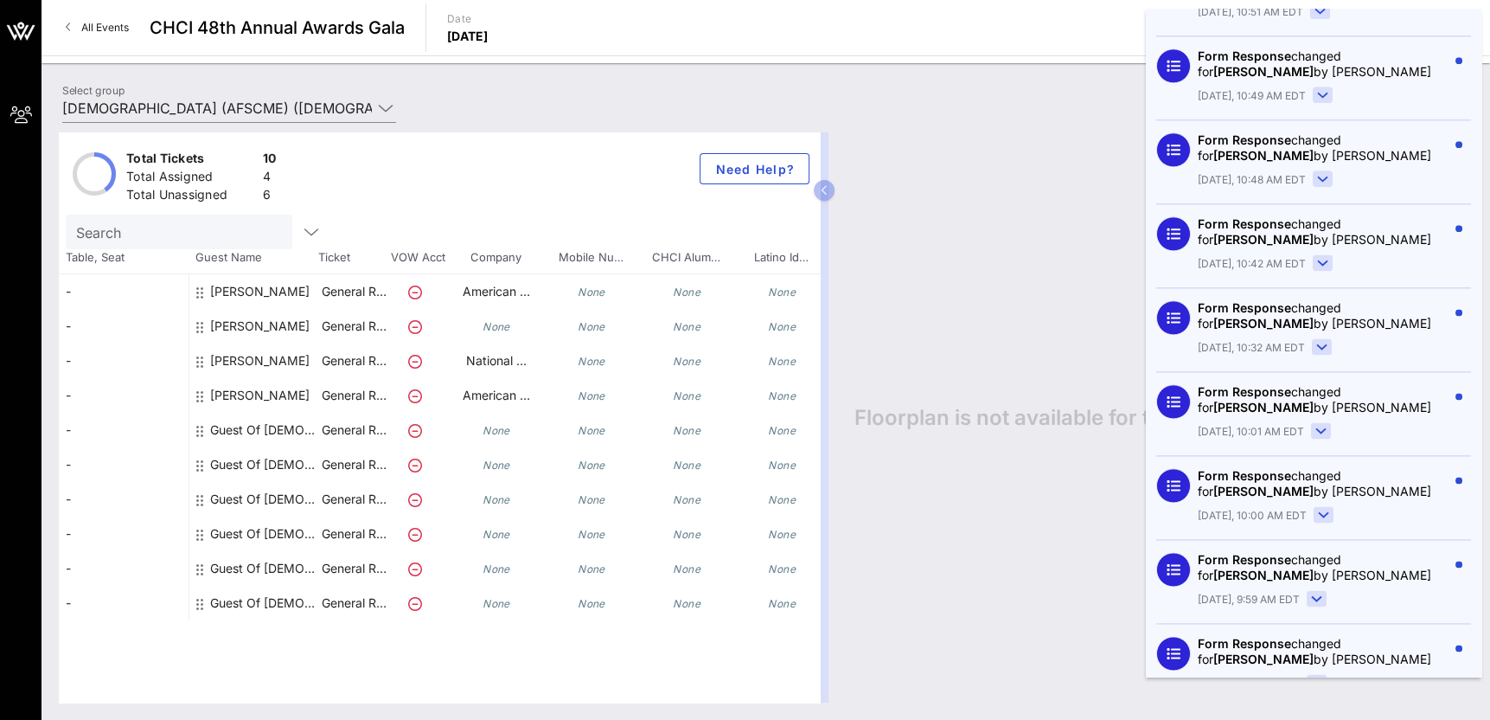
scroll to position [2162, 0]
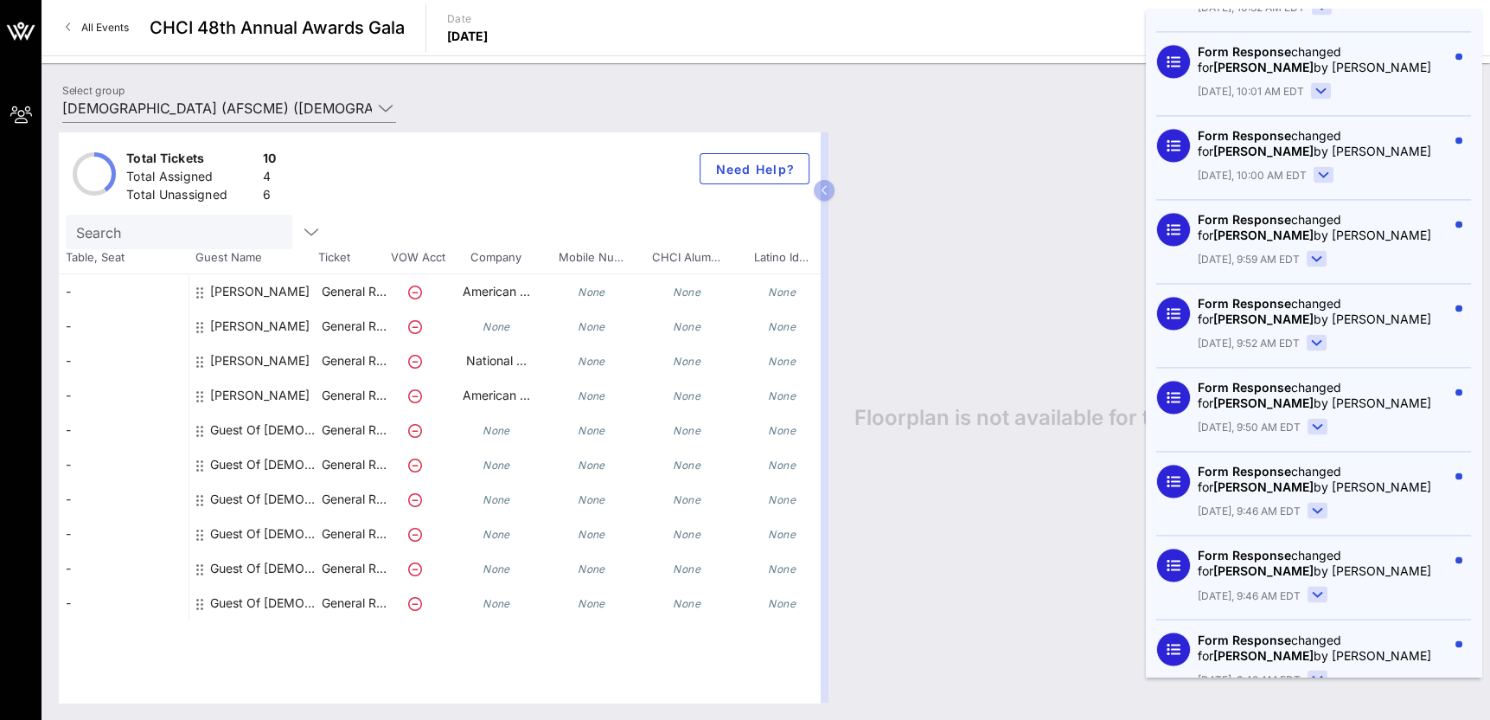
click at [1311, 505] on rect at bounding box center [1318, 510] width 19 height 16
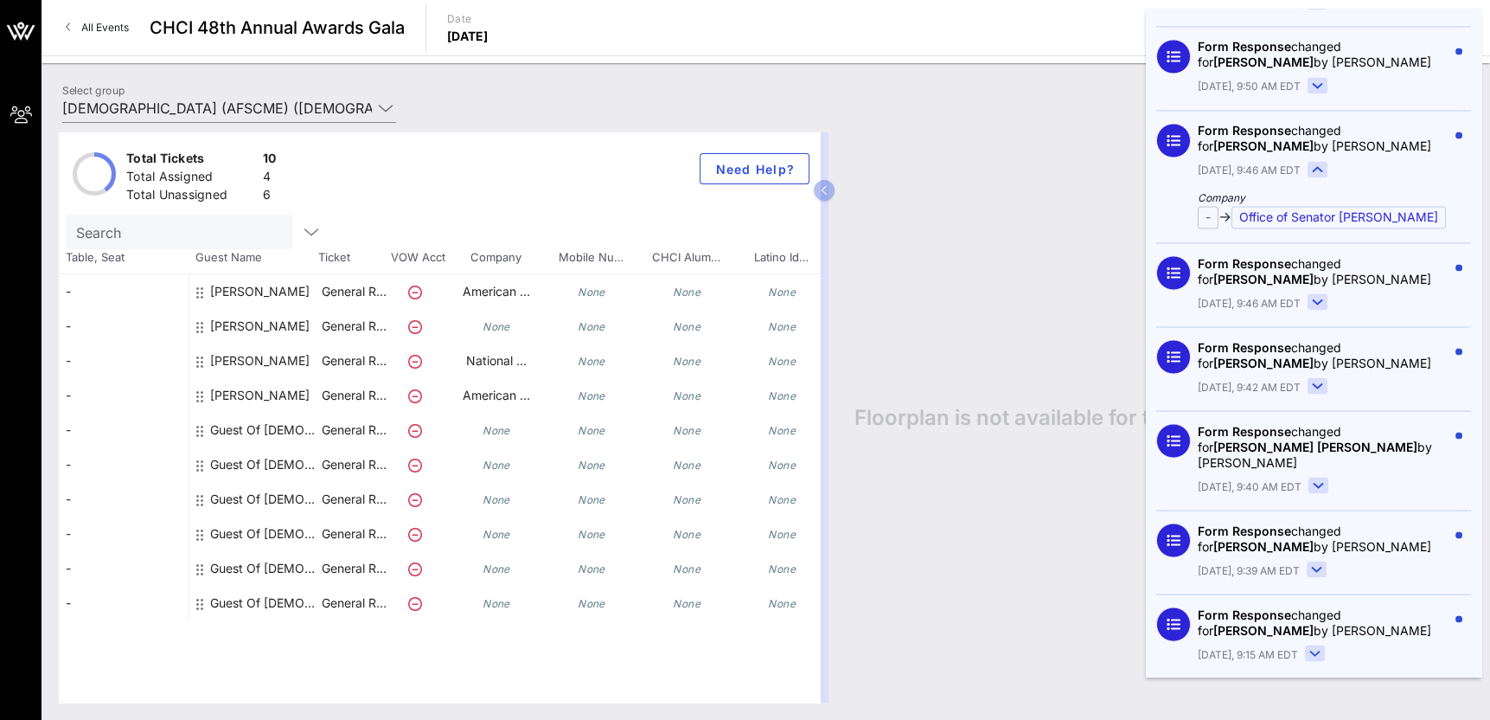
scroll to position [2508, 0]
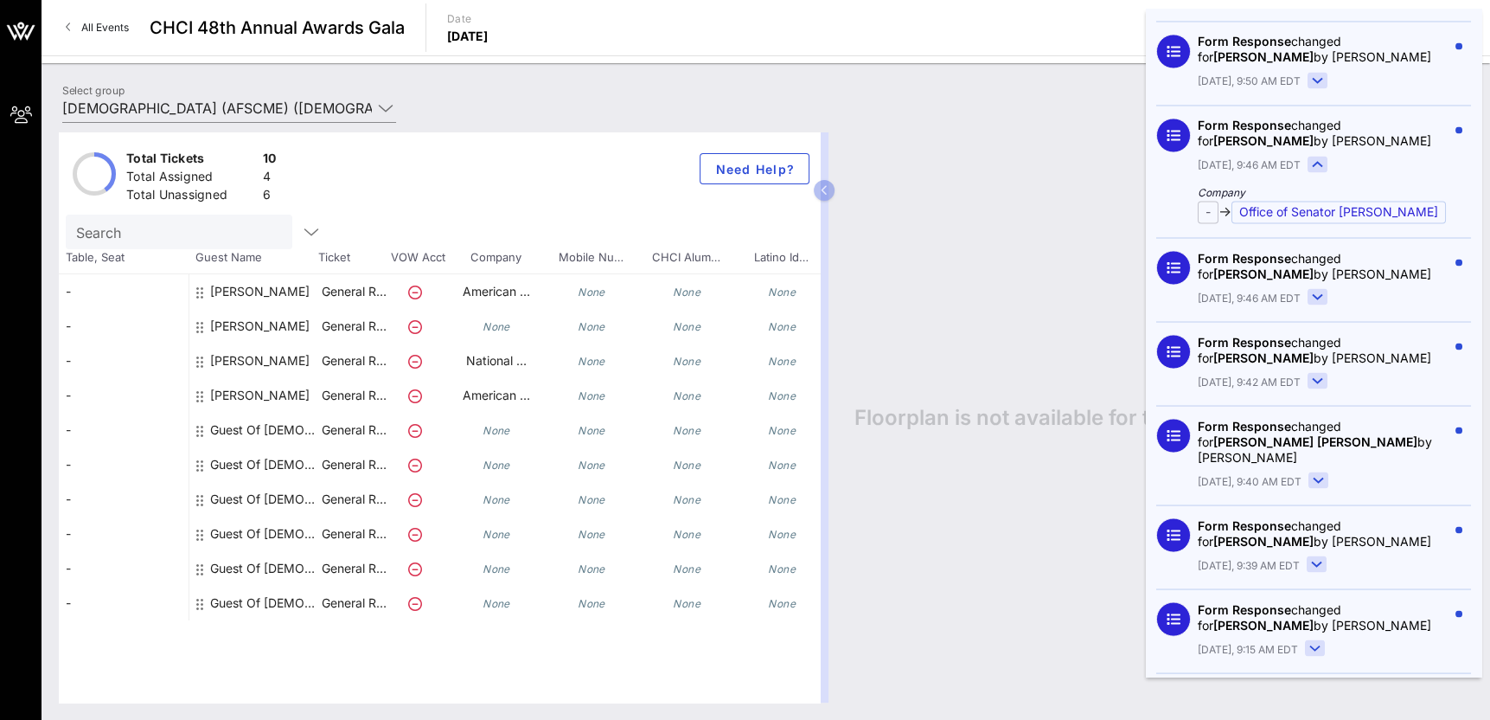
click at [1318, 289] on rect at bounding box center [1318, 297] width 19 height 16
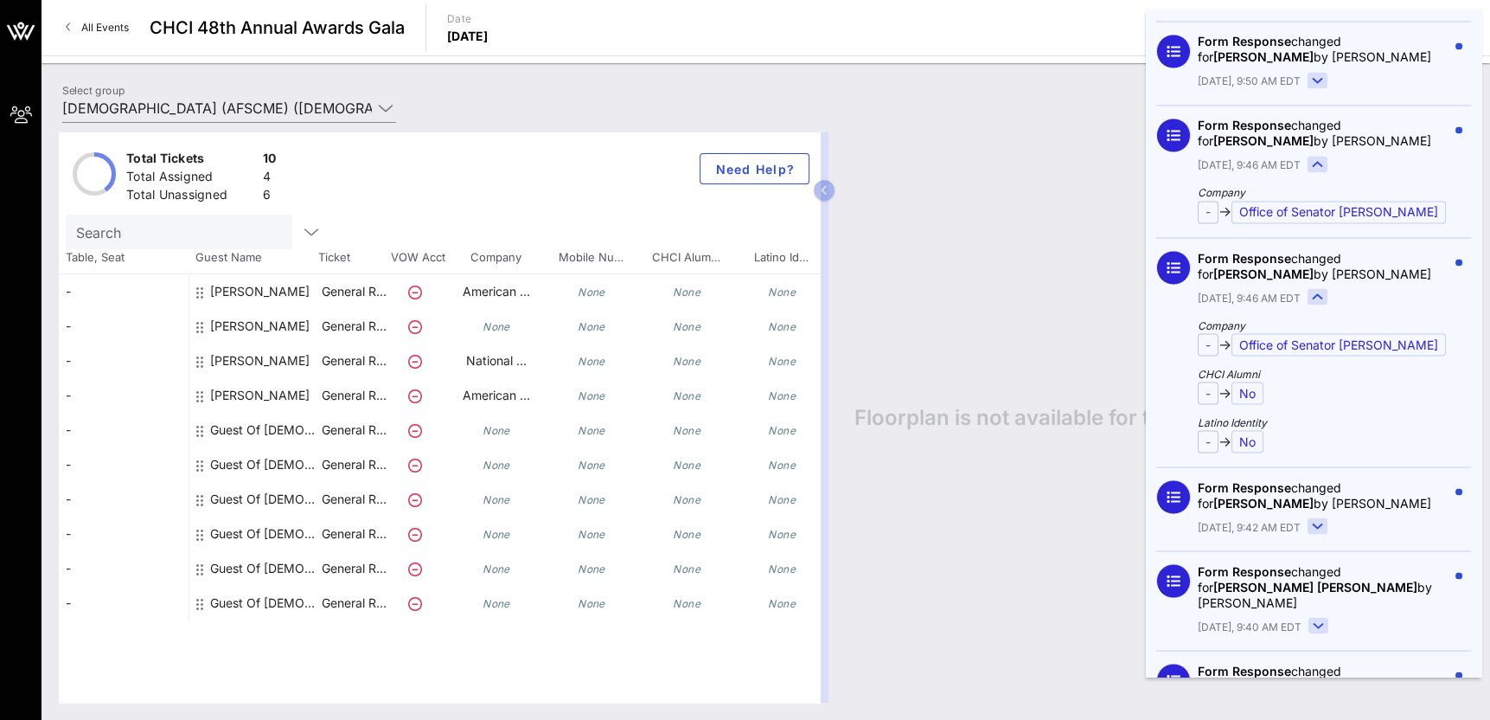
click at [1319, 520] on rect at bounding box center [1318, 526] width 19 height 16
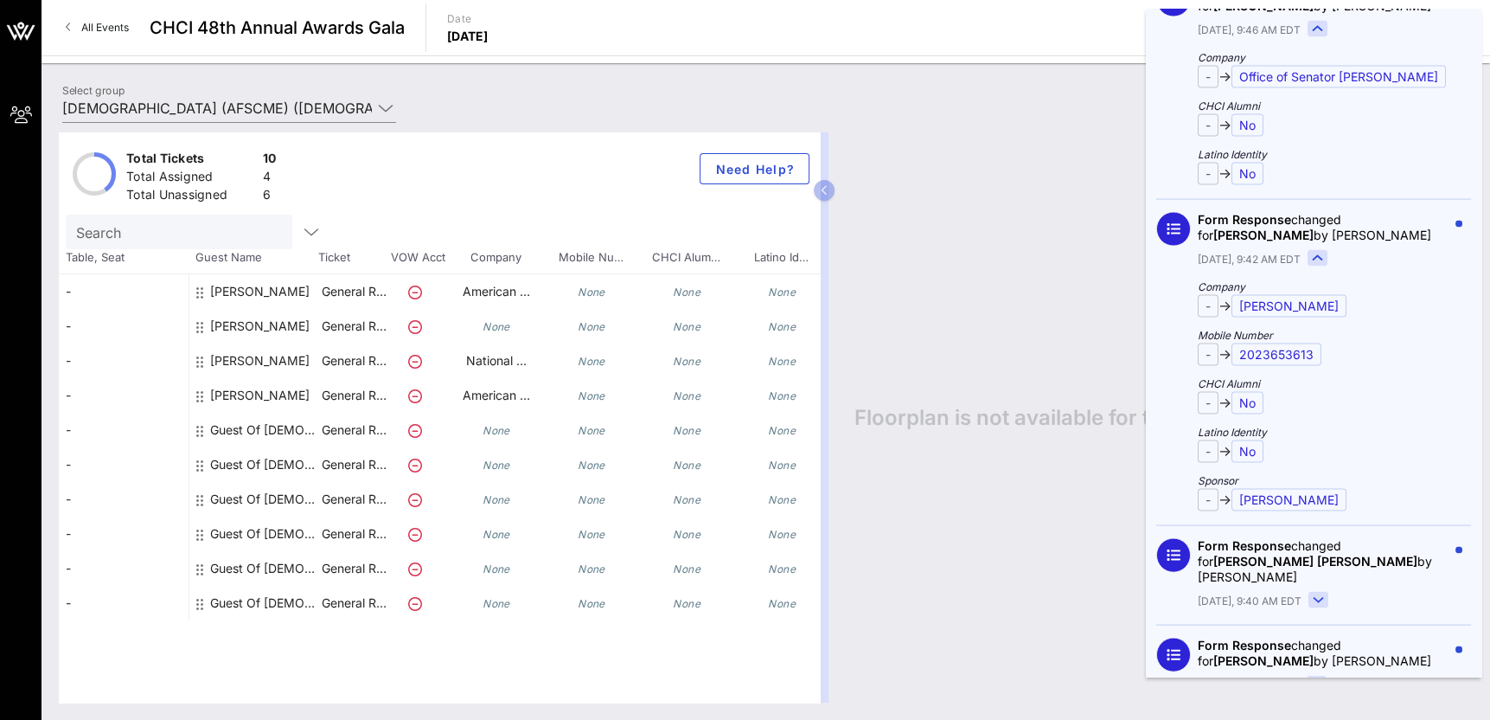
scroll to position [2854, 0]
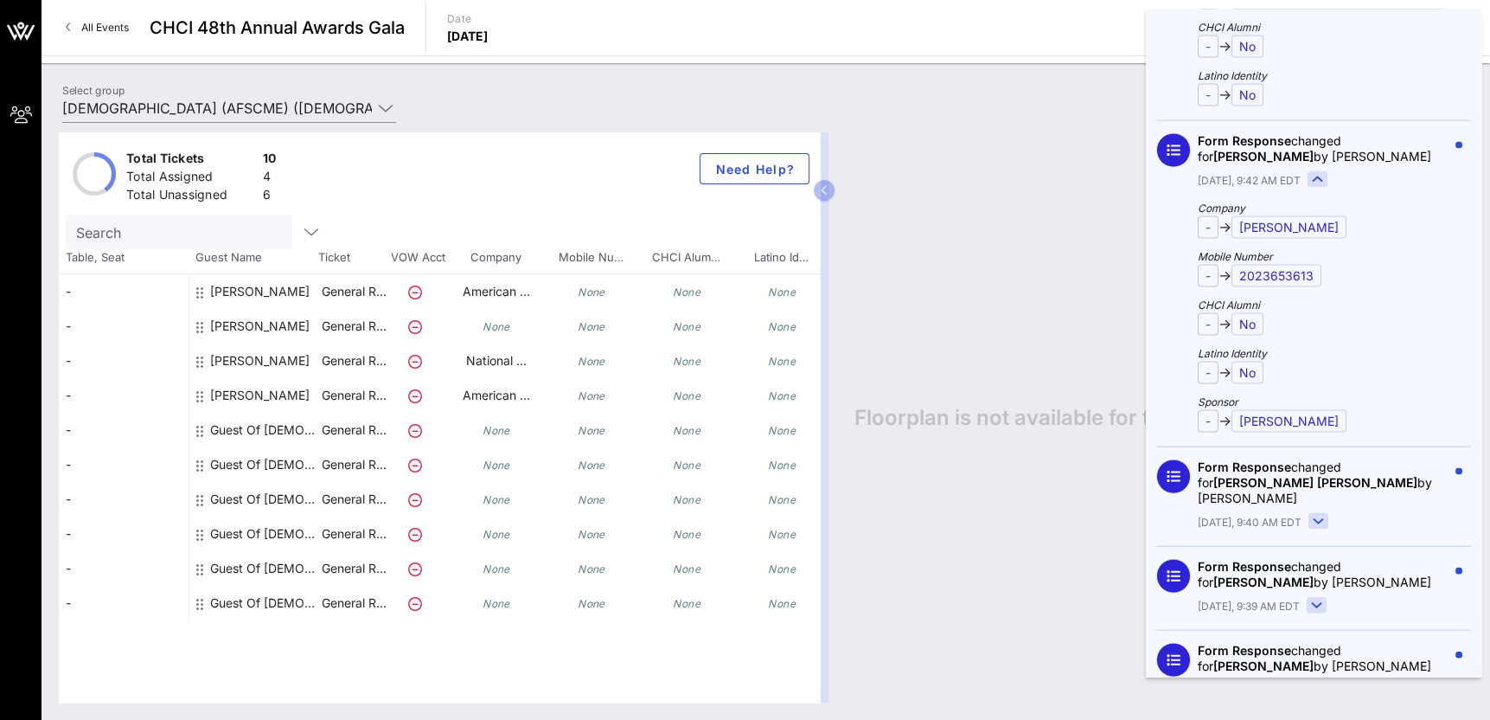
click at [1319, 514] on rect at bounding box center [1318, 522] width 19 height 16
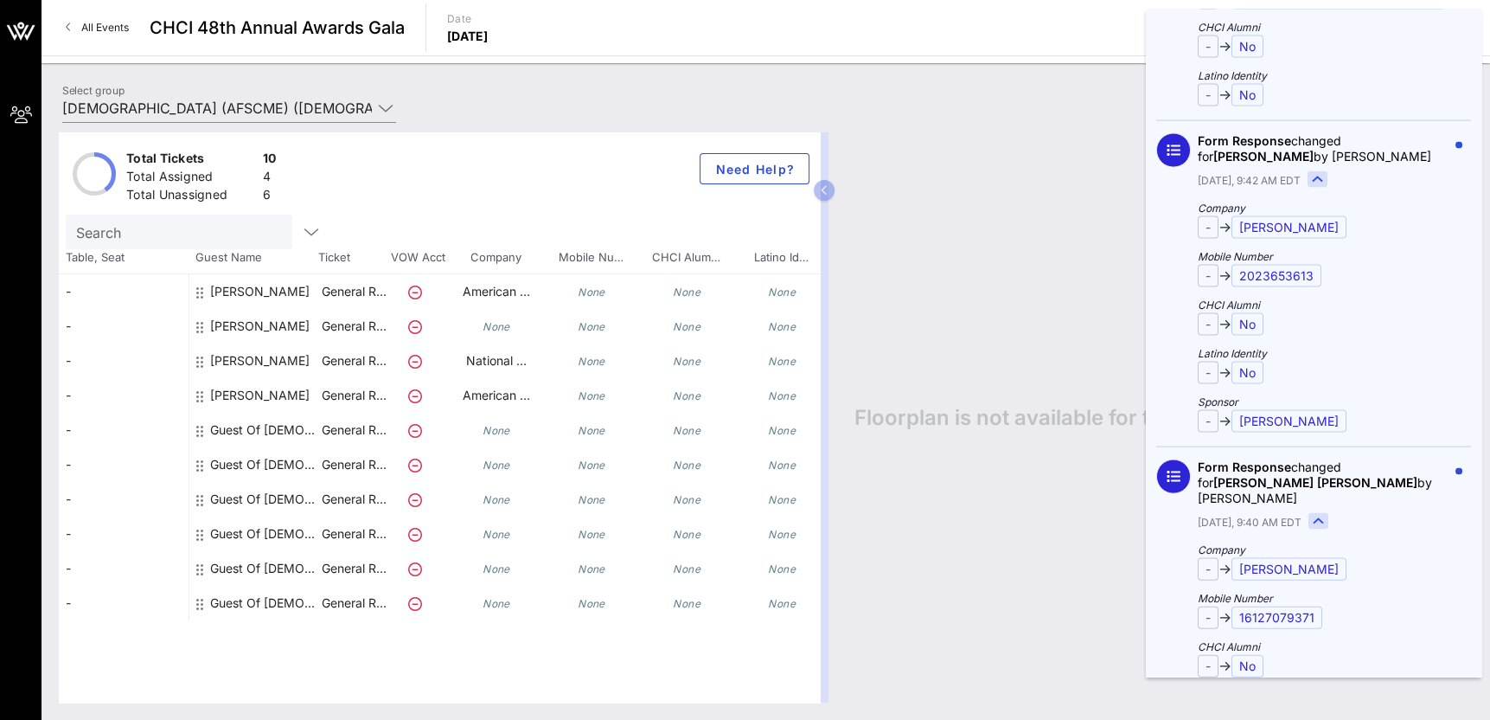
scroll to position [3287, 0]
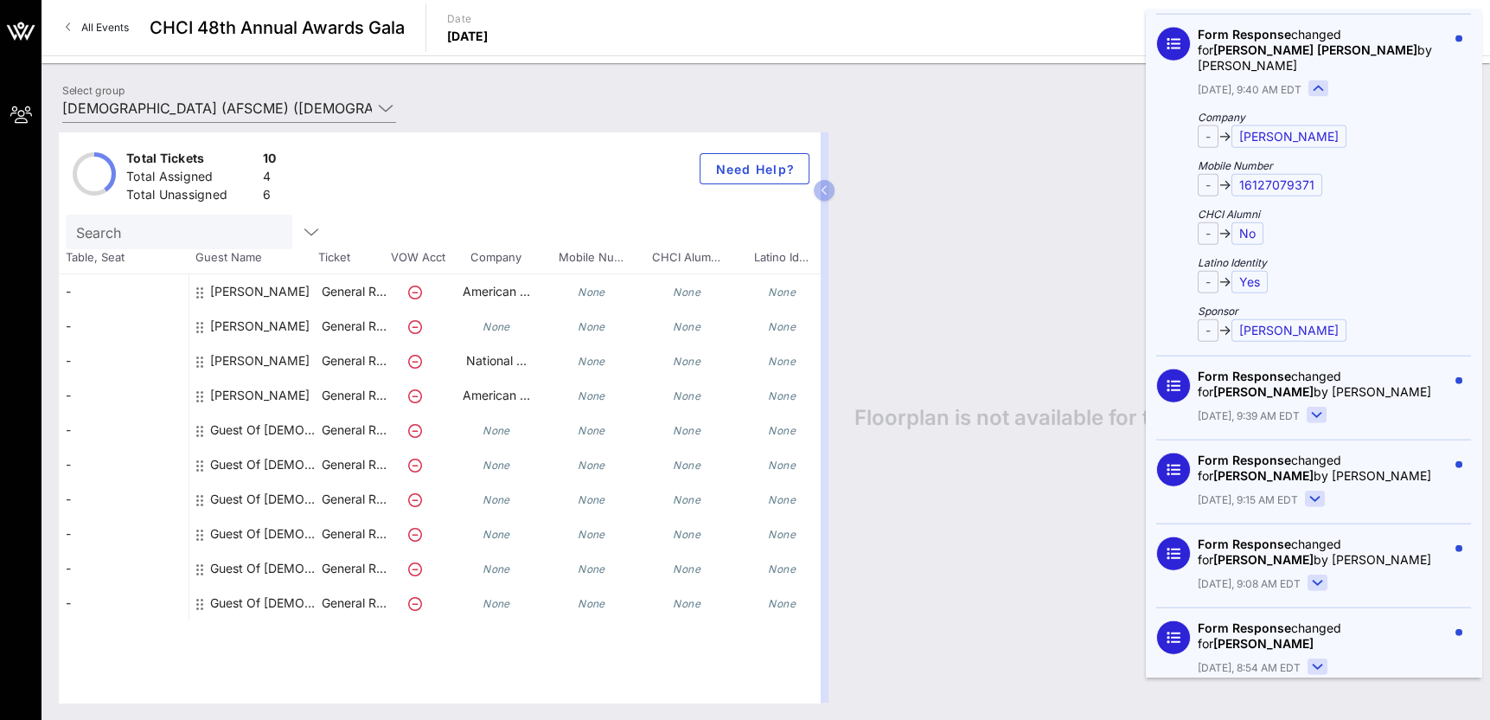
click at [1315, 491] on rect at bounding box center [1315, 499] width 19 height 16
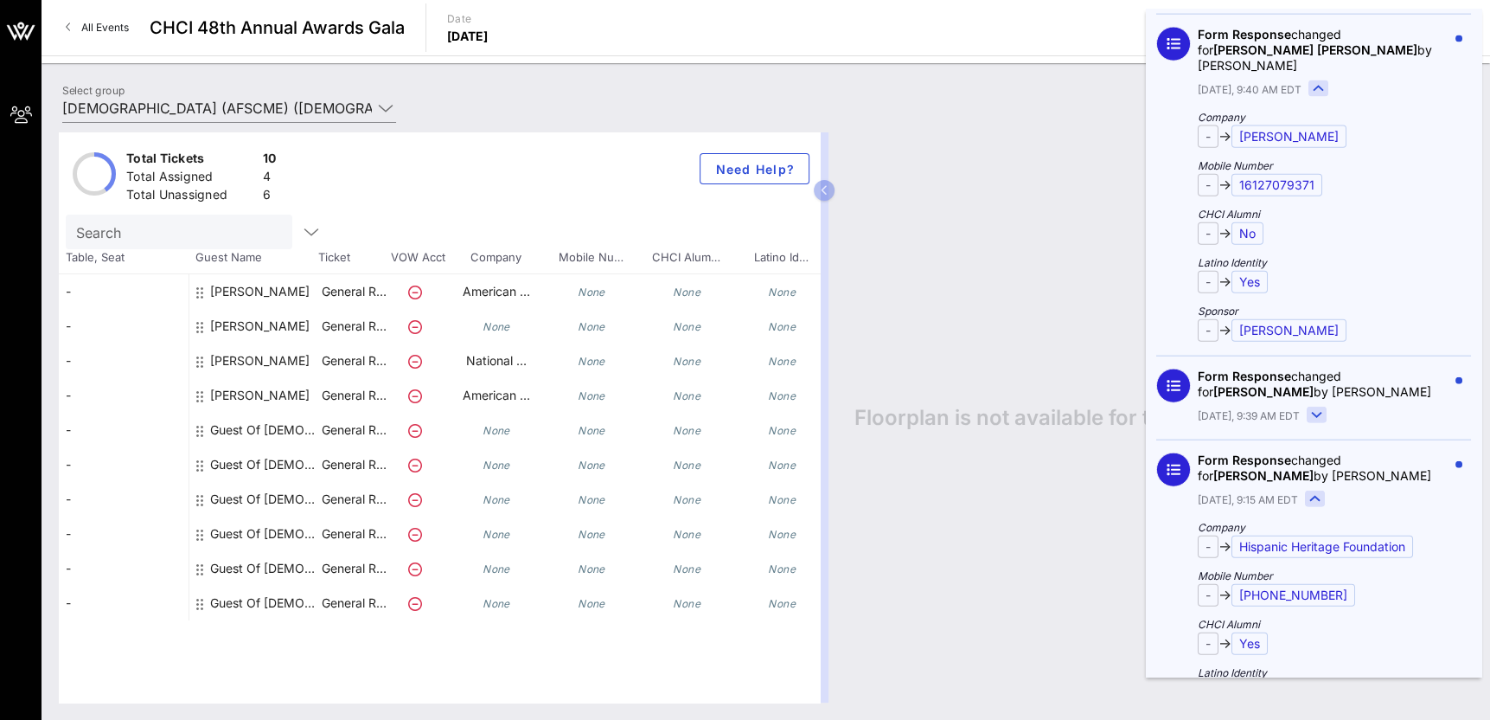
scroll to position [3719, 0]
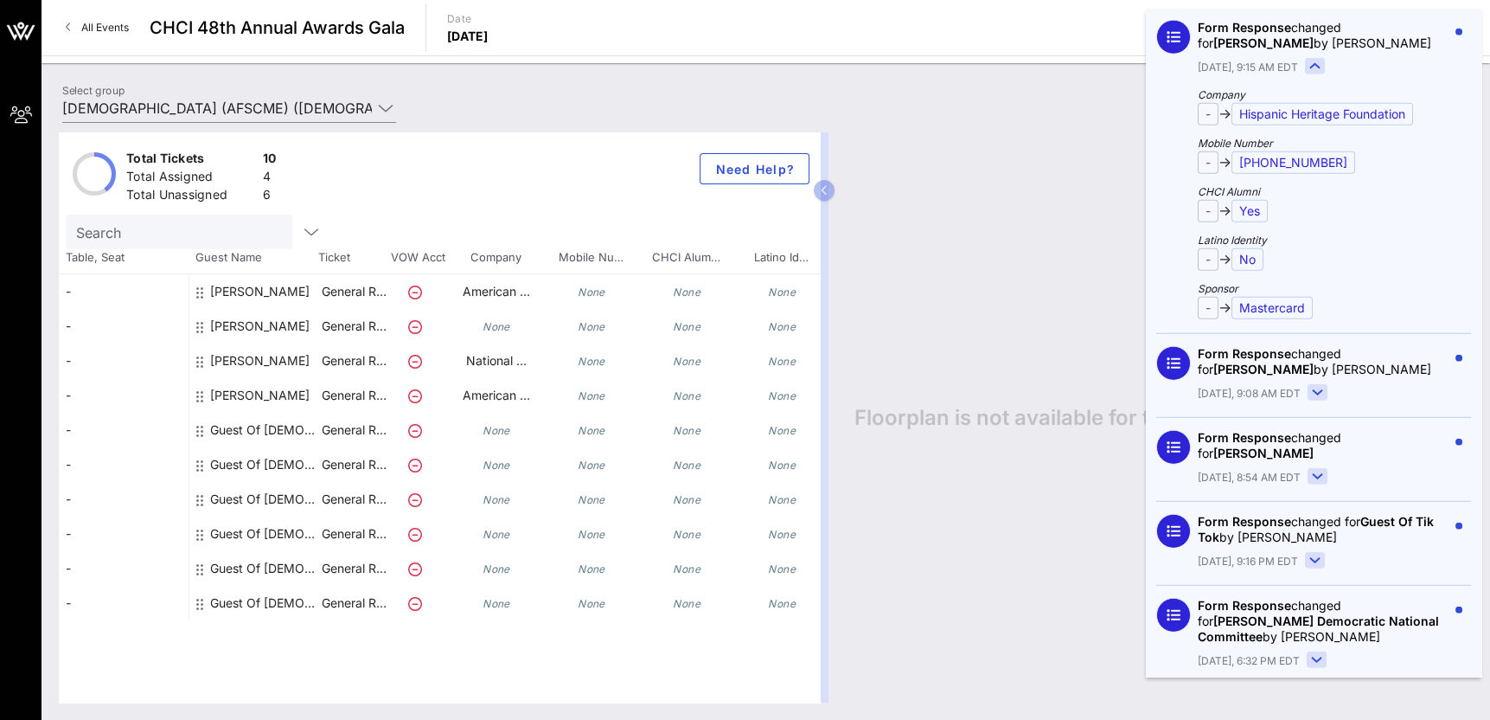
click at [1311, 385] on rect at bounding box center [1318, 393] width 19 height 16
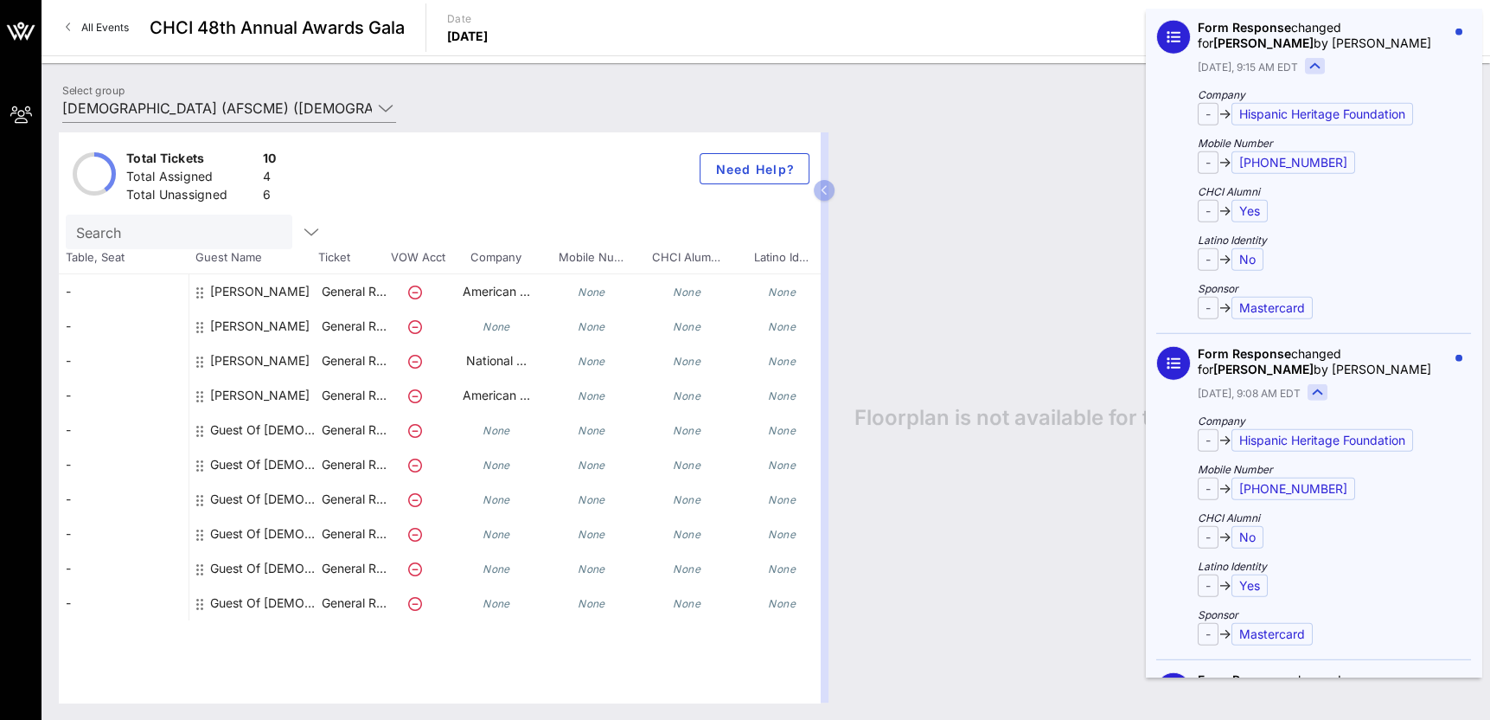
click at [1057, 446] on div "Floorplan is not available for this event" at bounding box center [1155, 417] width 636 height 570
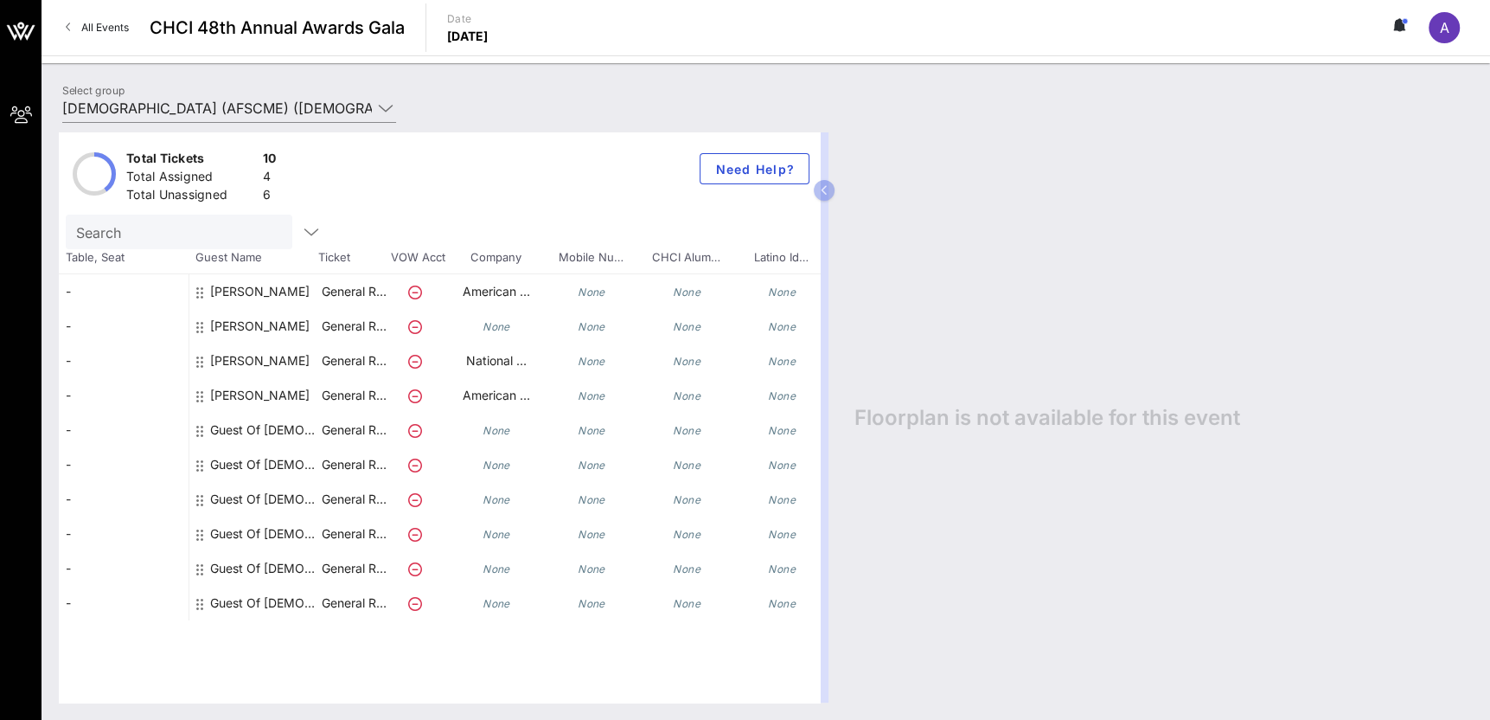
click at [228, 430] on div "Guest Of American Federation of State, County and Municipal Employees (AFSCME)" at bounding box center [264, 430] width 109 height 35
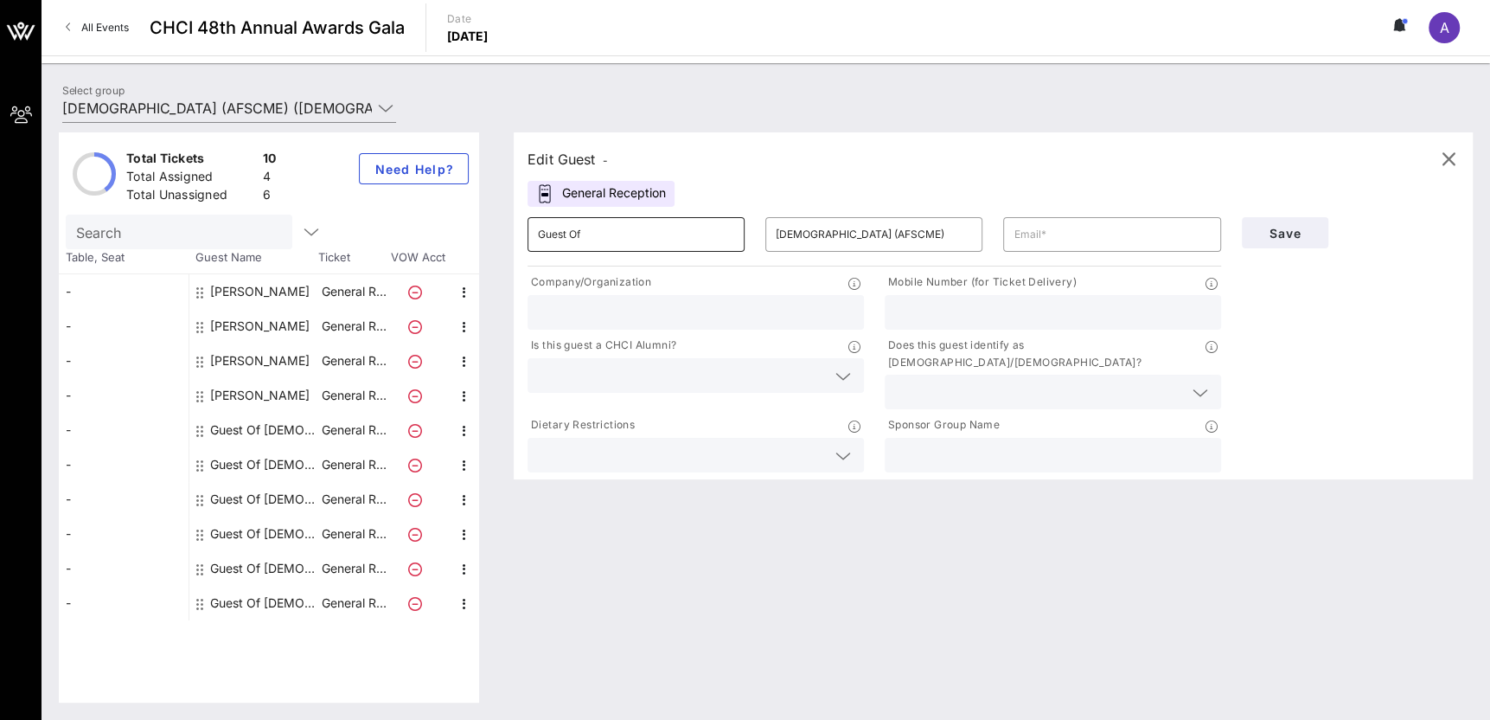
click at [703, 239] on input "Guest Of" at bounding box center [636, 235] width 196 height 28
click at [637, 298] on div at bounding box center [696, 312] width 316 height 35
click at [643, 244] on input "Guest Of" at bounding box center [636, 235] width 196 height 28
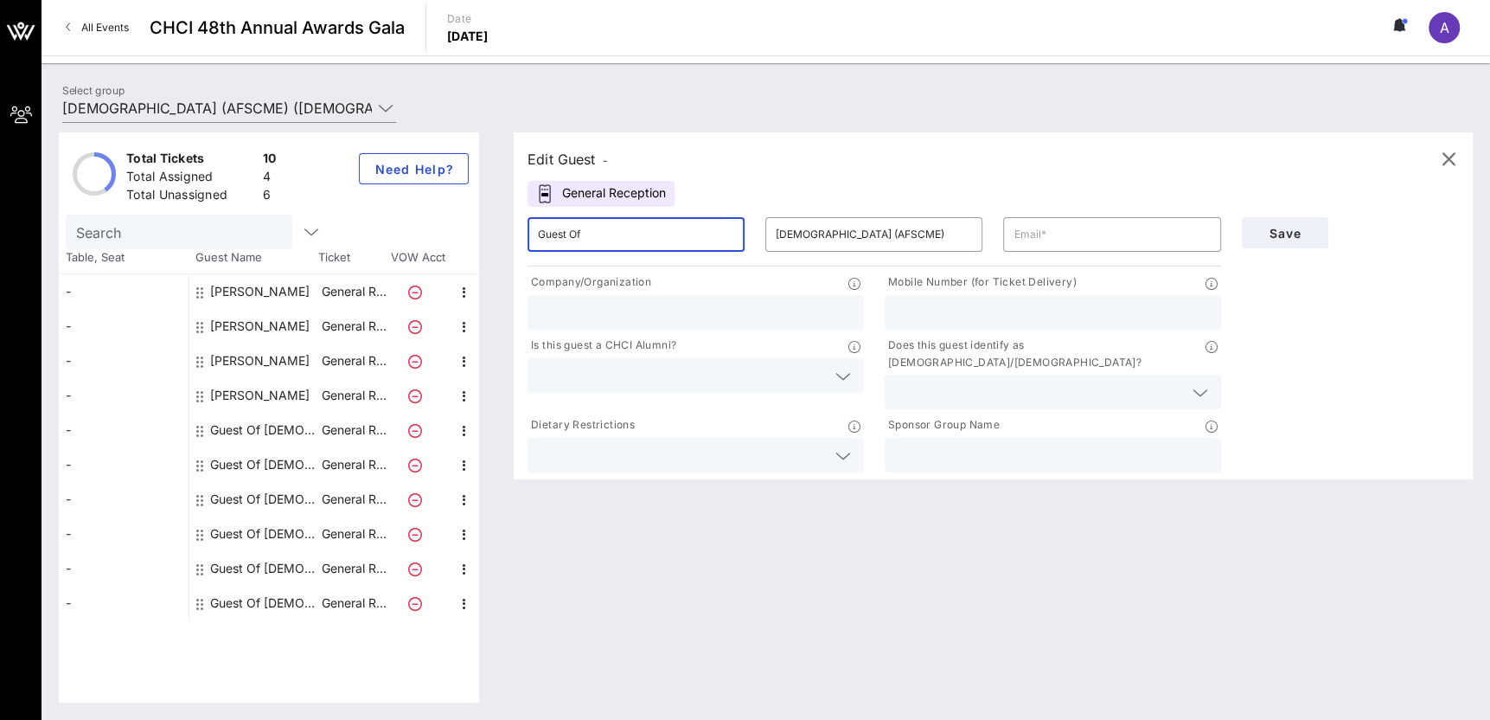
click at [643, 244] on input "Guest Of" at bounding box center [636, 235] width 196 height 28
paste input "Andrea"
type input "Andrea"
click at [932, 246] on input "American Federation of State, County and Municipal Employees (AFSCME)" at bounding box center [874, 235] width 196 height 28
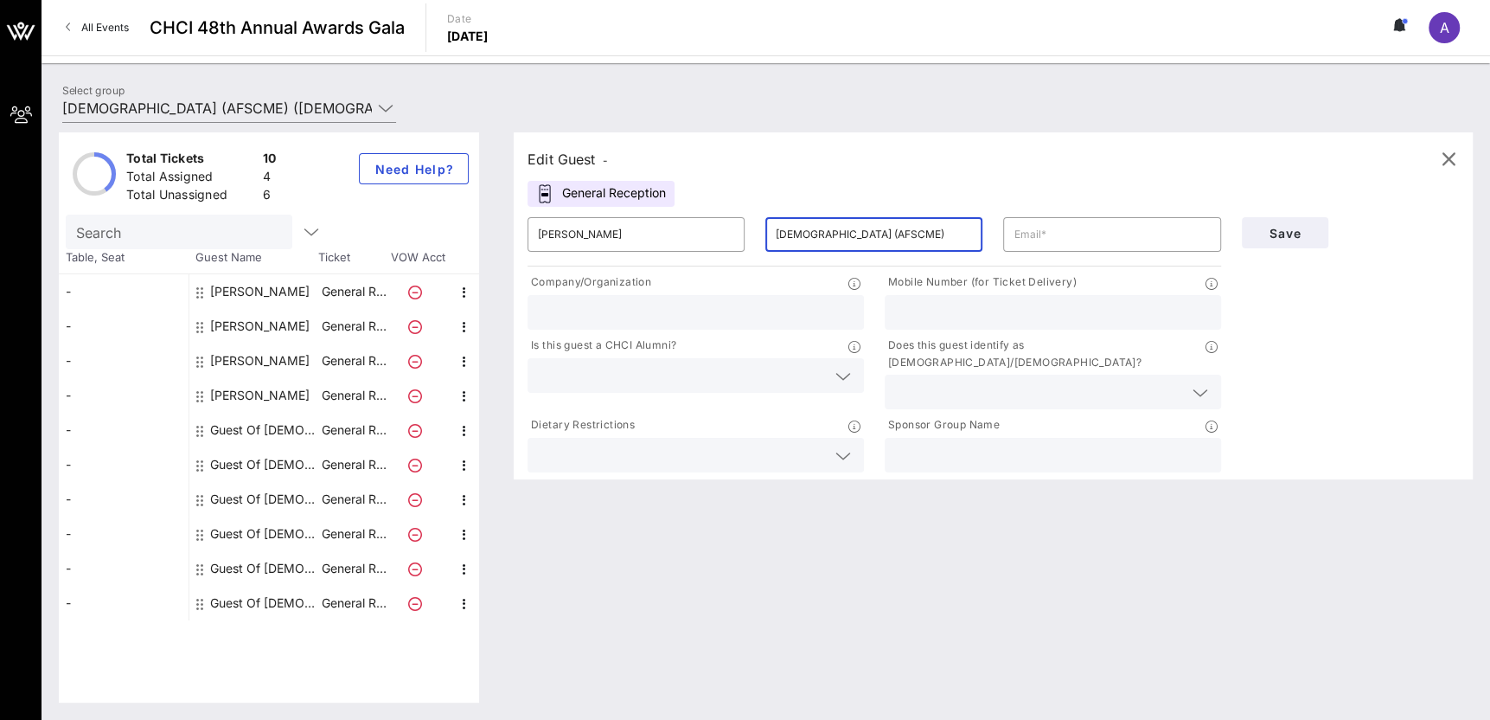
click at [932, 246] on input "American Federation of State, County and Municipal Employees (AFSCME)" at bounding box center [874, 235] width 196 height 28
paste input "Rodriguez"
type input "Rodriguez"
click at [1158, 229] on input "text" at bounding box center [1112, 235] width 196 height 28
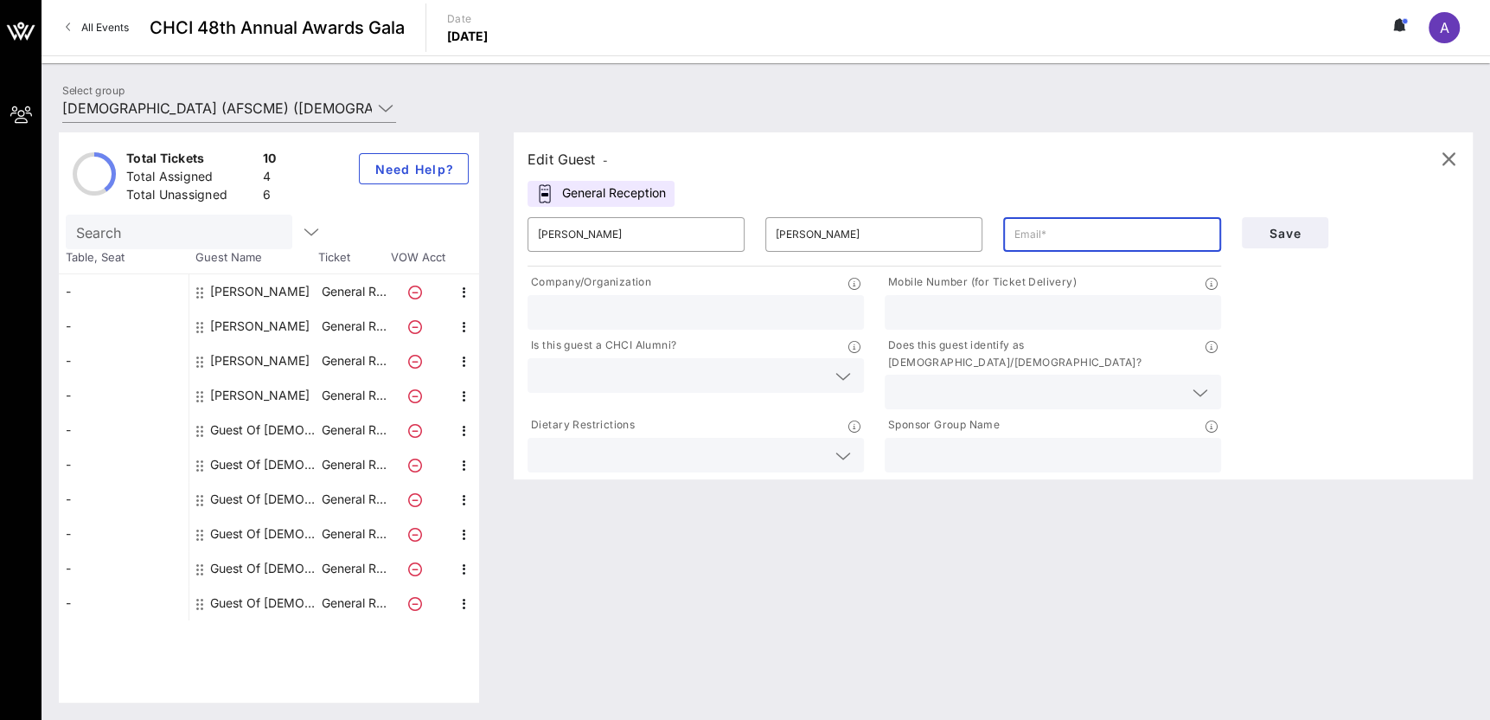
paste input "ARodriguez@afscme.org"
type input "ARodriguez@afscme.org"
click at [1248, 229] on button "Save" at bounding box center [1285, 232] width 86 height 31
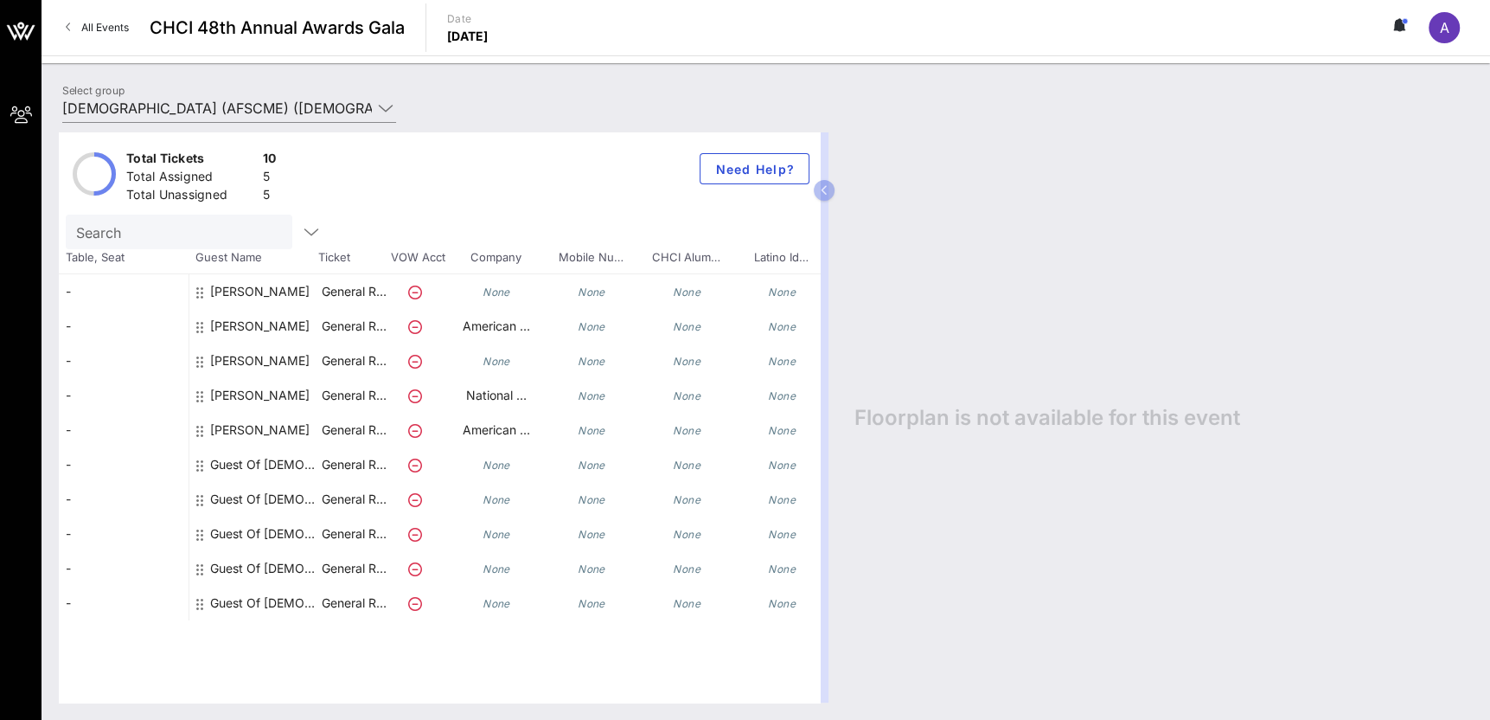
click at [248, 470] on div "Guest Of American Federation of State, County and Municipal Employees (AFSCME)" at bounding box center [264, 464] width 109 height 35
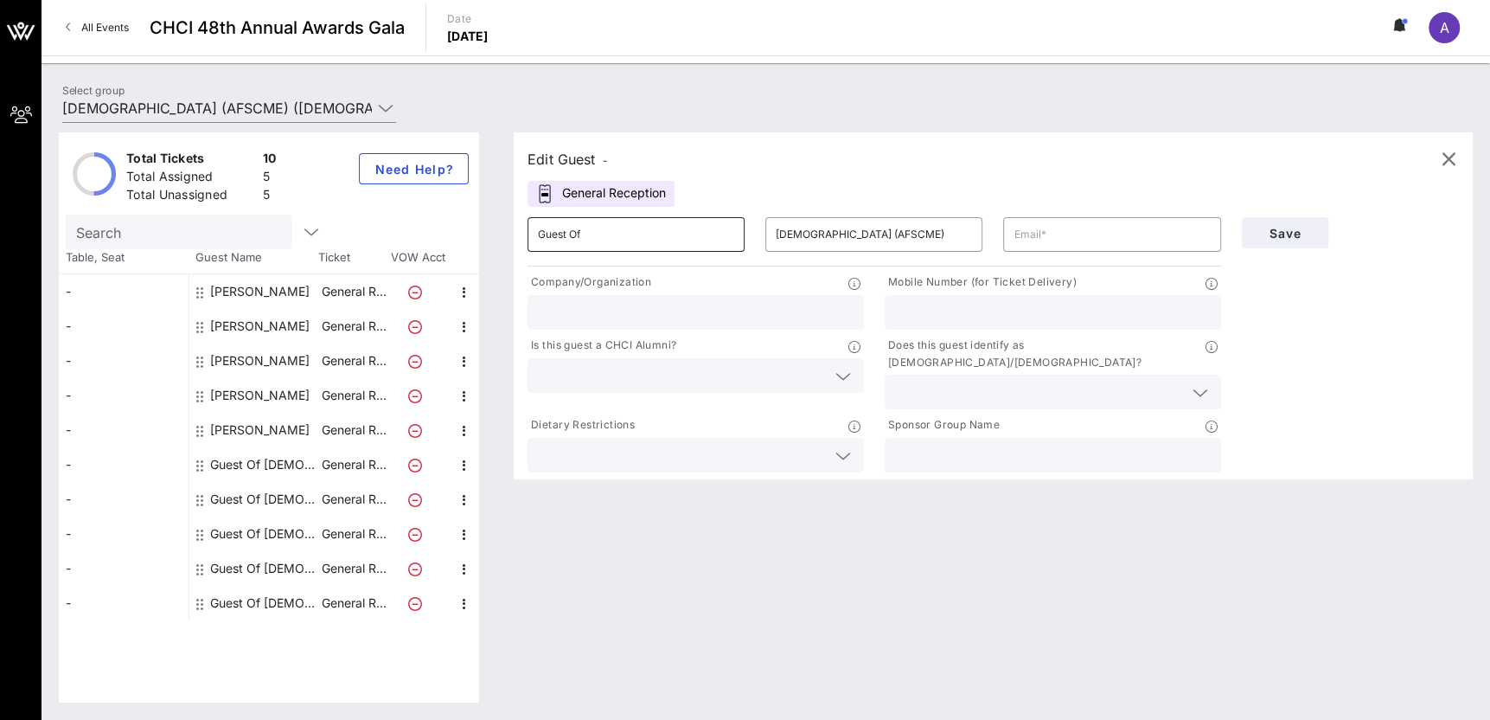
click at [656, 233] on input "Guest Of" at bounding box center [636, 235] width 196 height 28
paste input "Emiliano"
type input "Emiliano"
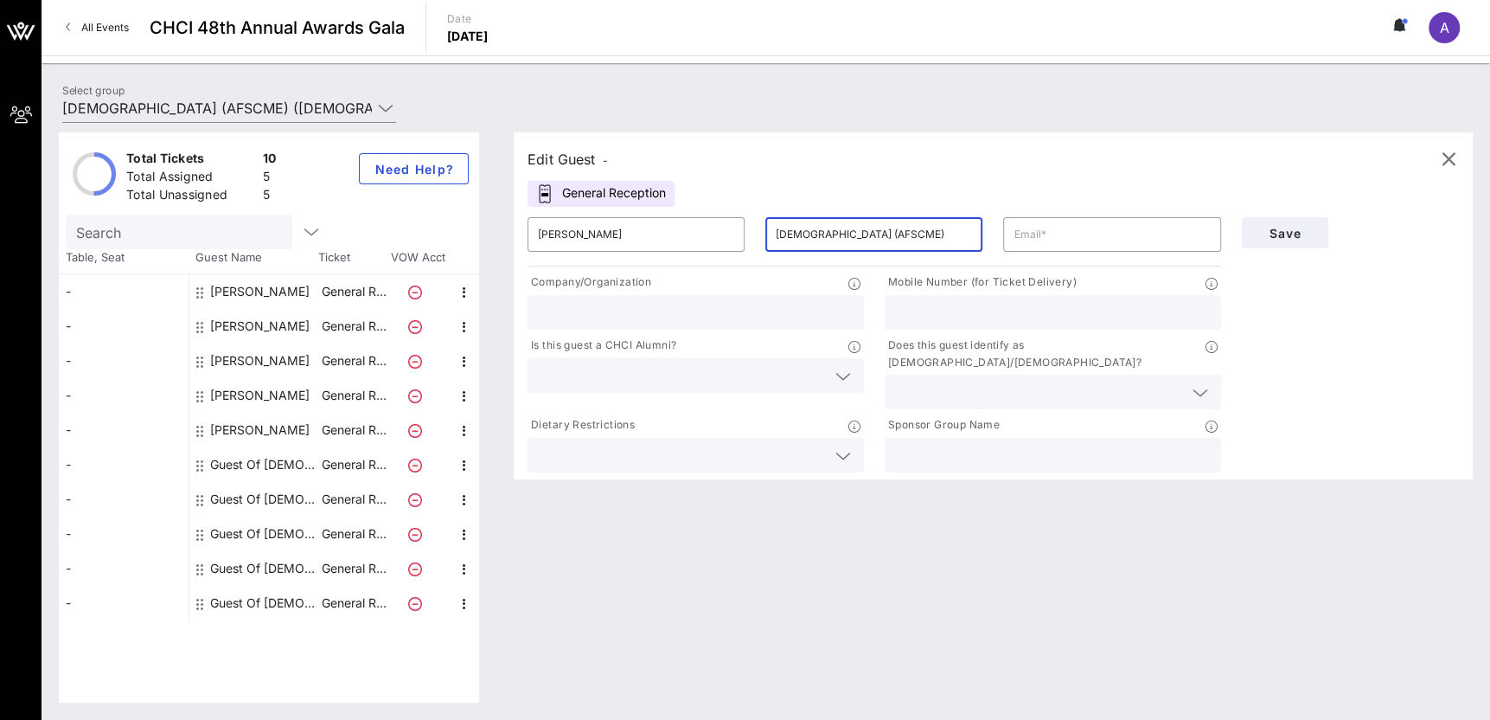
click at [852, 238] on input "American Federation of State, County and Municipal Employees (AFSCME)" at bounding box center [874, 235] width 196 height 28
paste input "Martinez"
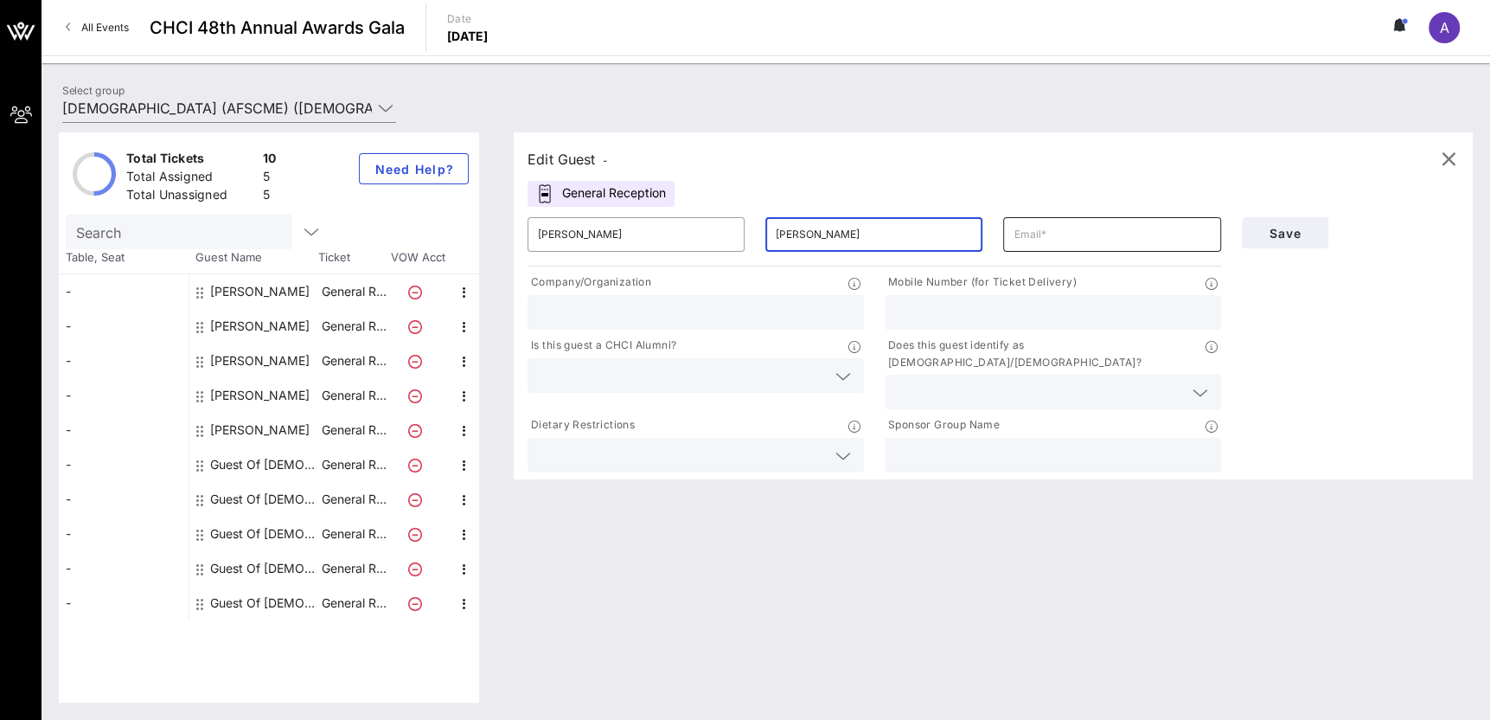
type input "Martinez"
click at [1051, 241] on input "text" at bounding box center [1112, 235] width 196 height 28
paste input "EMartinez@afscme.org"
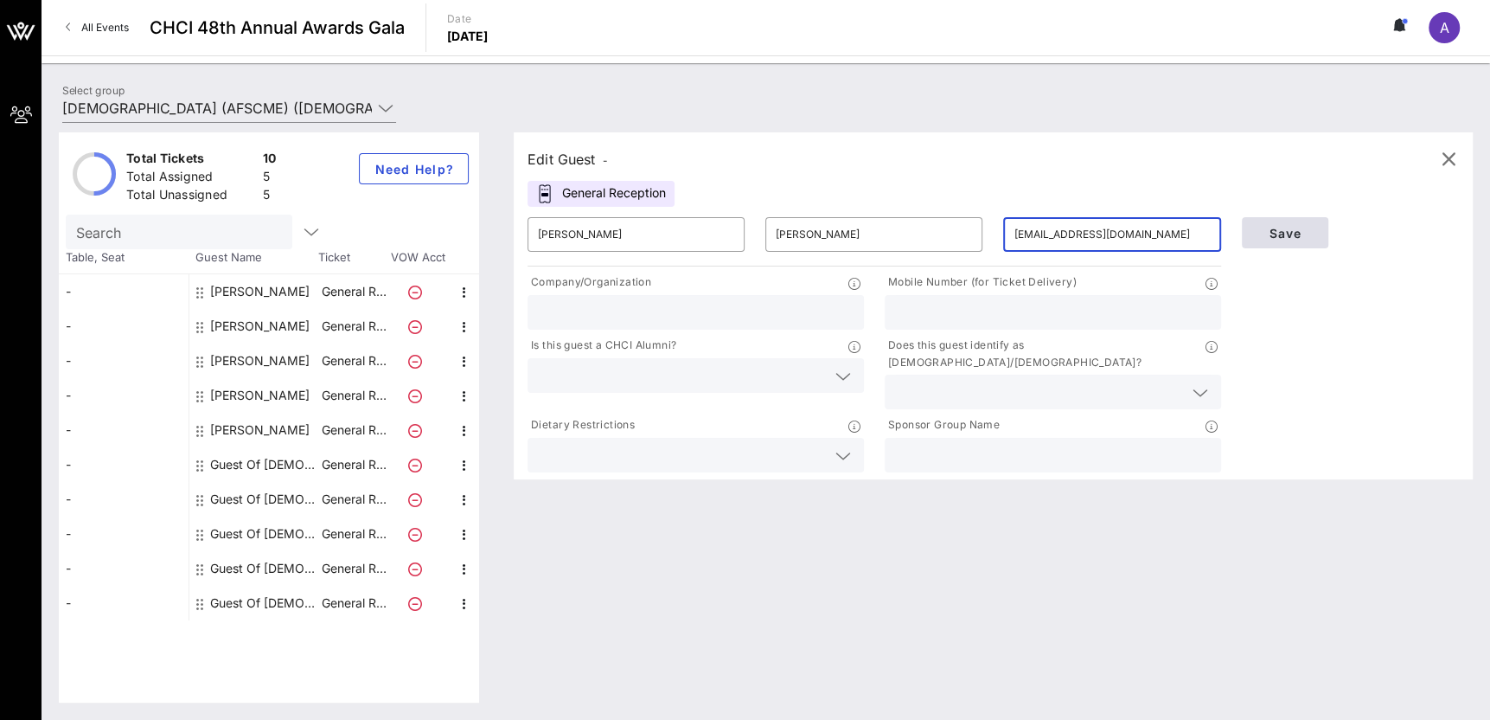
type input "EMartinez@afscme.org"
click at [1251, 226] on button "Save" at bounding box center [1285, 232] width 86 height 31
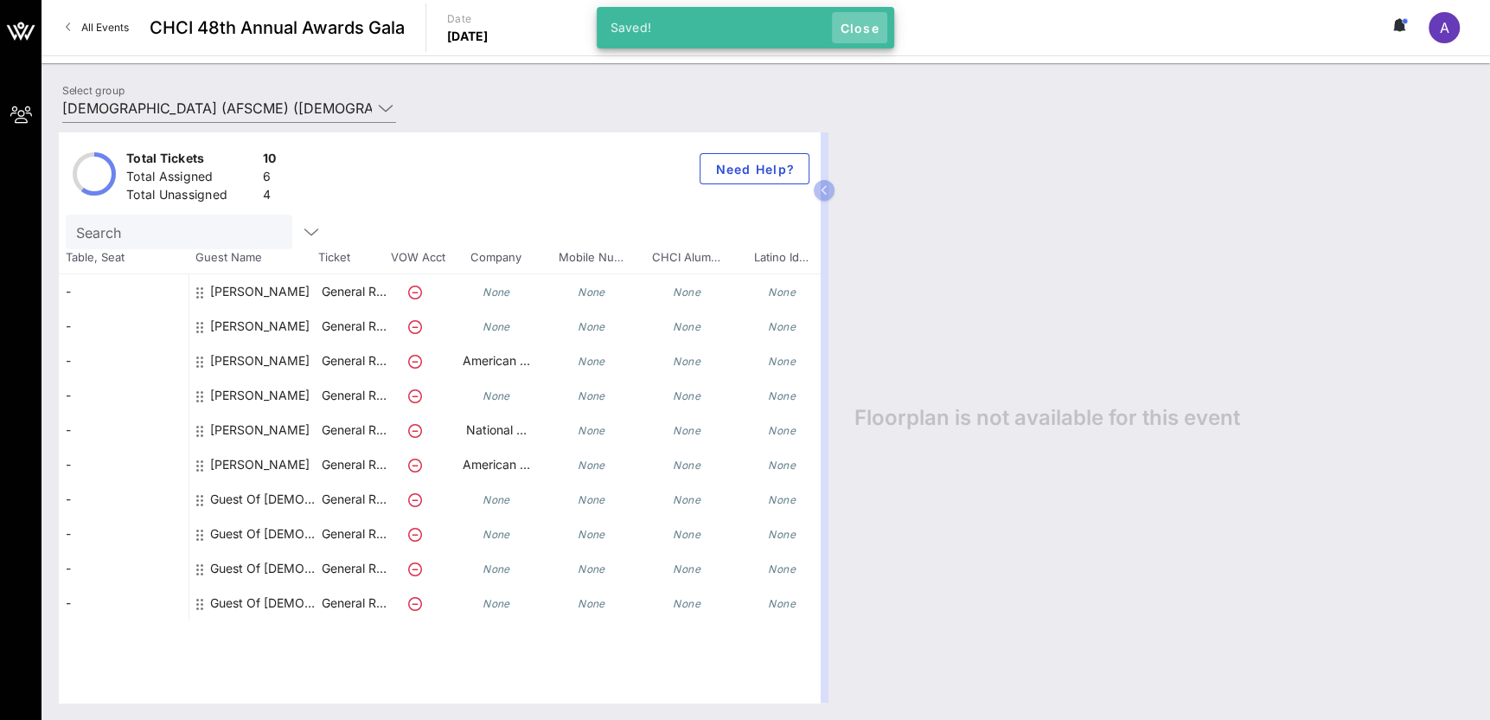
click at [850, 27] on span "Close" at bounding box center [860, 28] width 42 height 15
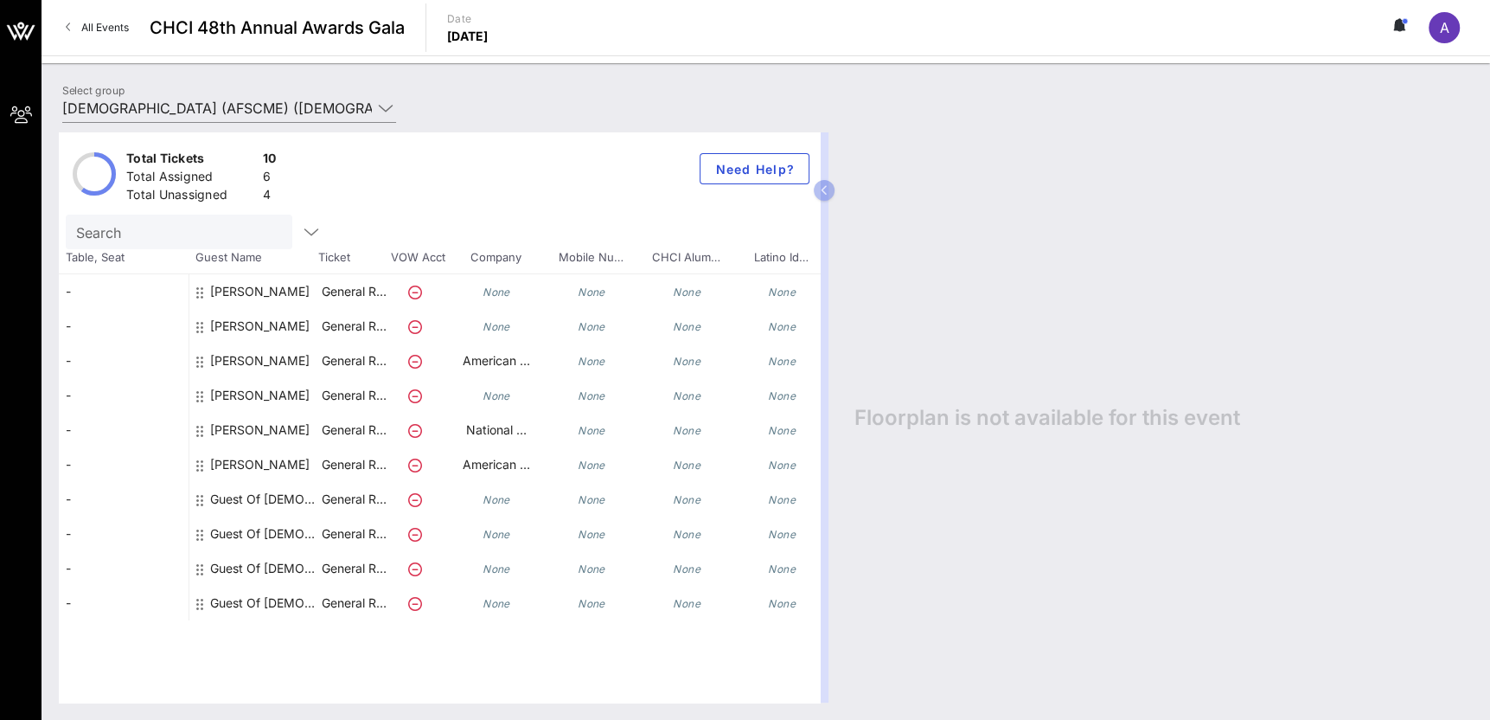
click at [305, 295] on div "Andrea Rodriguez" at bounding box center [259, 291] width 99 height 35
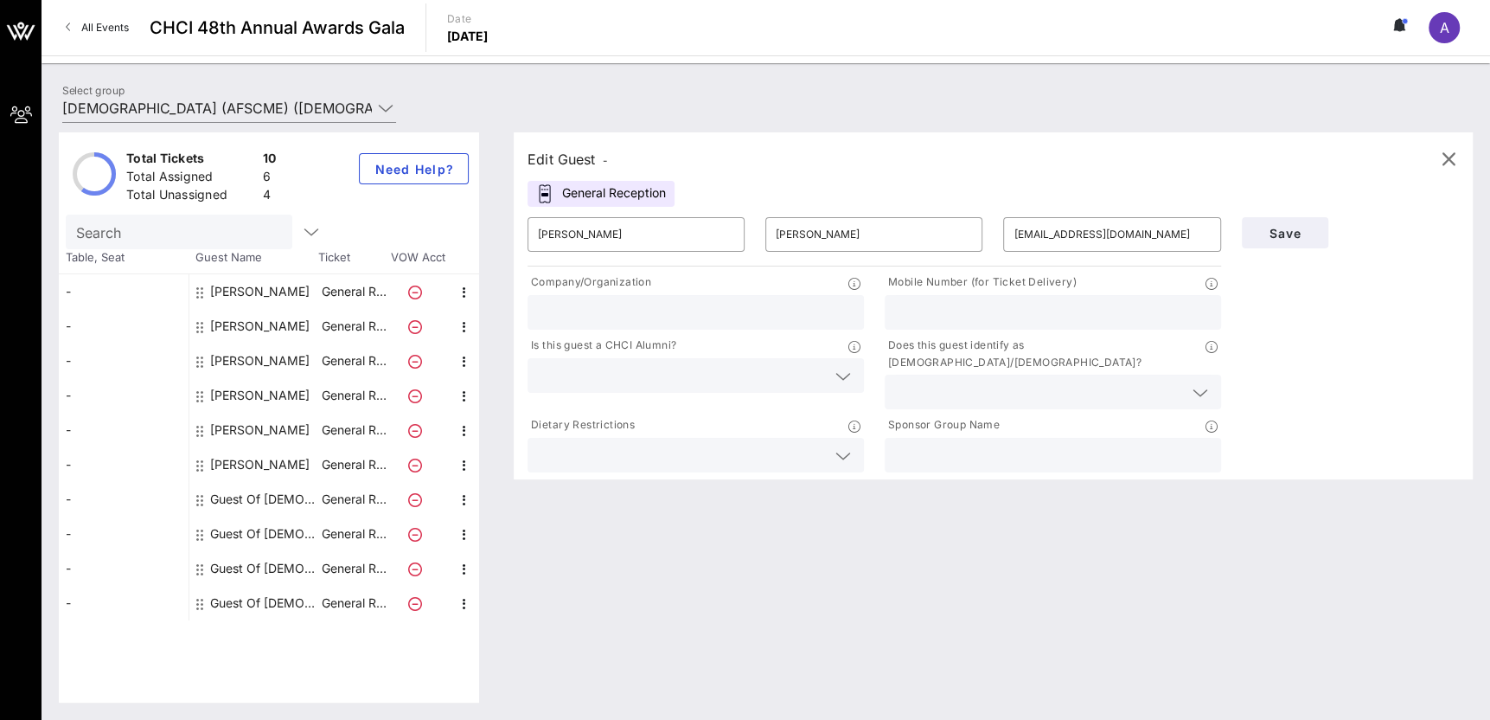
click at [260, 360] on div "Evelyn Haro" at bounding box center [259, 360] width 99 height 35
type input "Evelyn"
type input "Haro"
type input "eharo@afscme.org"
type input "American Federation of State, County and Municipal Employees (AFSCME)"
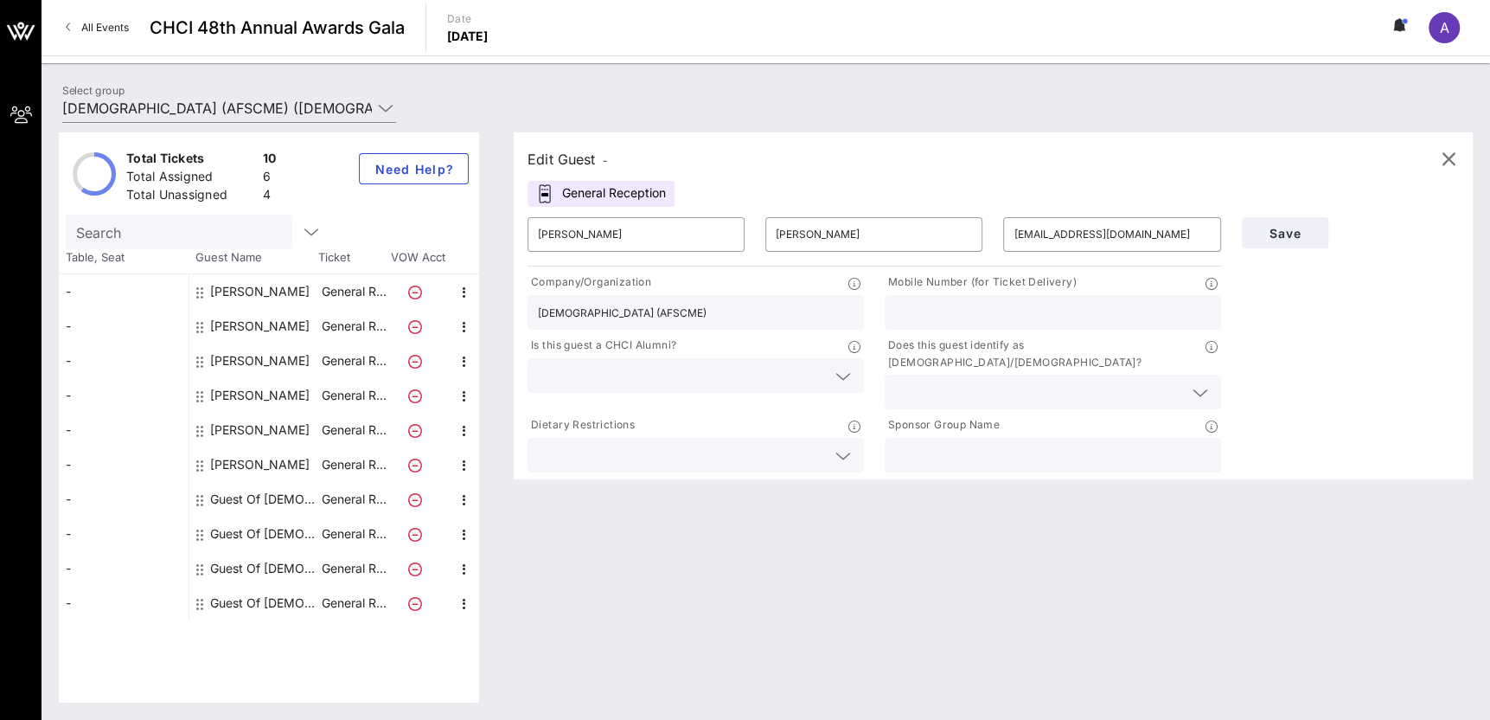
click at [650, 302] on input "American Federation of State, County and Municipal Employees (AFSCME)" at bounding box center [696, 312] width 316 height 22
click at [279, 287] on div "Andrea Rodriguez" at bounding box center [259, 291] width 99 height 35
type input "Andrea"
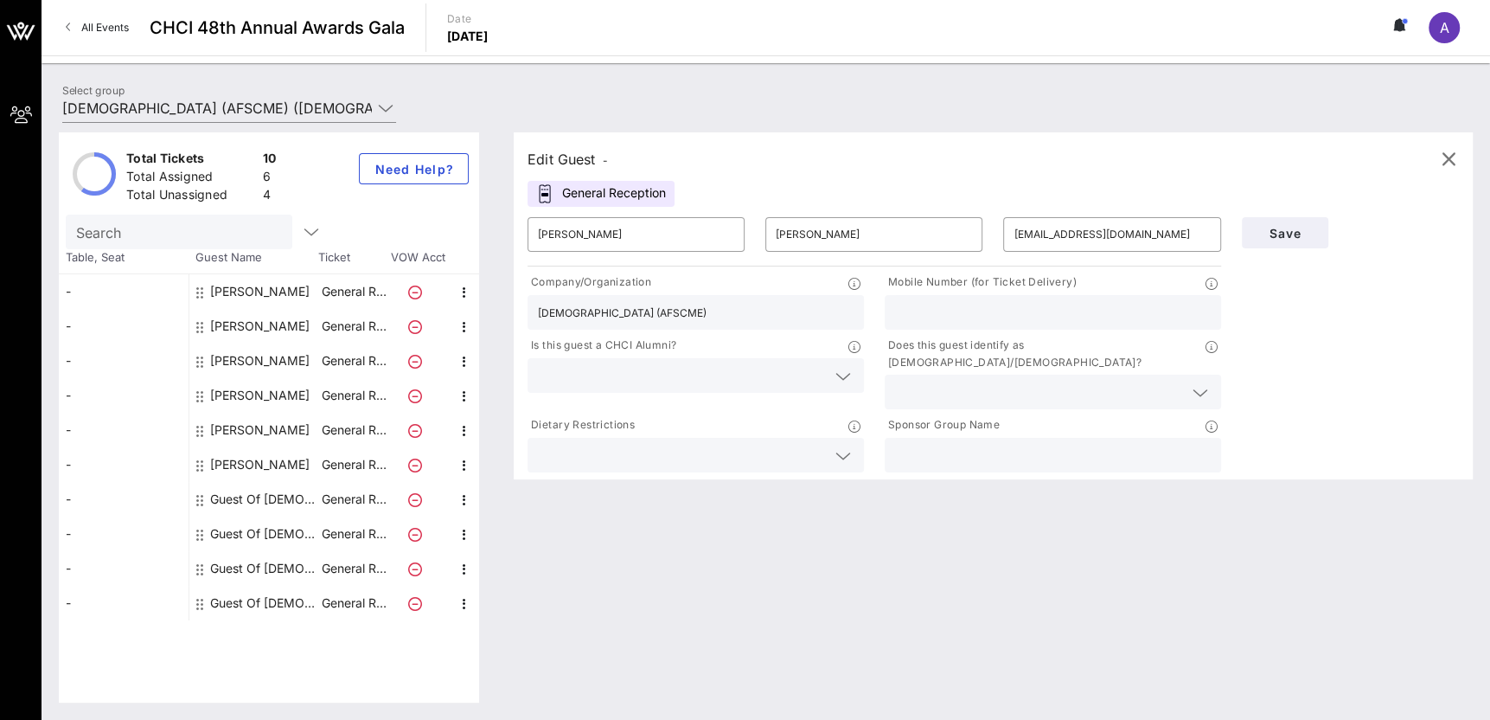
type input "Rodriguez"
type input "arodriguez@afscme.org"
paste input "American Federation of State, County and Municipal Employees (AFSCME)"
type input "American Federation of State, County and Municipal Employees (AFSCME)"
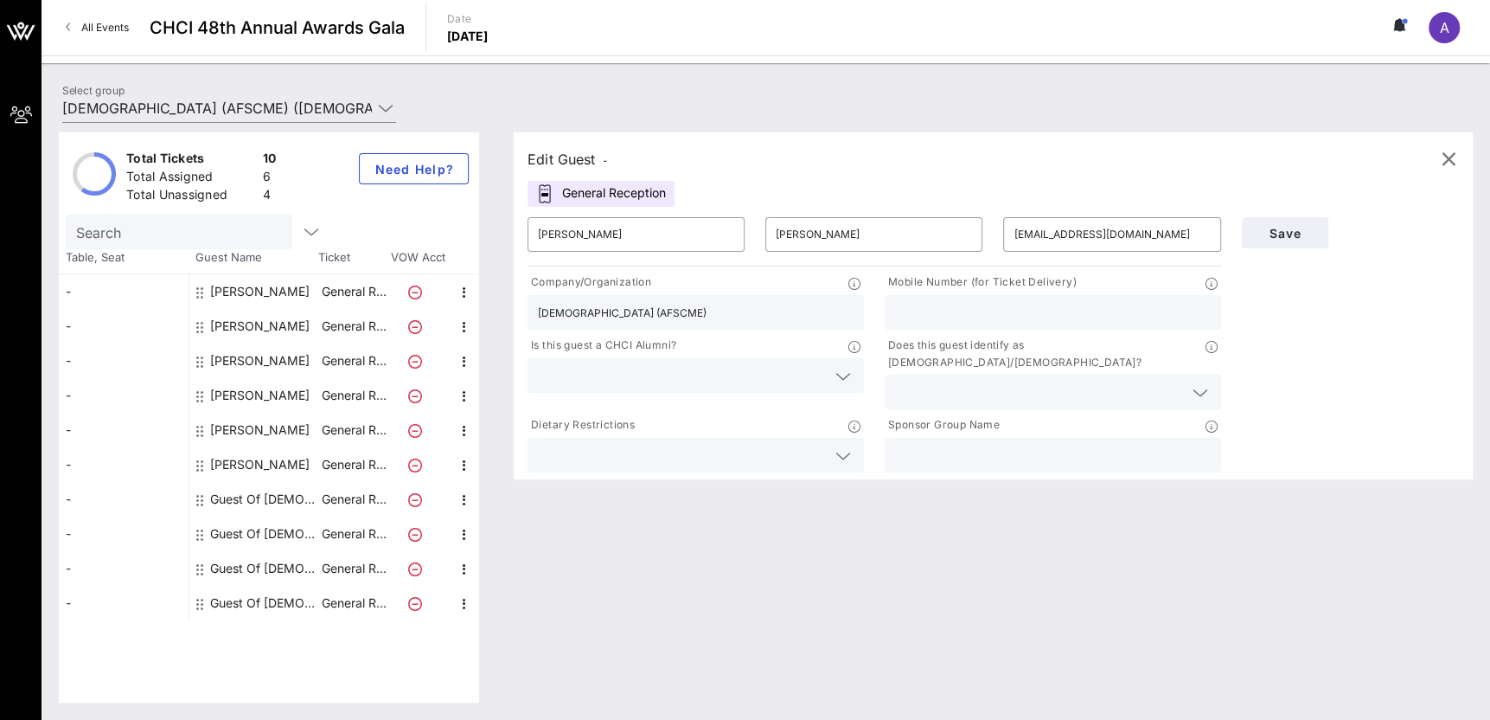
click at [290, 328] on div "Emiliano Martinez" at bounding box center [259, 326] width 99 height 35
type input "Emiliano"
type input "Martinez"
type input "emartinez@afscme.org"
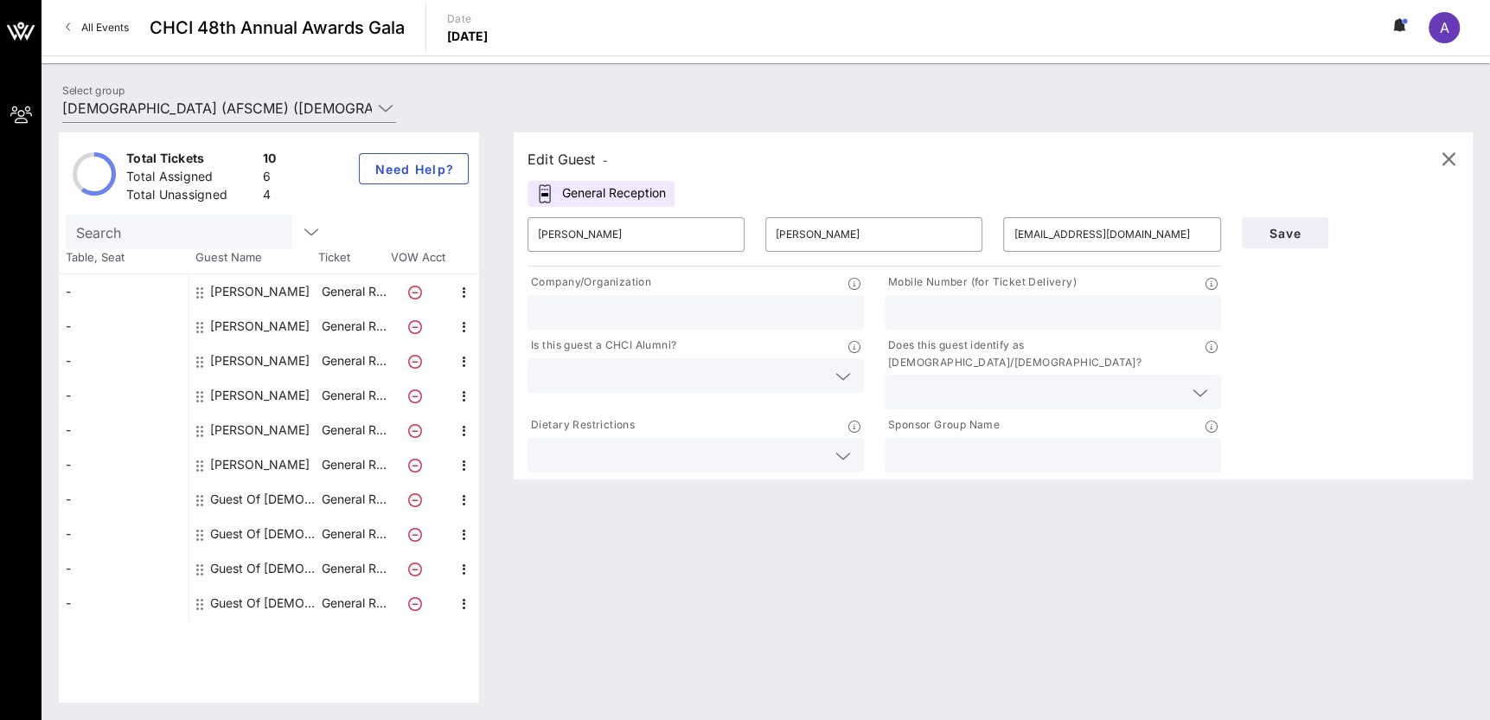
paste input "American Federation of State, County and Municipal Employees (AFSCME)"
type input "American Federation of State, County and Municipal Employees (AFSCME)"
click at [227, 357] on div "Evelyn Haro" at bounding box center [259, 360] width 99 height 35
type input "Evelyn"
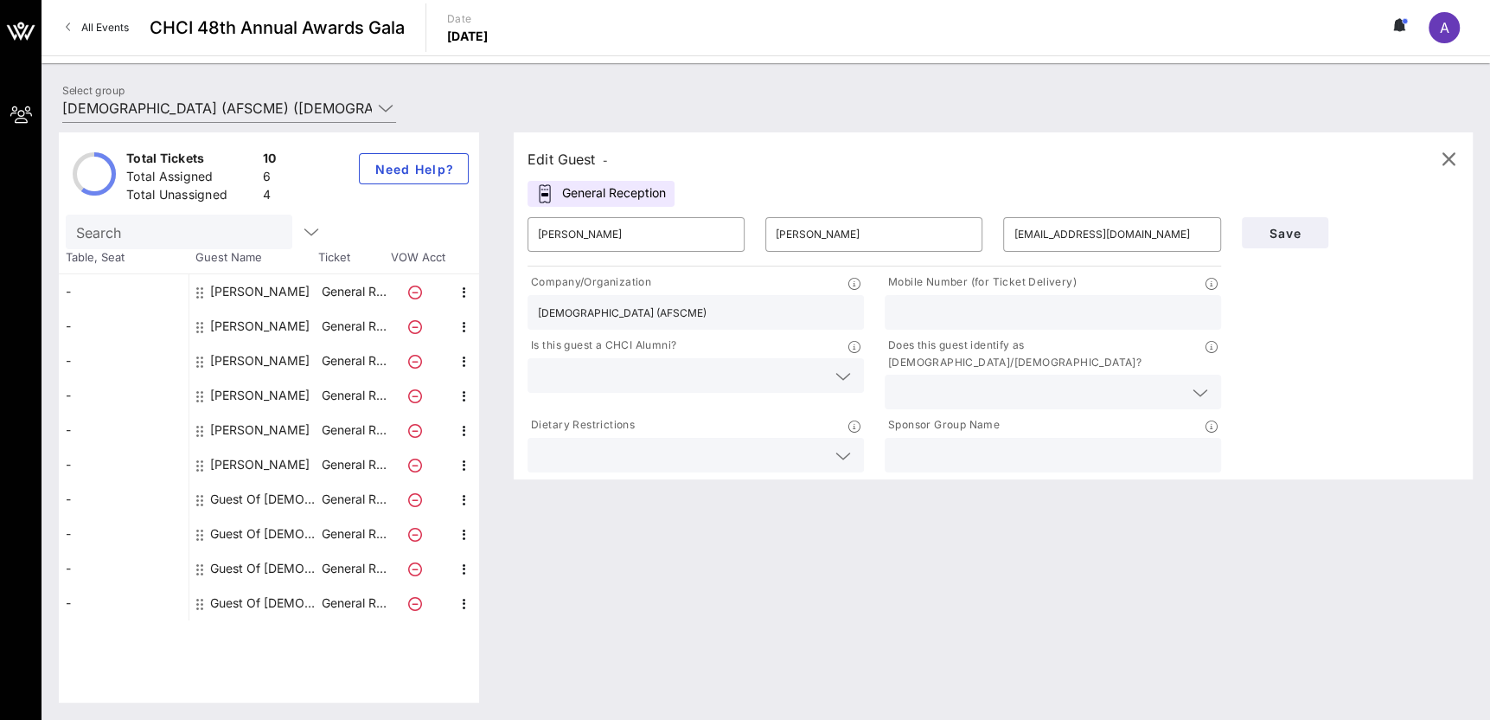
type input "Haro"
type input "eharo@afscme.org"
click at [252, 397] on div "Freddy Rodriguez" at bounding box center [259, 395] width 99 height 35
type input "Freddy"
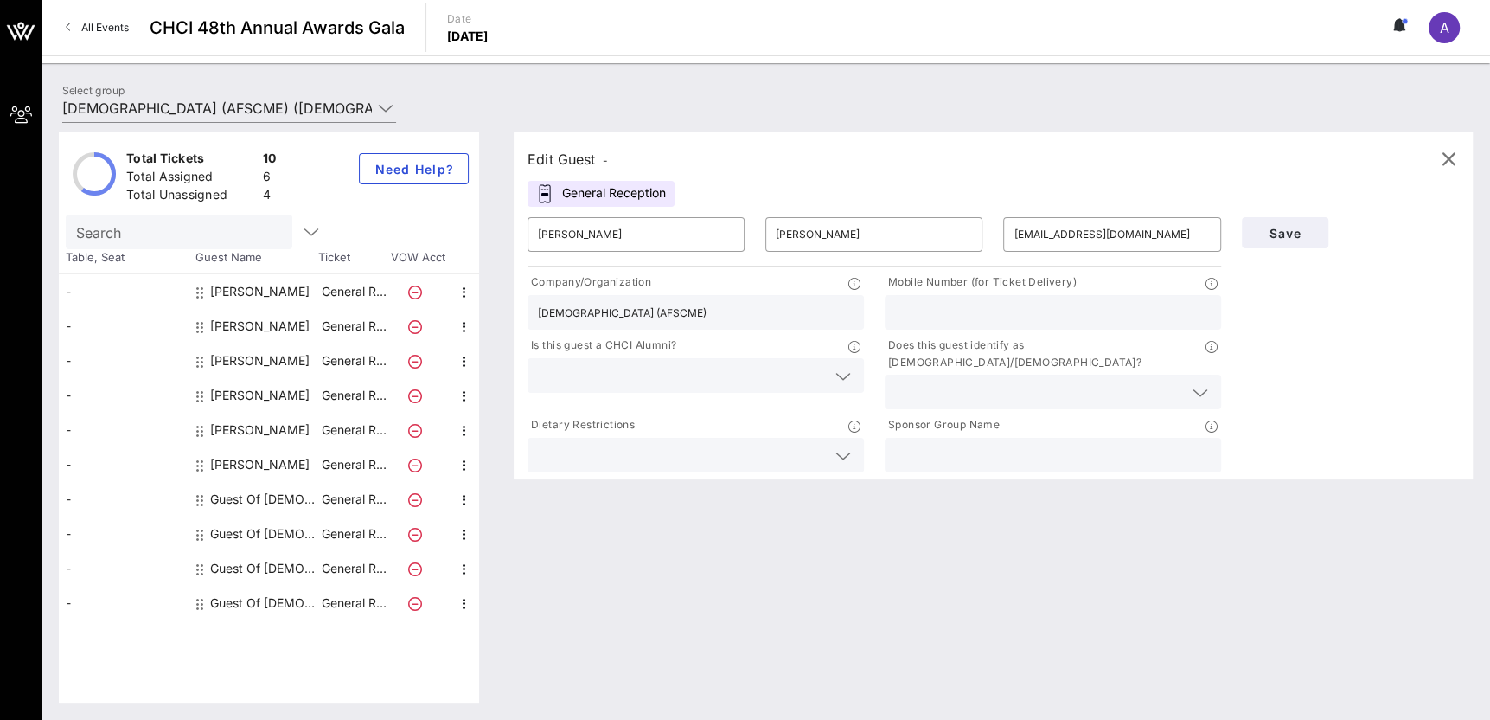
type input "Rodriguez"
type input "freddy4hair@hotmail.com"
click at [261, 444] on div "Julia Santos" at bounding box center [259, 430] width 99 height 35
type input "Julia"
type input "Santos"
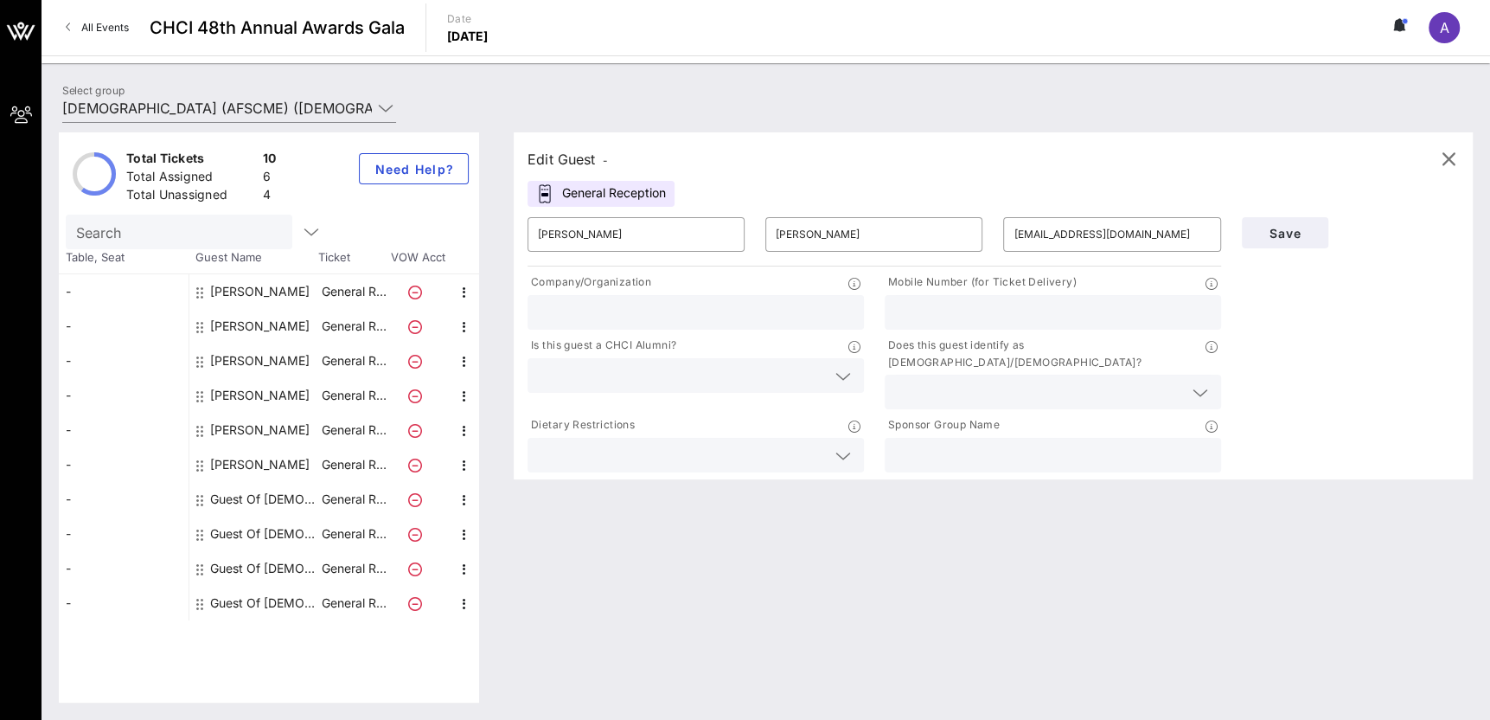
type input "jsantos@nationalnursesunited.org"
type input "National Nurses United"
click at [263, 457] on div "Laura MacDonald" at bounding box center [259, 464] width 99 height 35
type input "Laura"
type input "MacDonald"
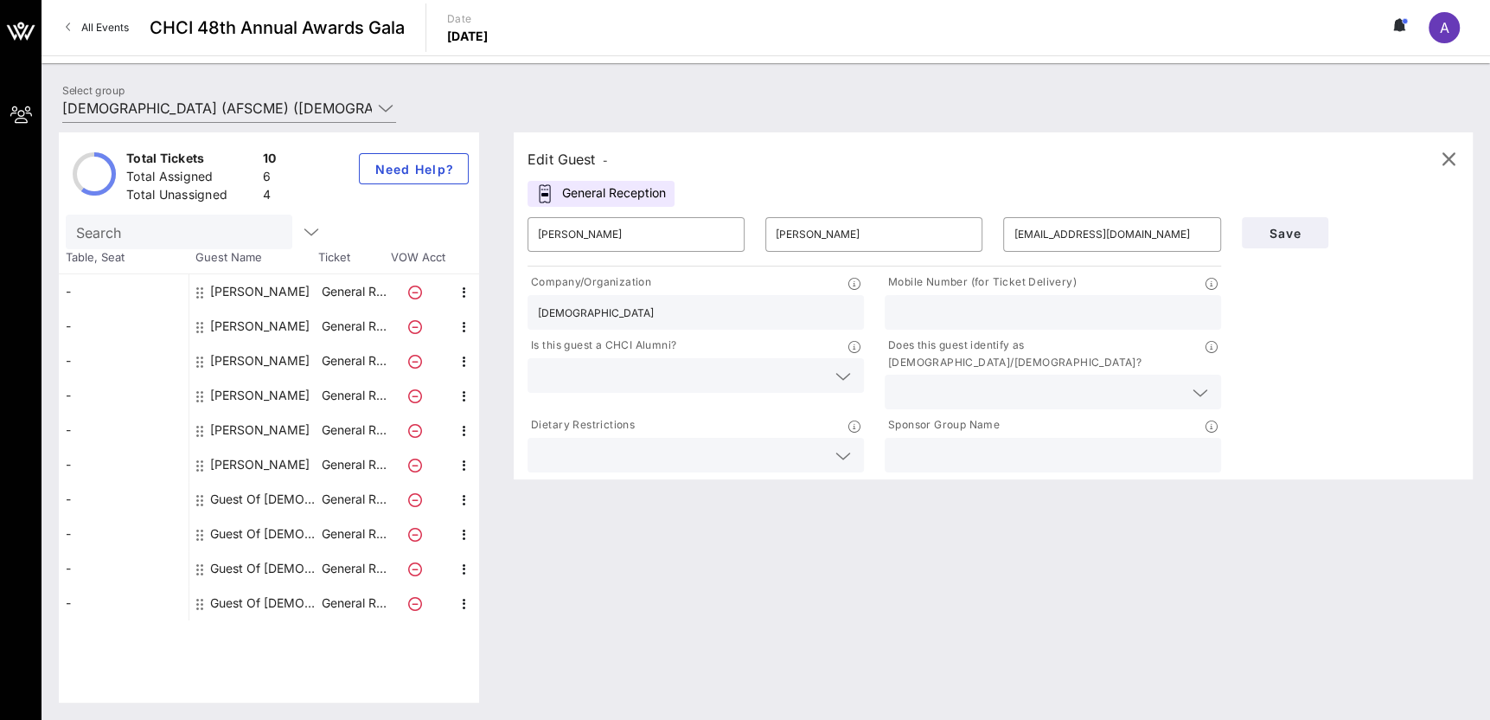
type input "lmacdonald@afscme.org"
type input "American Federation of State, County and Municipal Employees (AFSCME)"
click at [864, 566] on div "Edit Guest - General Reception ​ Laura ​ MacDonald ​ lmacdonald@afscme.org Comp…" at bounding box center [984, 417] width 976 height 570
click at [1452, 164] on icon "button" at bounding box center [1448, 159] width 21 height 21
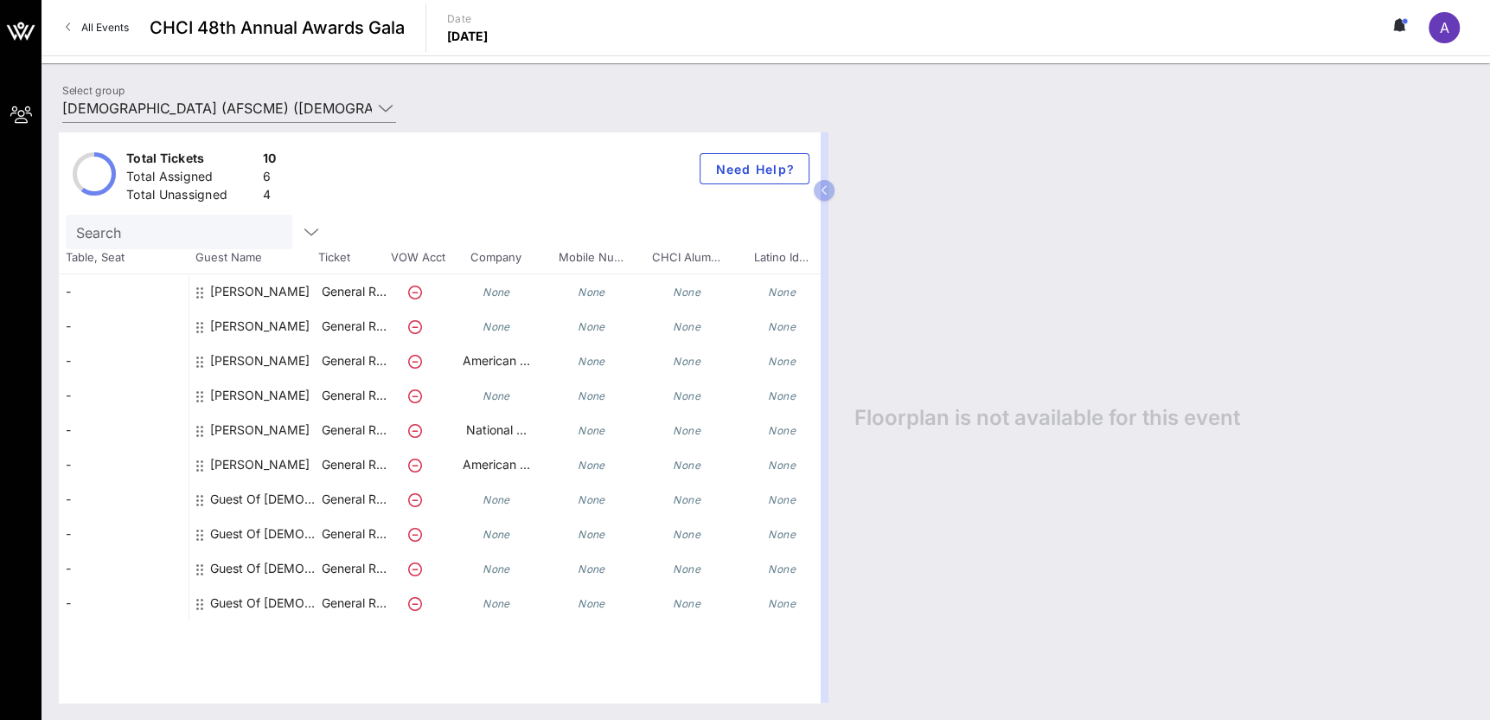
click at [288, 488] on div "Guest Of American Federation of State, County and Municipal Employees (AFSCME)" at bounding box center [264, 499] width 109 height 35
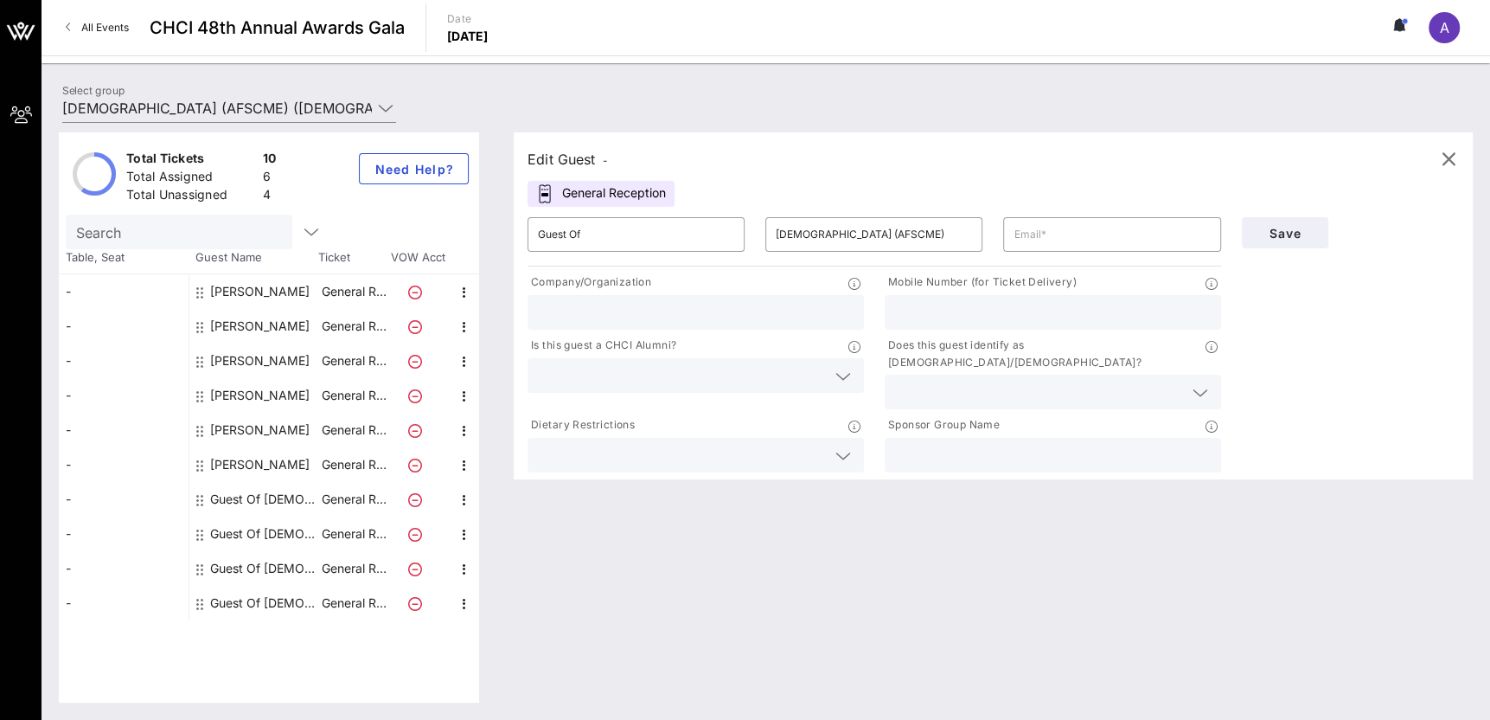
click at [714, 212] on div "​ Guest Of" at bounding box center [636, 234] width 238 height 55
click at [698, 235] on input "Guest Of" at bounding box center [636, 235] width 196 height 28
type input "Desiree"
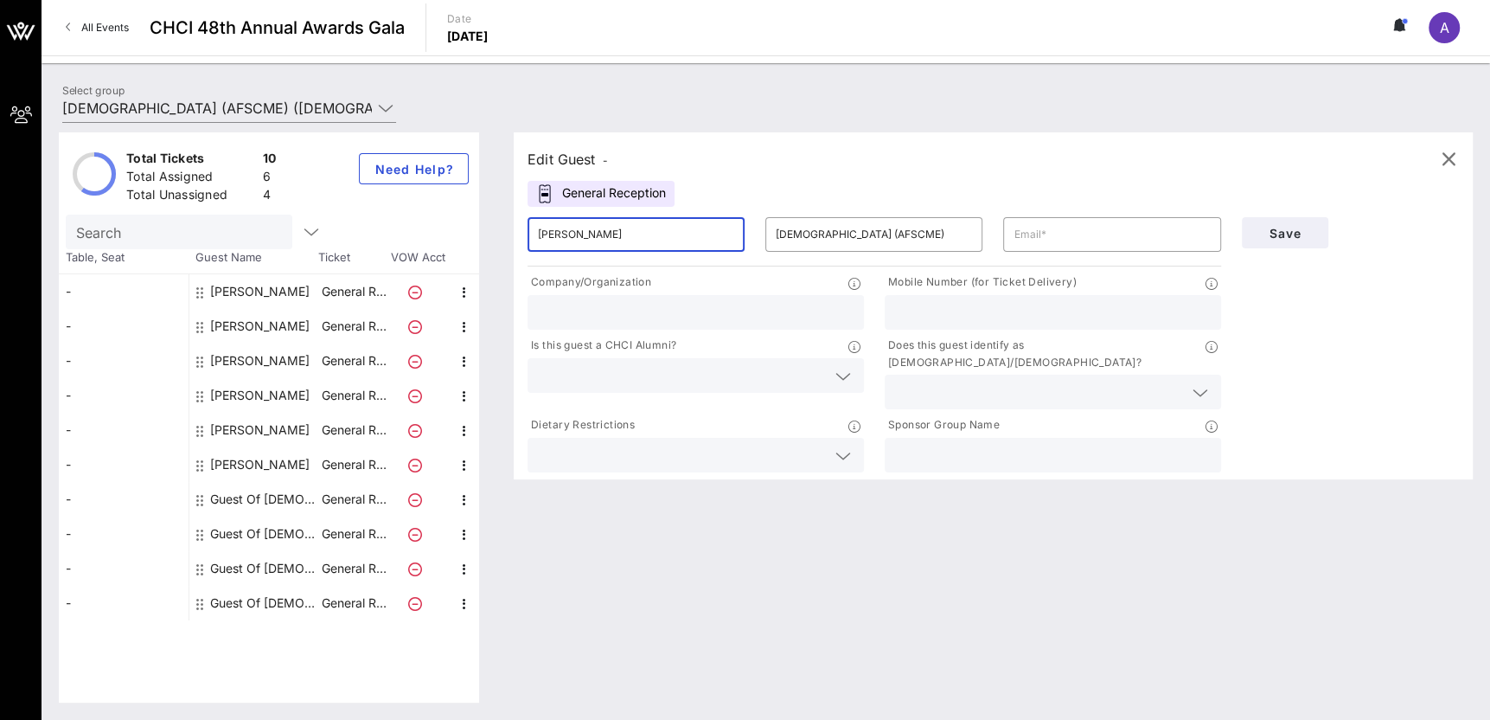
type input "DHoffman@afscme.org"
click at [945, 245] on input "American Federation of State, County and Municipal Employees (AFSCME)" at bounding box center [874, 235] width 196 height 28
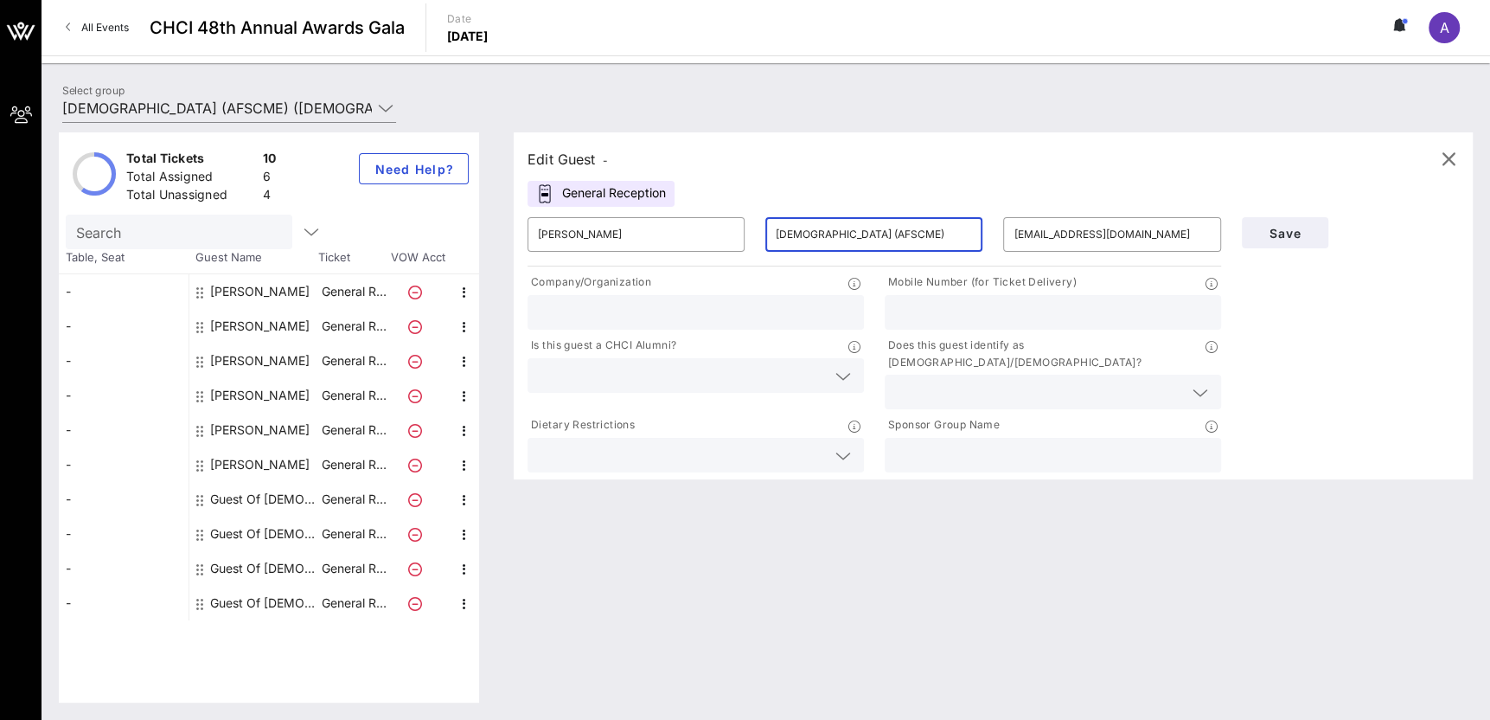
click at [945, 245] on input "American Federation of State, County and Municipal Employees (AFSCME)" at bounding box center [874, 235] width 196 height 28
type input "Hoffman"
click at [1303, 219] on button "Save" at bounding box center [1285, 232] width 86 height 31
click at [819, 592] on div "Edit Guest - General Reception ​ Desiree ​ Hoffman ​ DHoffman@afscme.org Compan…" at bounding box center [984, 417] width 976 height 570
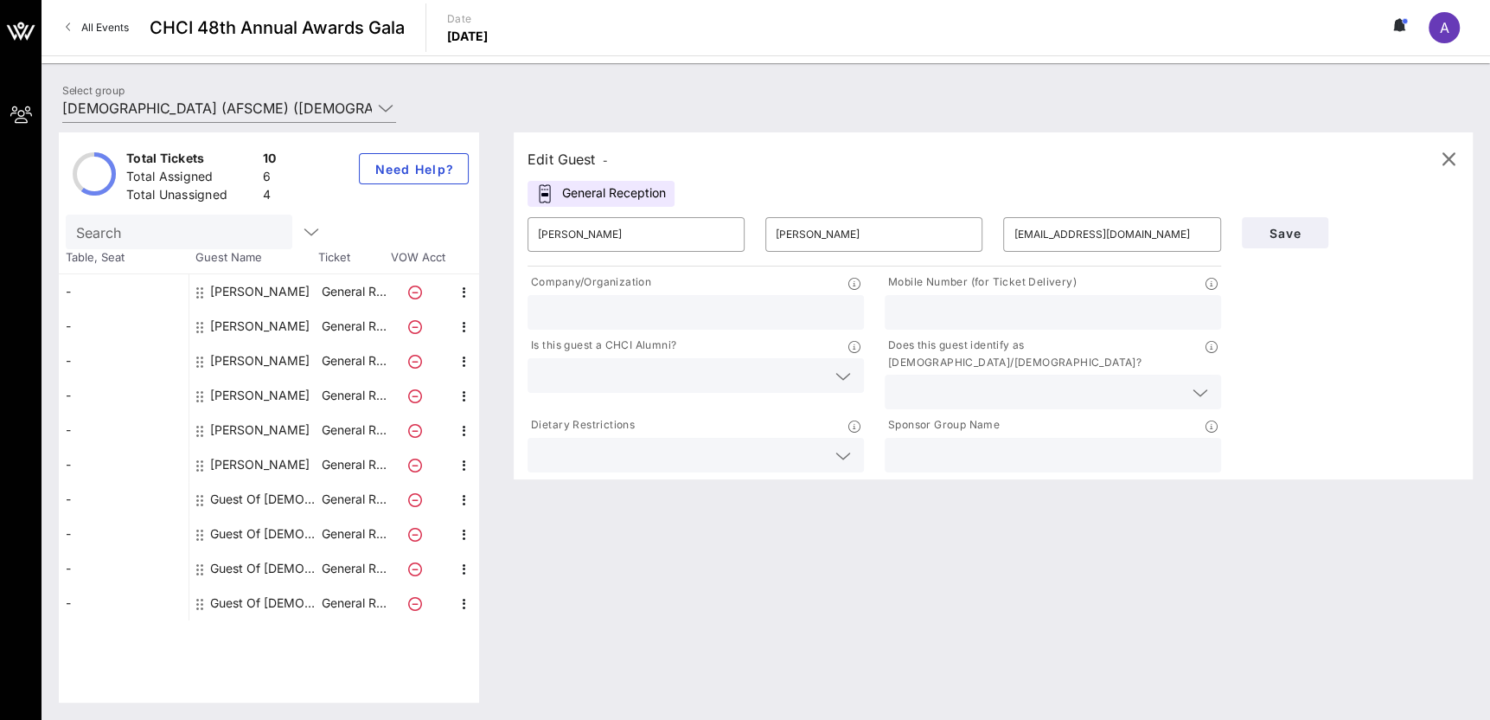
drag, startPoint x: 996, startPoint y: 509, endPoint x: 1075, endPoint y: 420, distance: 118.9
click at [998, 514] on div "Edit Guest - General Reception ​ Desiree ​ Hoffman ​ DHoffman@afscme.org Compan…" at bounding box center [984, 417] width 976 height 570
click at [1437, 31] on div "A" at bounding box center [1444, 27] width 31 height 31
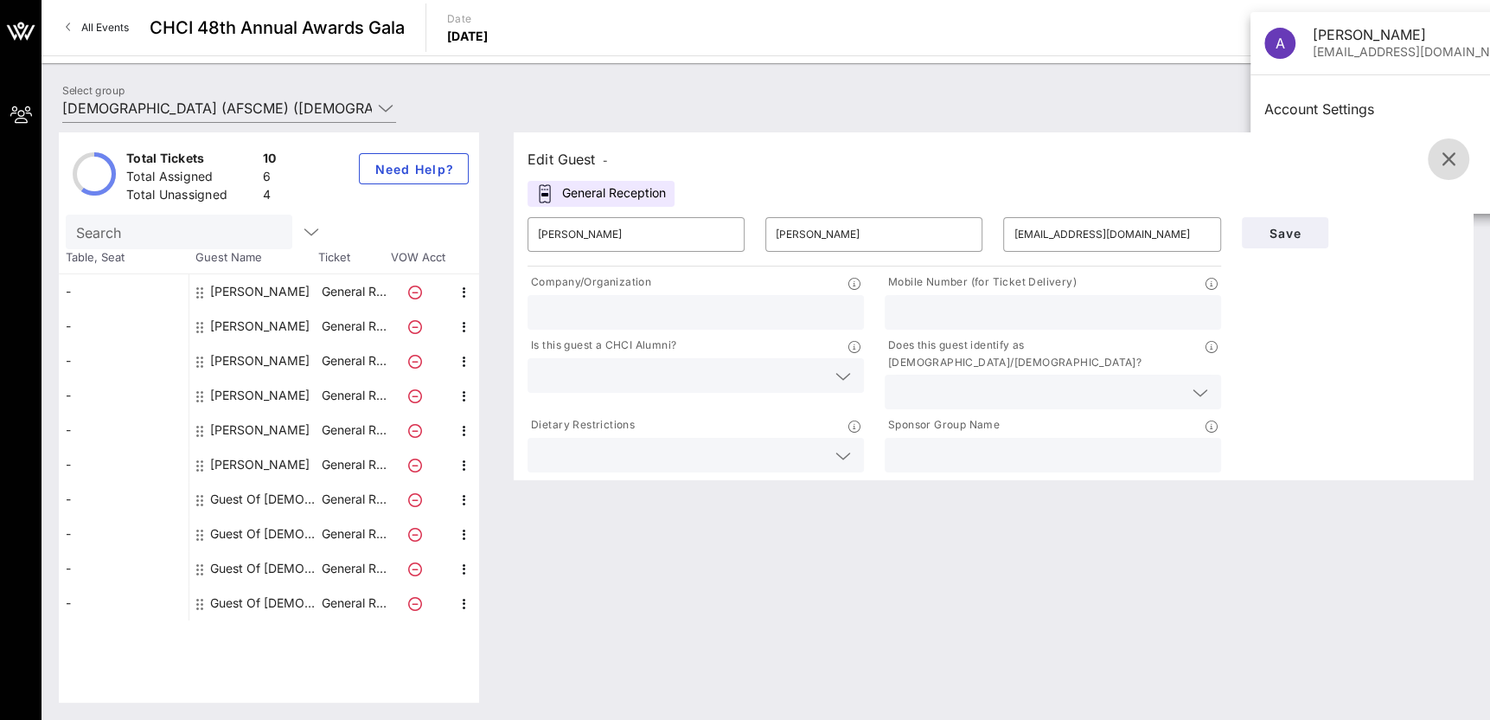
click at [1452, 157] on icon "button" at bounding box center [1448, 159] width 21 height 21
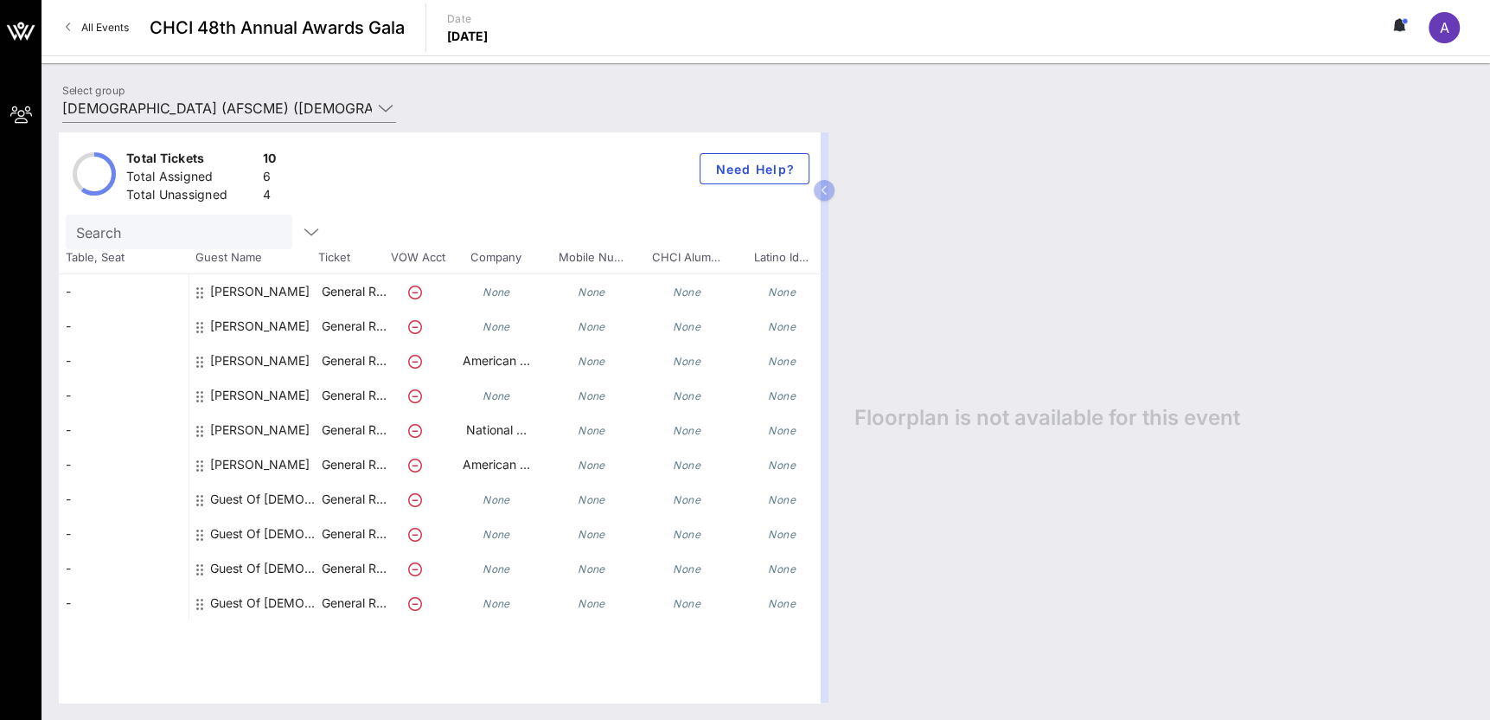
click at [1453, 29] on div "A" at bounding box center [1444, 27] width 31 height 31
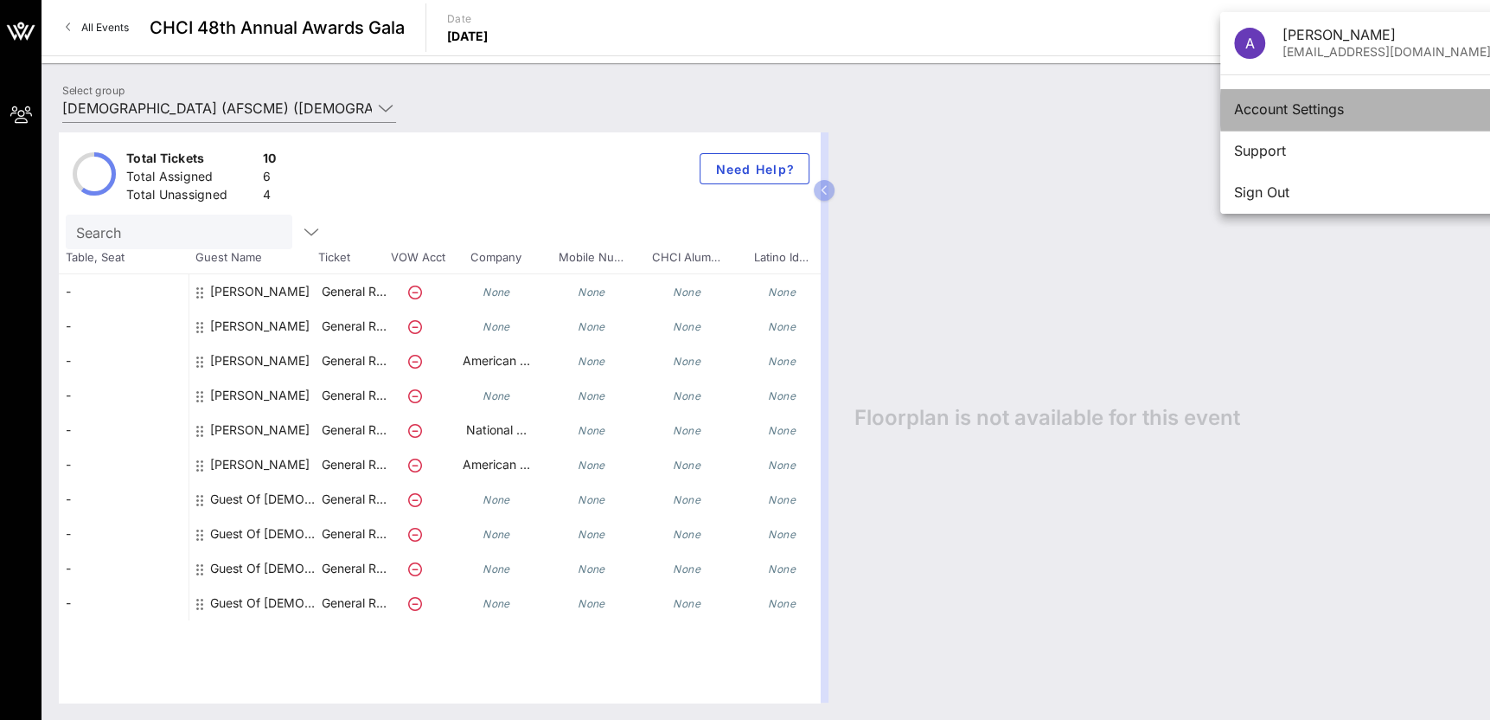
click at [1337, 112] on div "Account Settings" at bounding box center [1362, 109] width 257 height 16
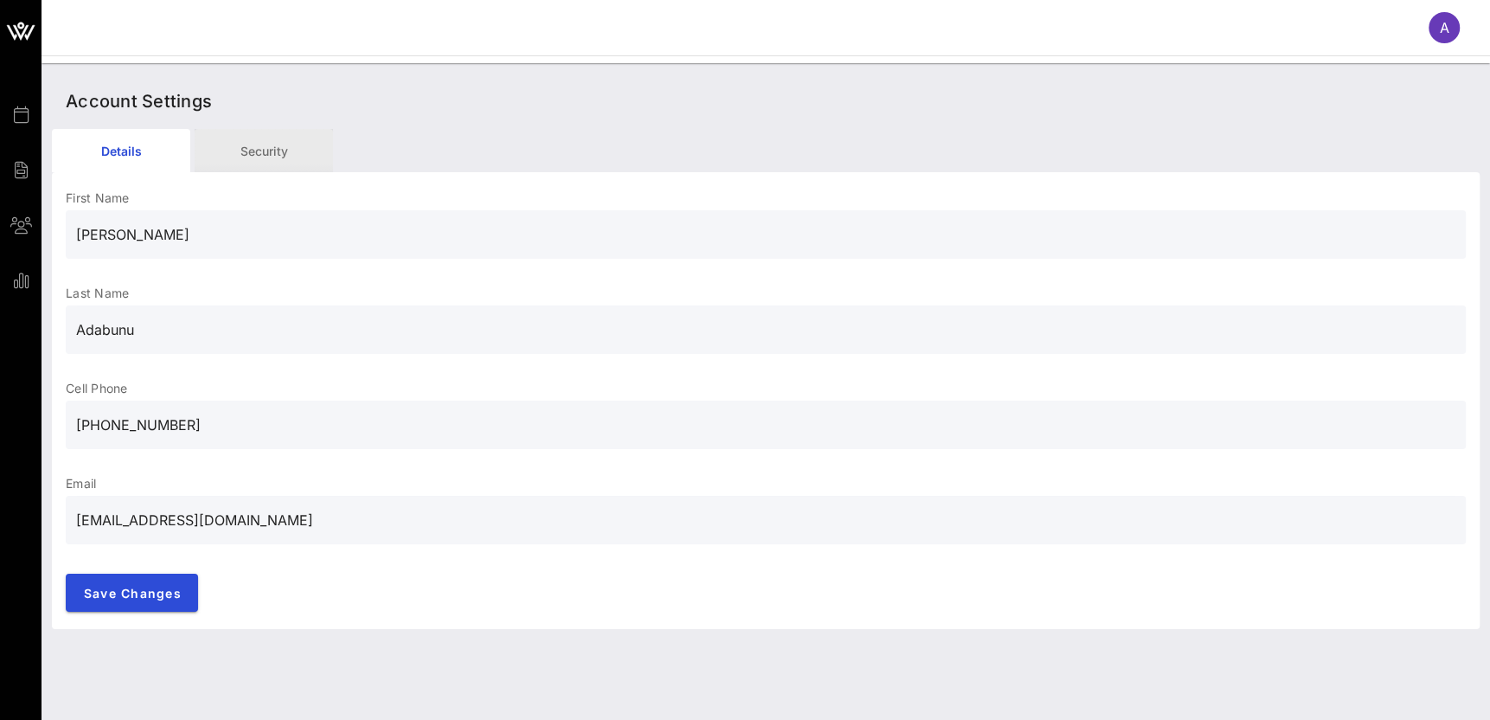
click at [272, 161] on div "Security" at bounding box center [264, 150] width 138 height 43
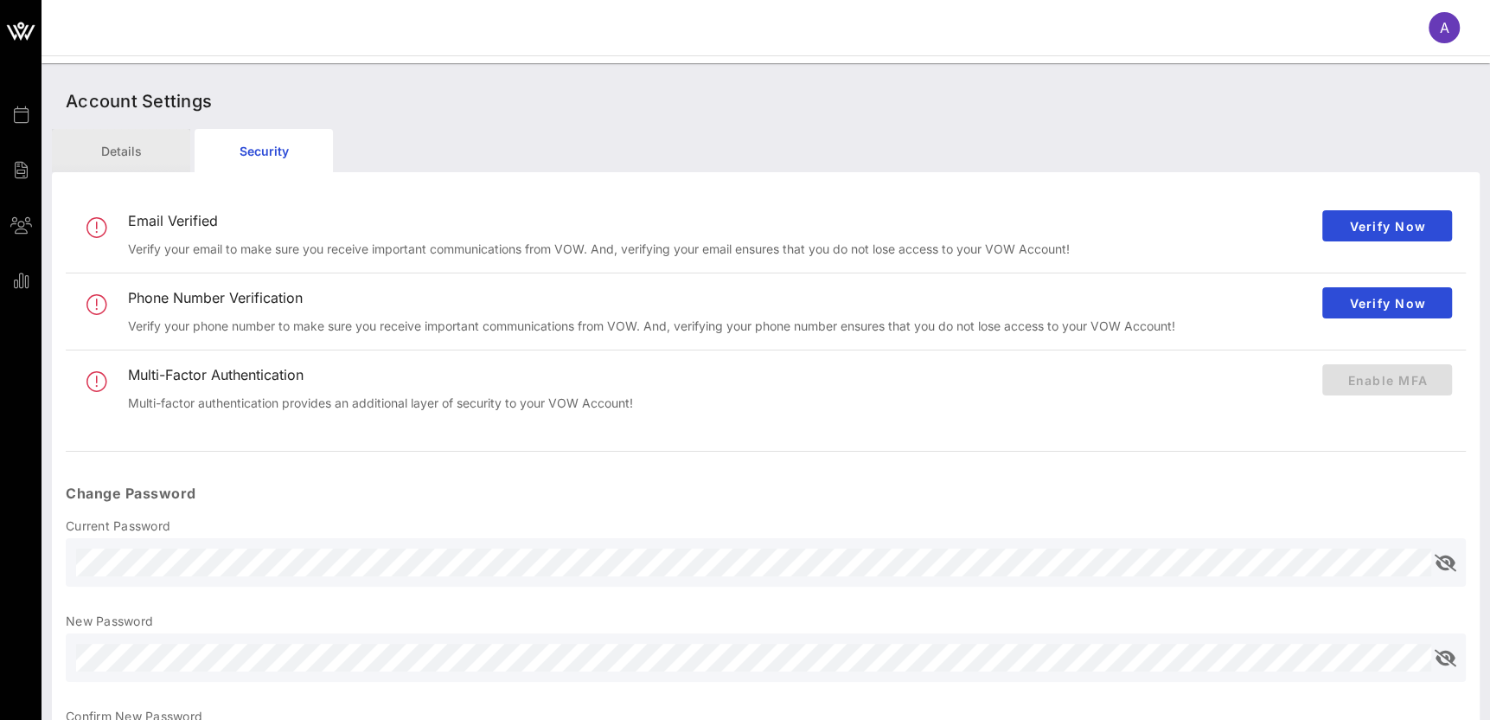
click at [161, 156] on div "Details" at bounding box center [121, 150] width 138 height 43
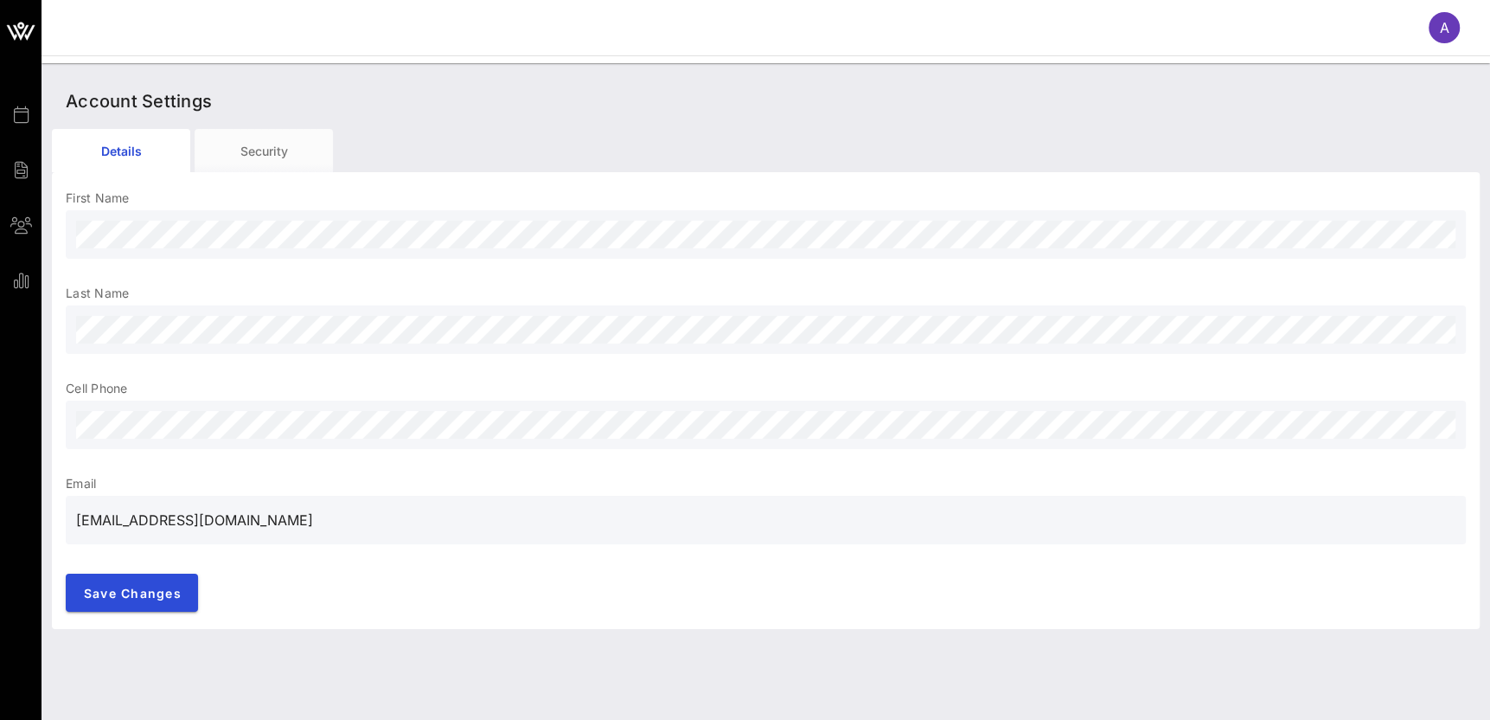
click at [1459, 31] on div "A" at bounding box center [1453, 27] width 48 height 31
click at [1450, 35] on div "A" at bounding box center [1444, 27] width 31 height 31
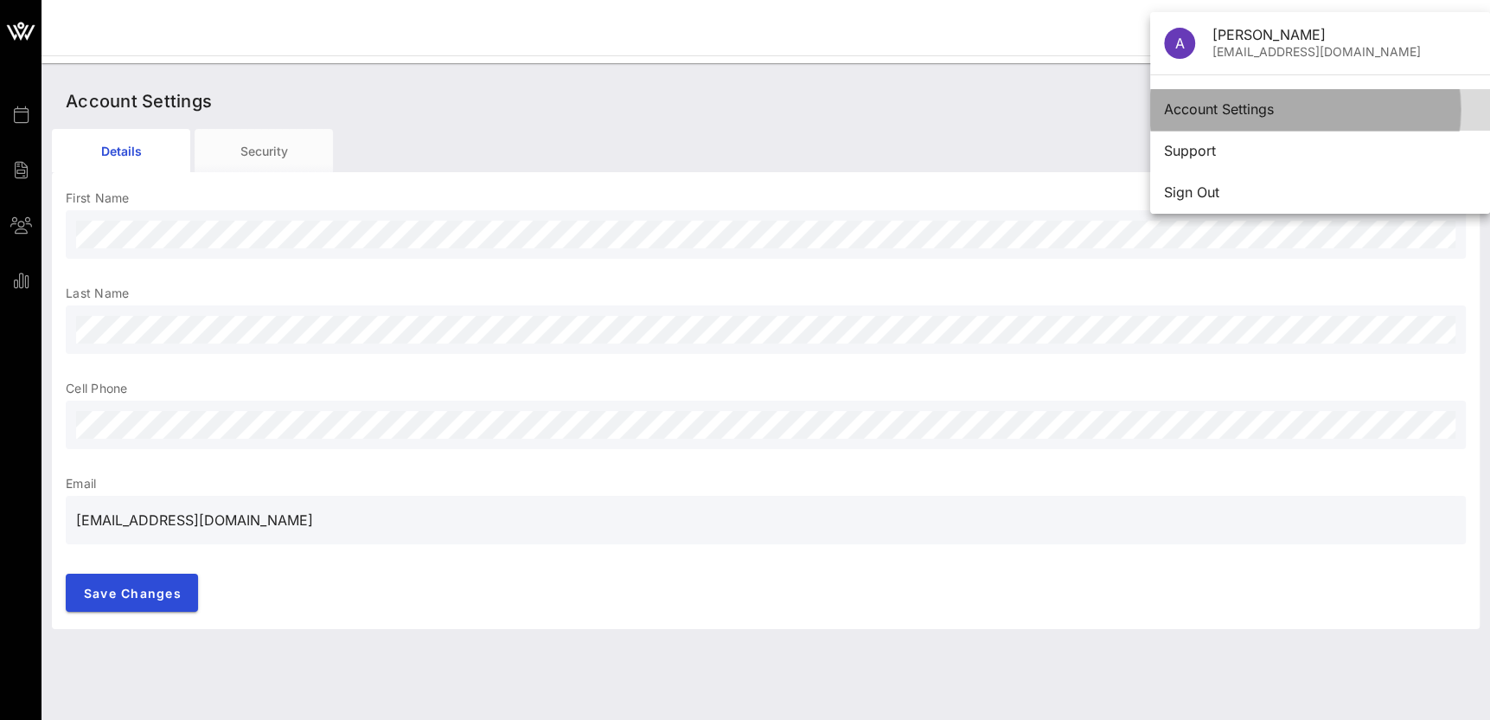
click at [1261, 118] on div "Account Settings" at bounding box center [1320, 109] width 312 height 37
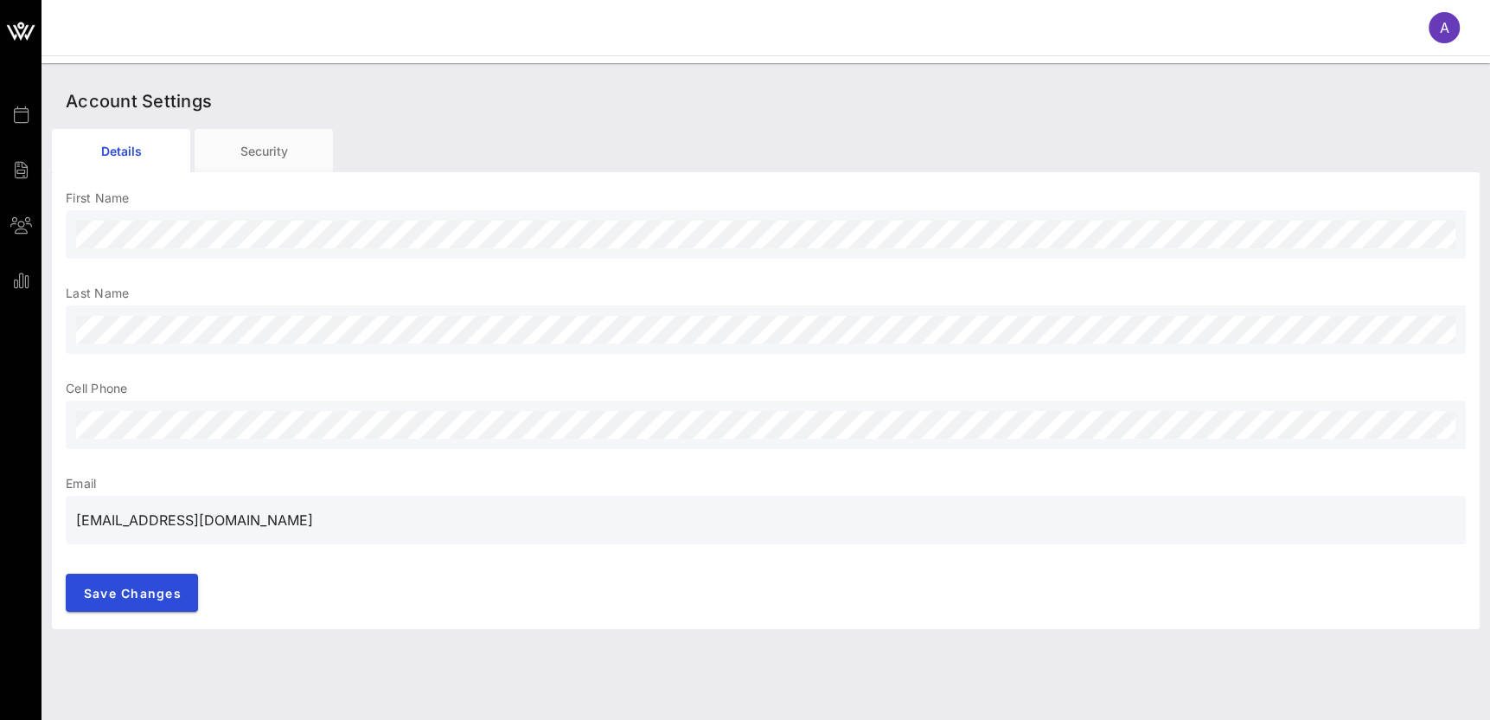
click at [1450, 31] on div "A" at bounding box center [1444, 27] width 31 height 31
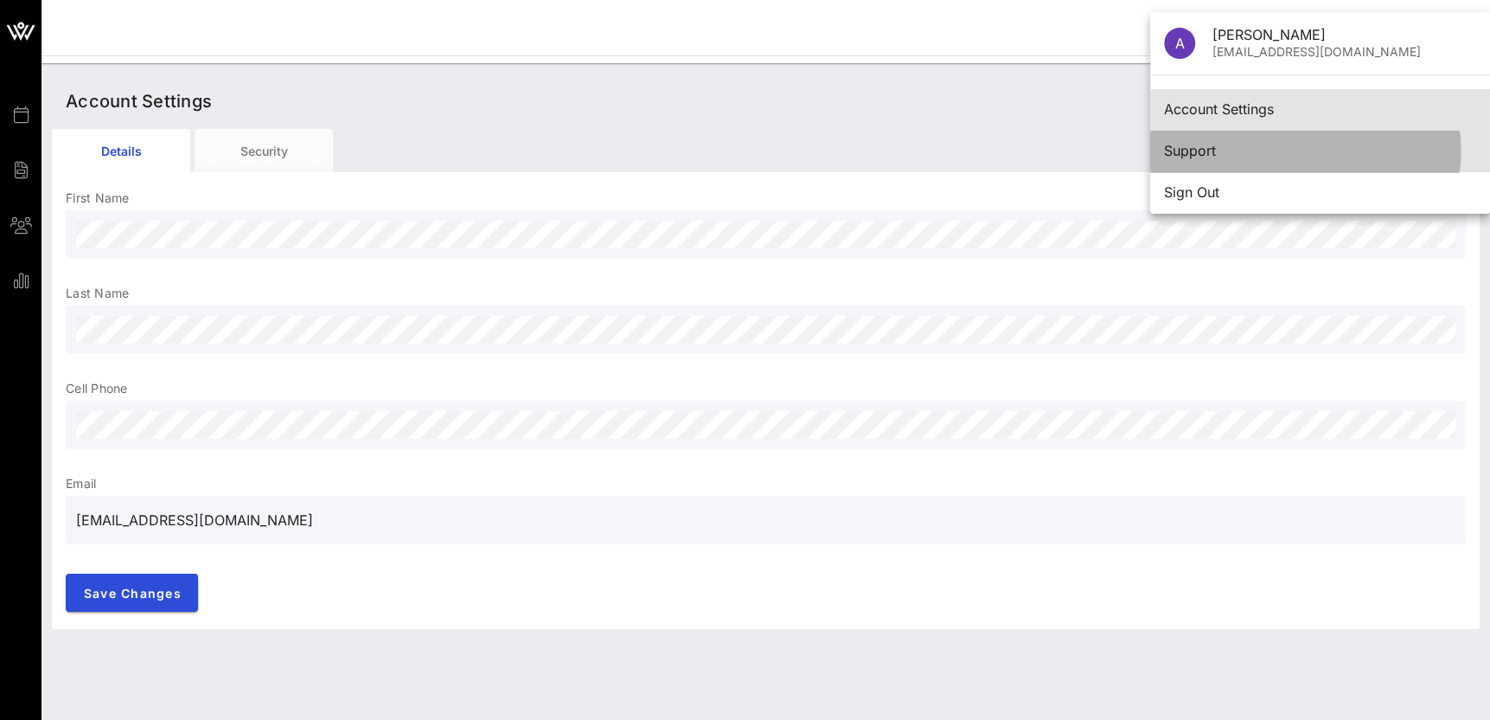
click at [1338, 161] on div "Support" at bounding box center [1320, 150] width 312 height 37
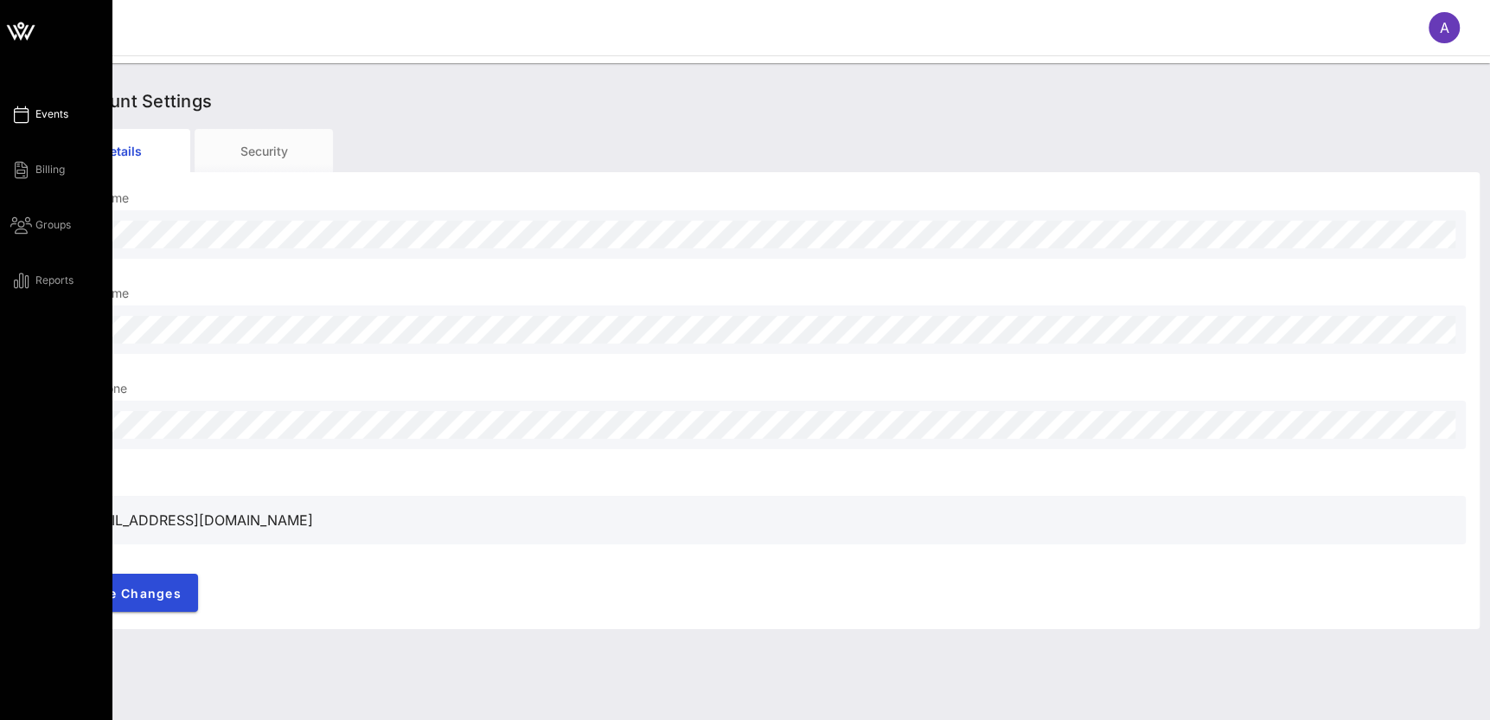
click at [56, 113] on span "Events" at bounding box center [51, 114] width 33 height 16
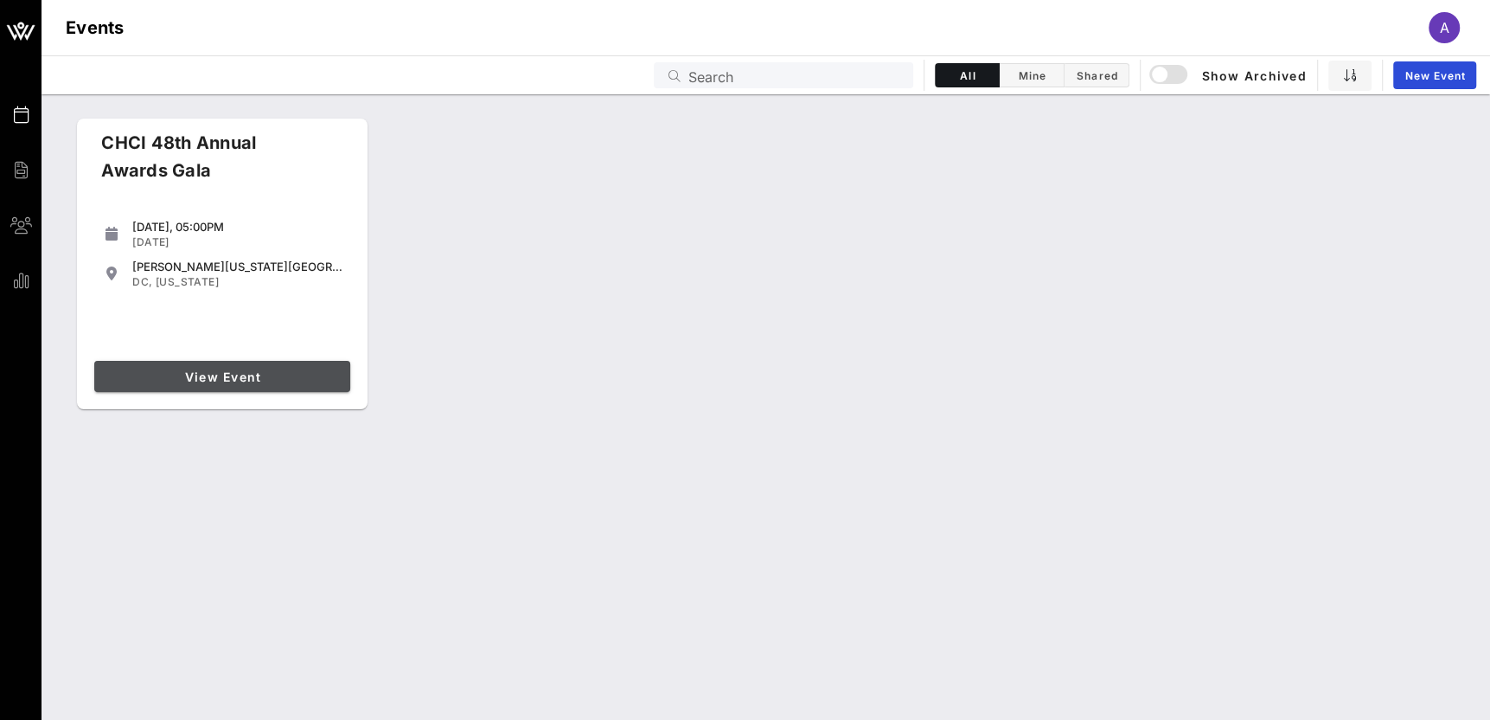
click at [230, 369] on span "View Event" at bounding box center [222, 376] width 242 height 15
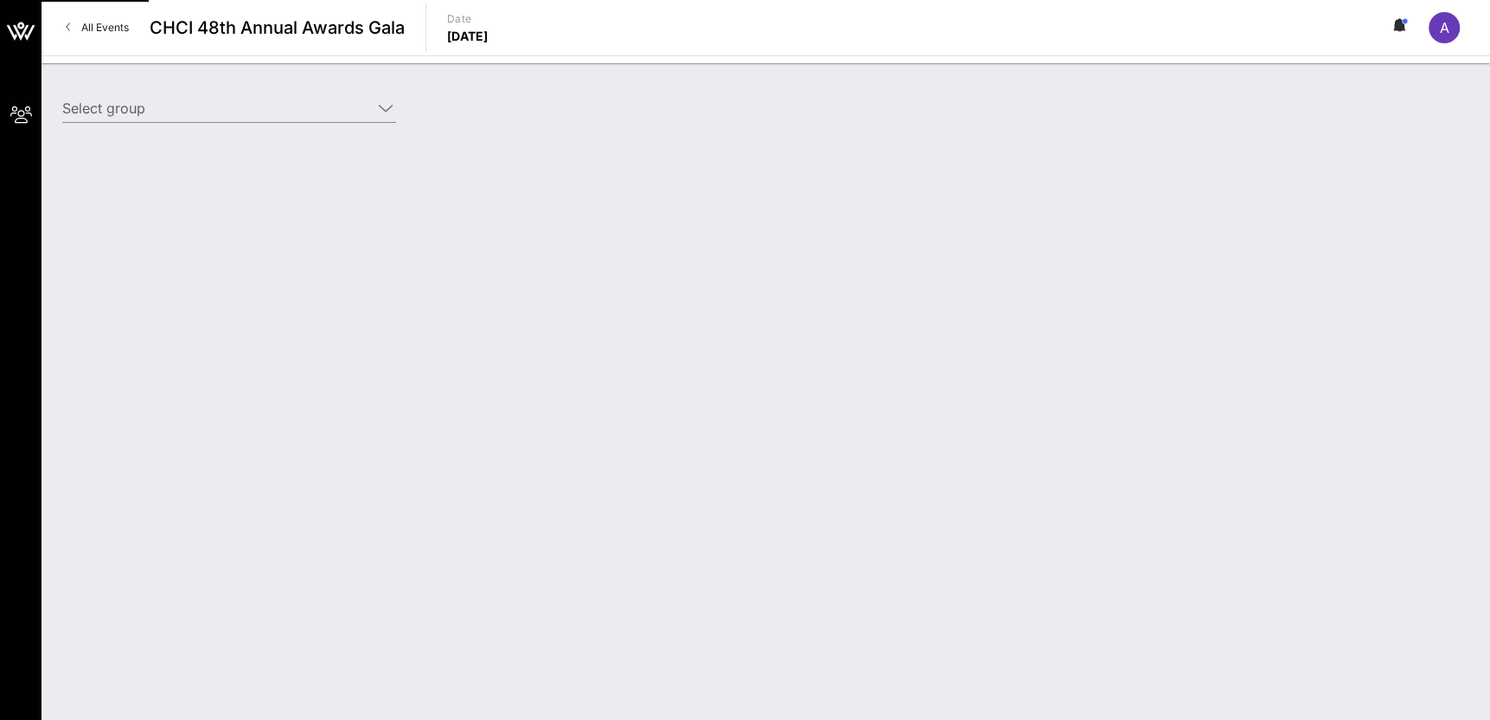
type input "American Federation of State, County and Municipal Employees (AFSCME) (American…"
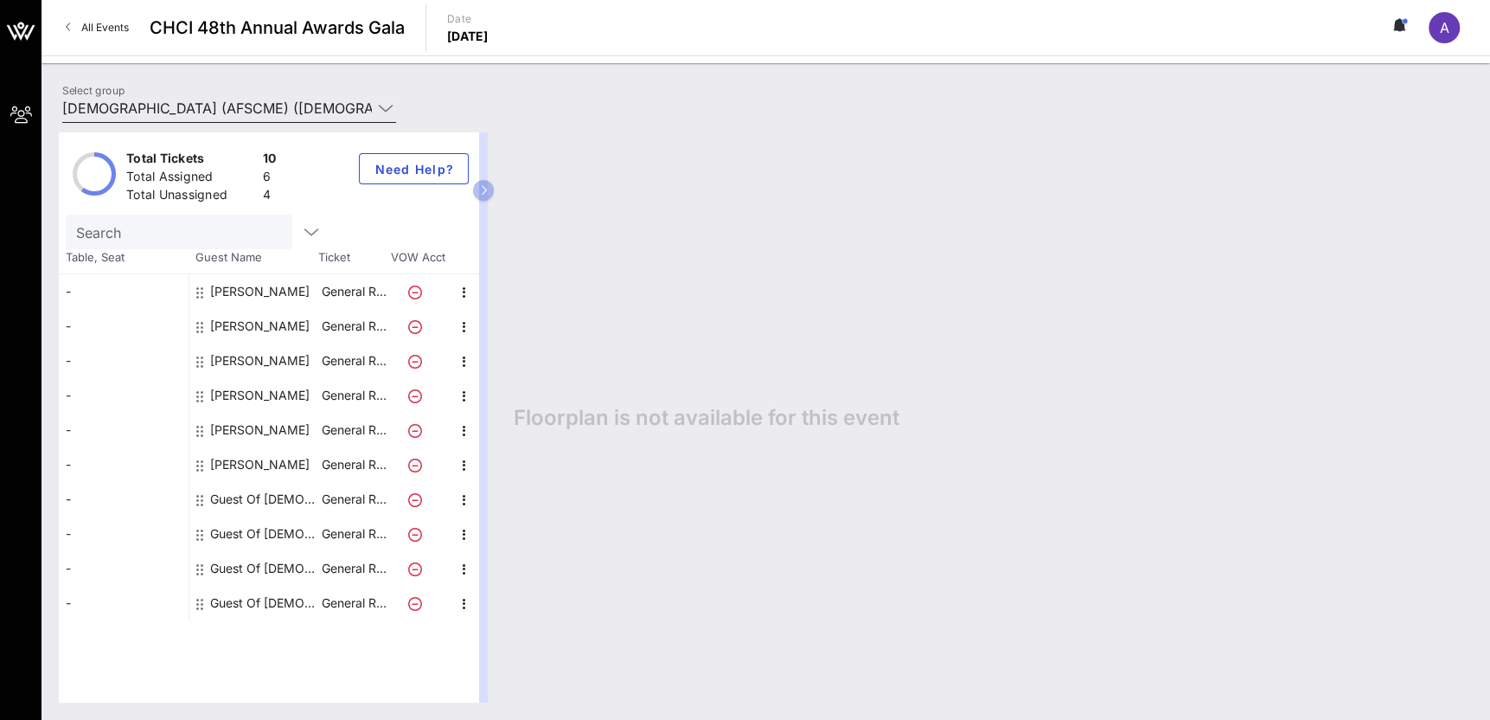
click at [387, 109] on icon at bounding box center [386, 108] width 16 height 21
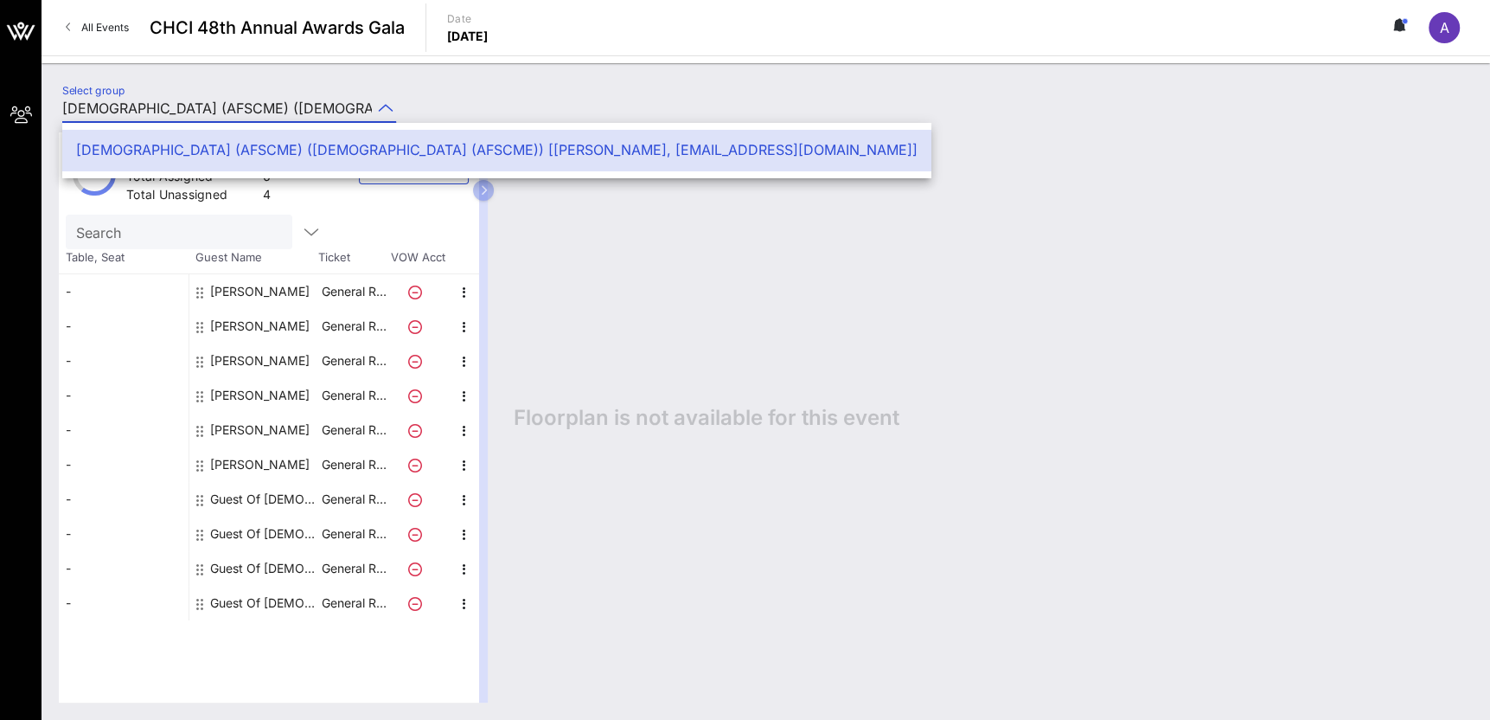
scroll to position [0, 954]
click at [524, 93] on div "Select group American Federation of State, County and Municipal Employees (AFSC…" at bounding box center [766, 110] width 1428 height 61
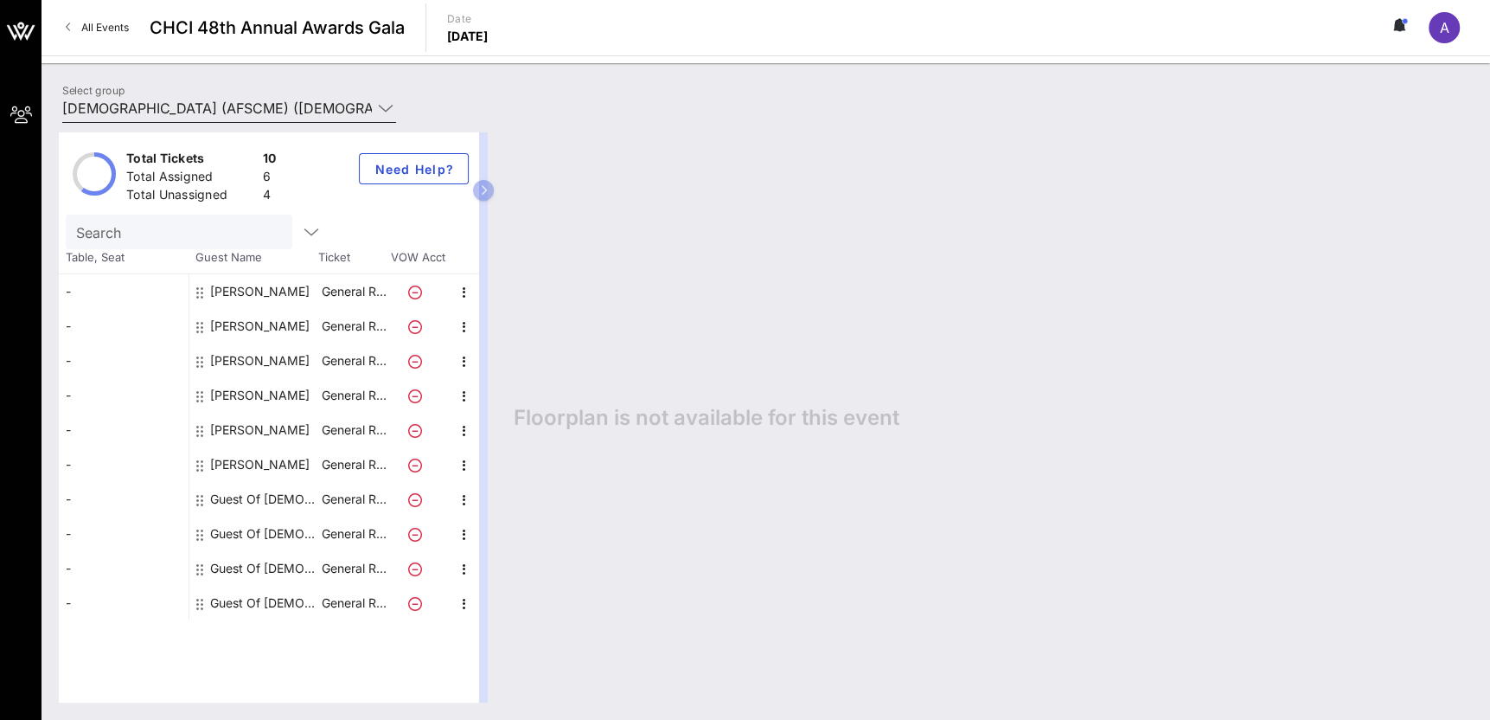
click at [380, 108] on icon at bounding box center [386, 108] width 16 height 21
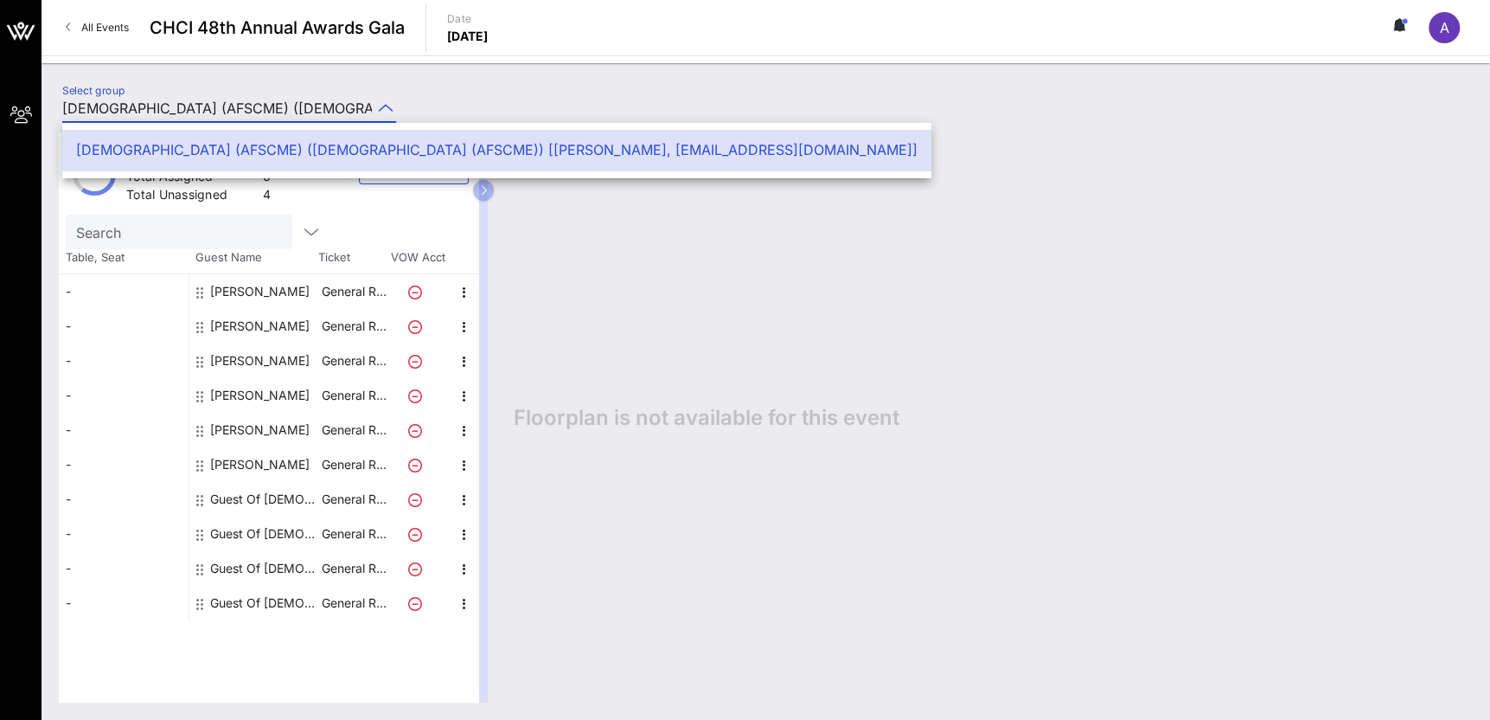
click at [918, 149] on div "American Federation of State, County and Municipal Employees (AFSCME) (American…" at bounding box center [497, 150] width 842 height 16
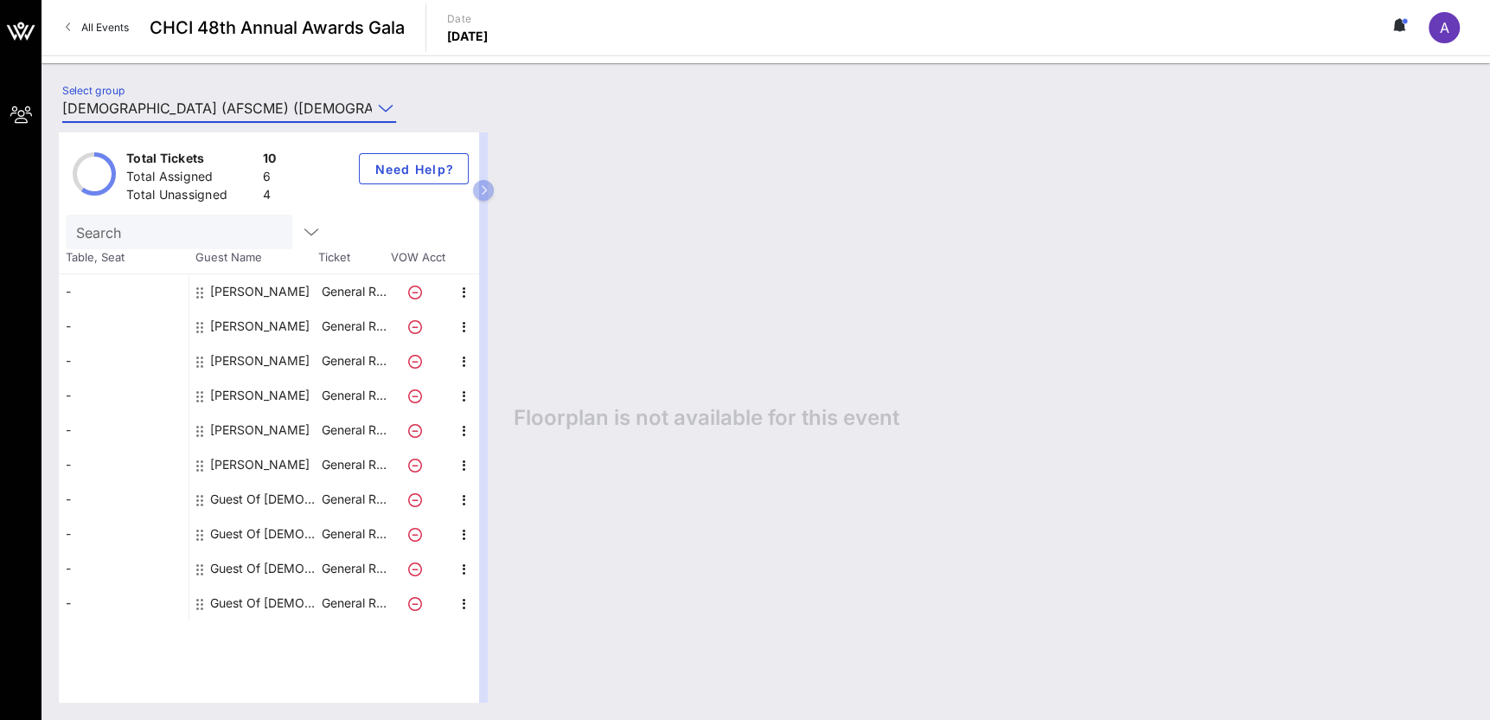
click at [295, 112] on input "American Federation of State, County and Municipal Employees (AFSCME) (American…" at bounding box center [217, 108] width 310 height 28
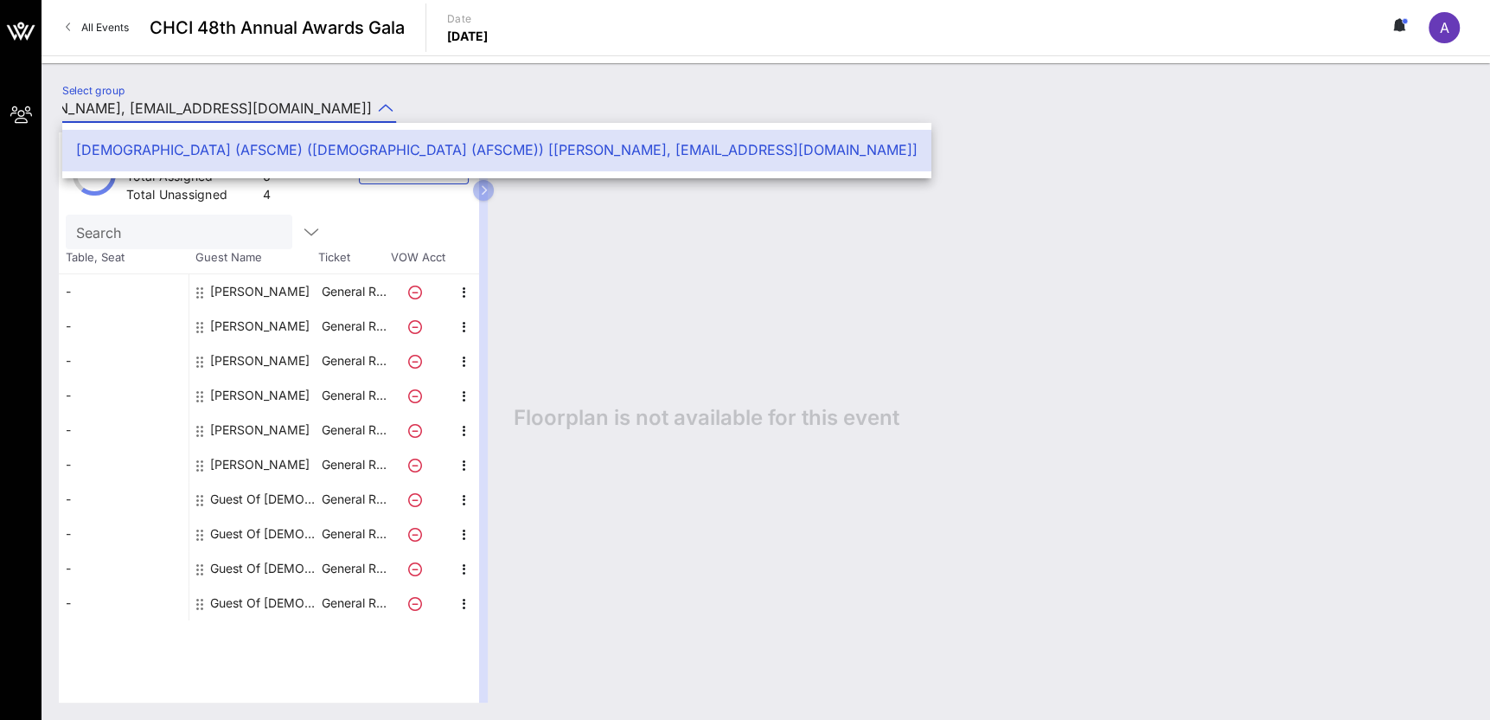
scroll to position [0, 954]
click at [721, 407] on span "Floorplan is not available for this event" at bounding box center [707, 418] width 386 height 26
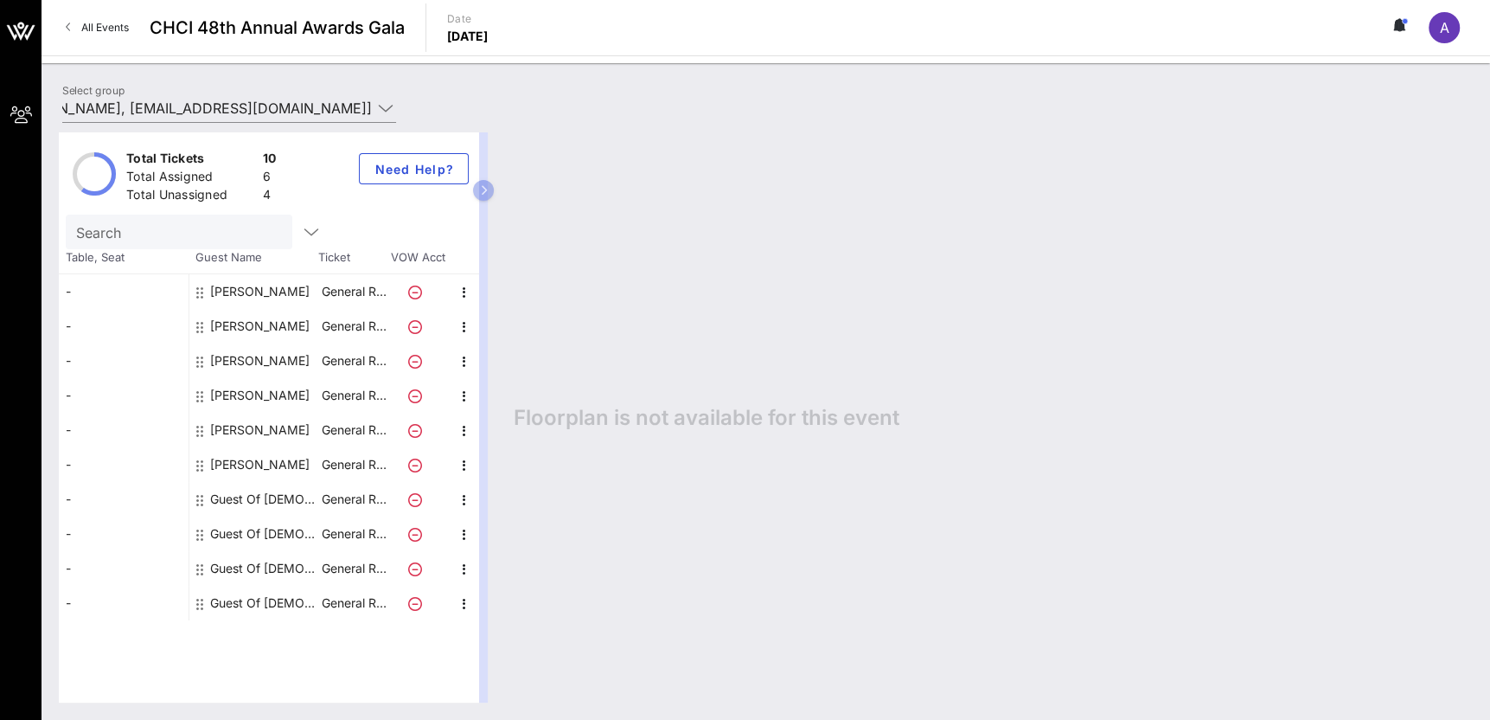
scroll to position [0, 0]
click at [1446, 36] on div "A" at bounding box center [1444, 27] width 31 height 31
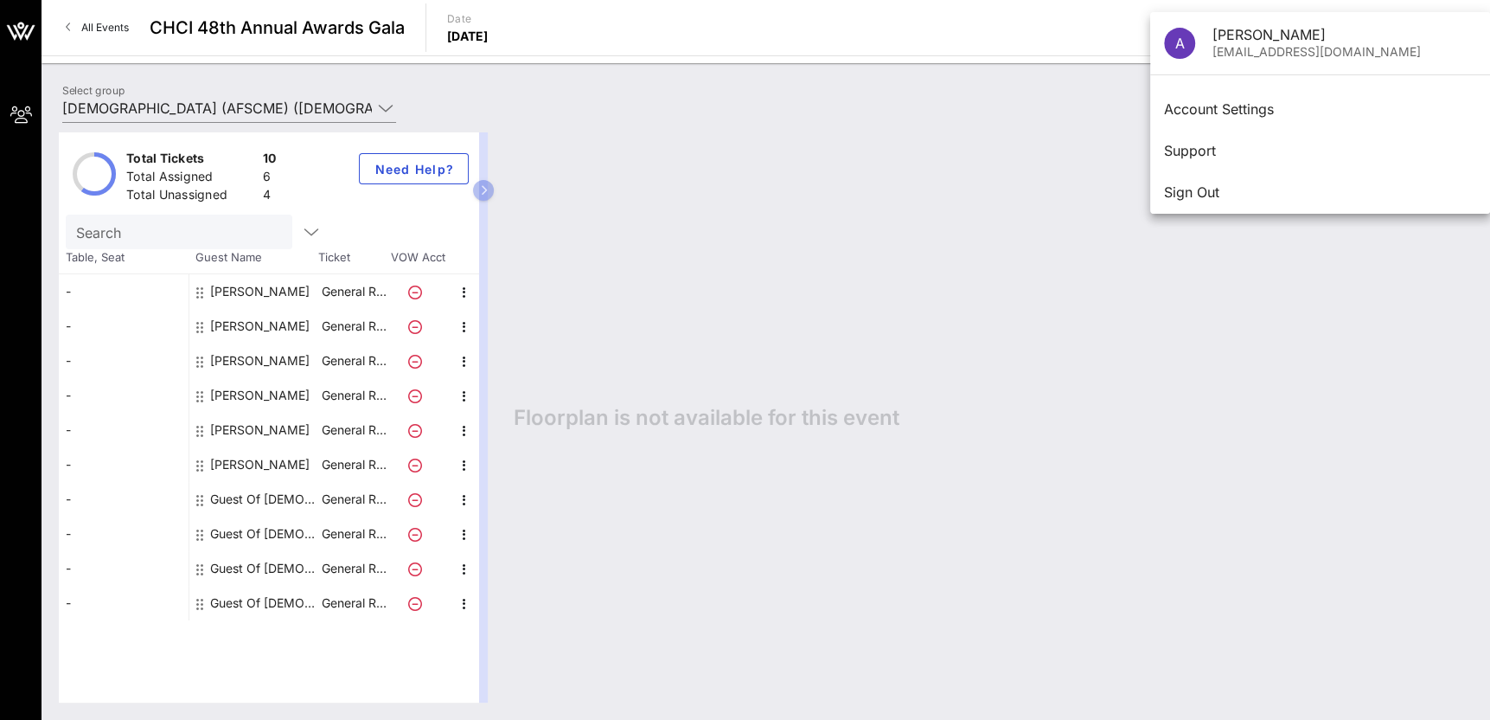
click at [945, 319] on div "Floorplan is not available for this event" at bounding box center [984, 417] width 976 height 570
